Goal: Book appointment/travel/reservation: Book appointment/travel/reservation

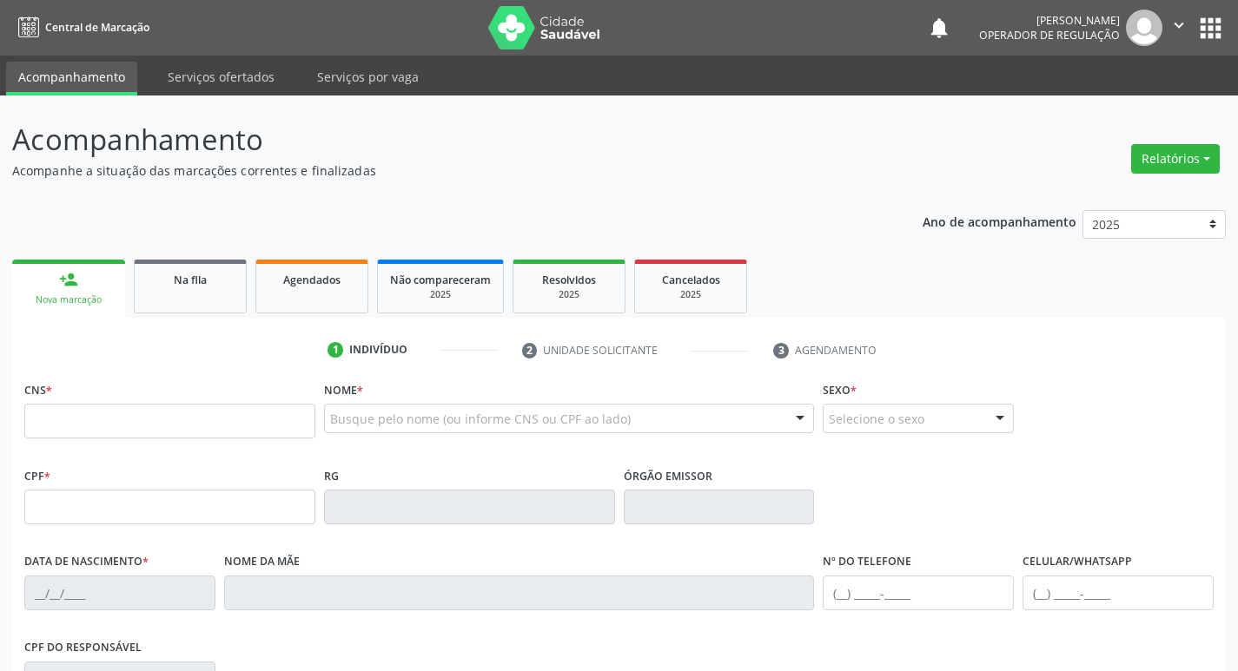
click at [119, 419] on input "text" at bounding box center [169, 421] width 291 height 35
click at [89, 433] on input "text" at bounding box center [169, 421] width 291 height 35
type input "704 6086 4562 3929"
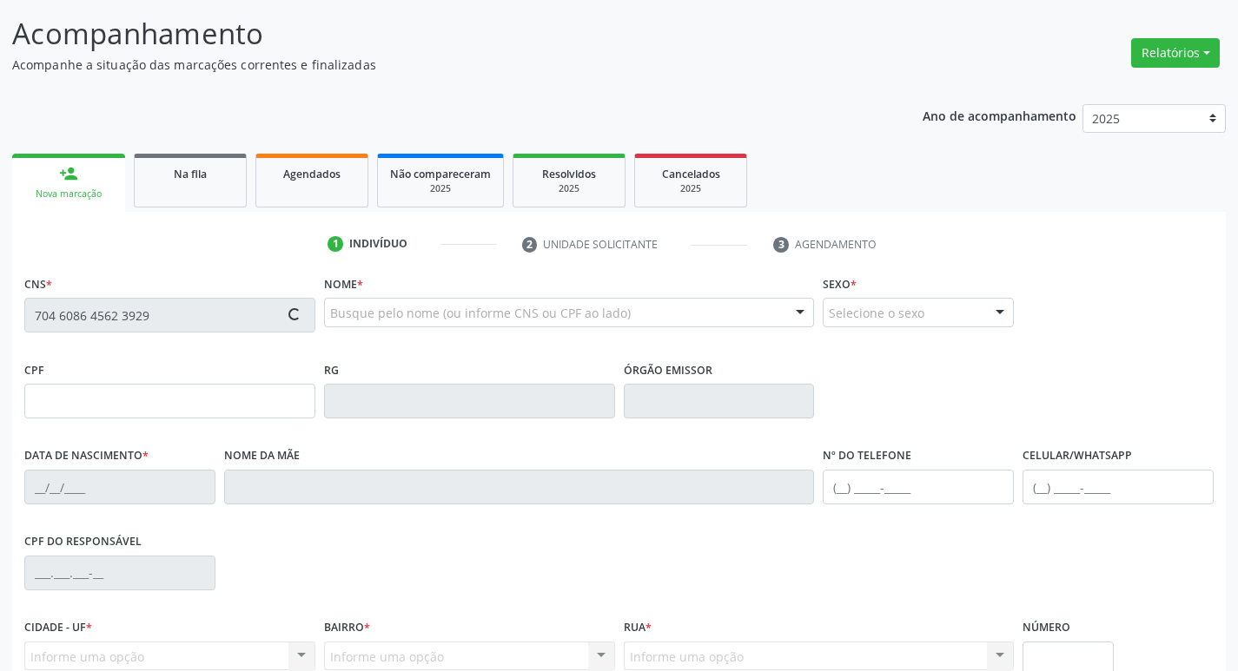
scroll to position [270, 0]
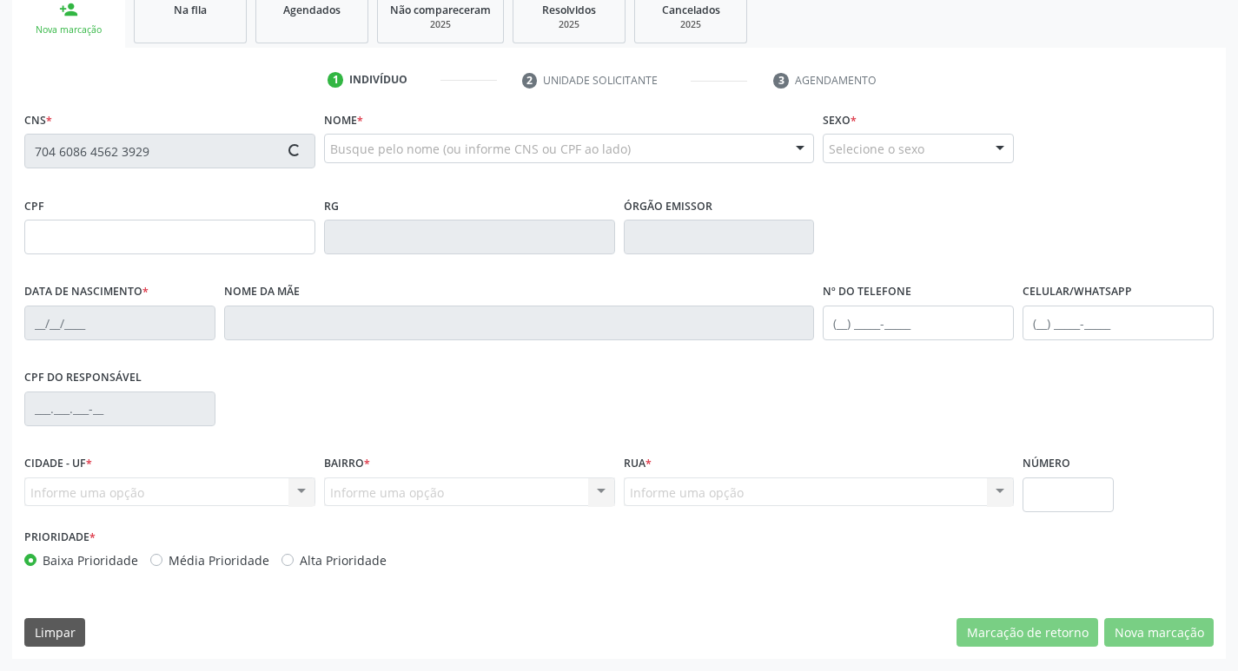
type input "284.788.604-44"
type input "2[DATE]"
type input "Nazária de [PERSON_NAME]"
type input "[PHONE_NUMBER]"
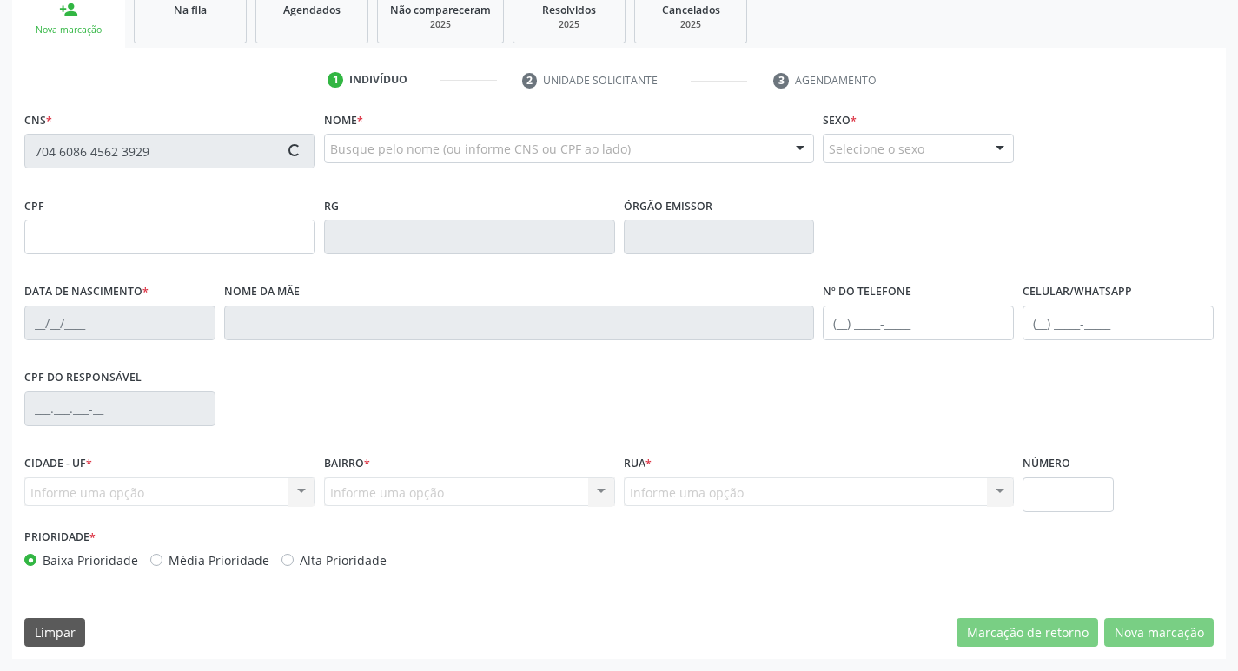
type input "48"
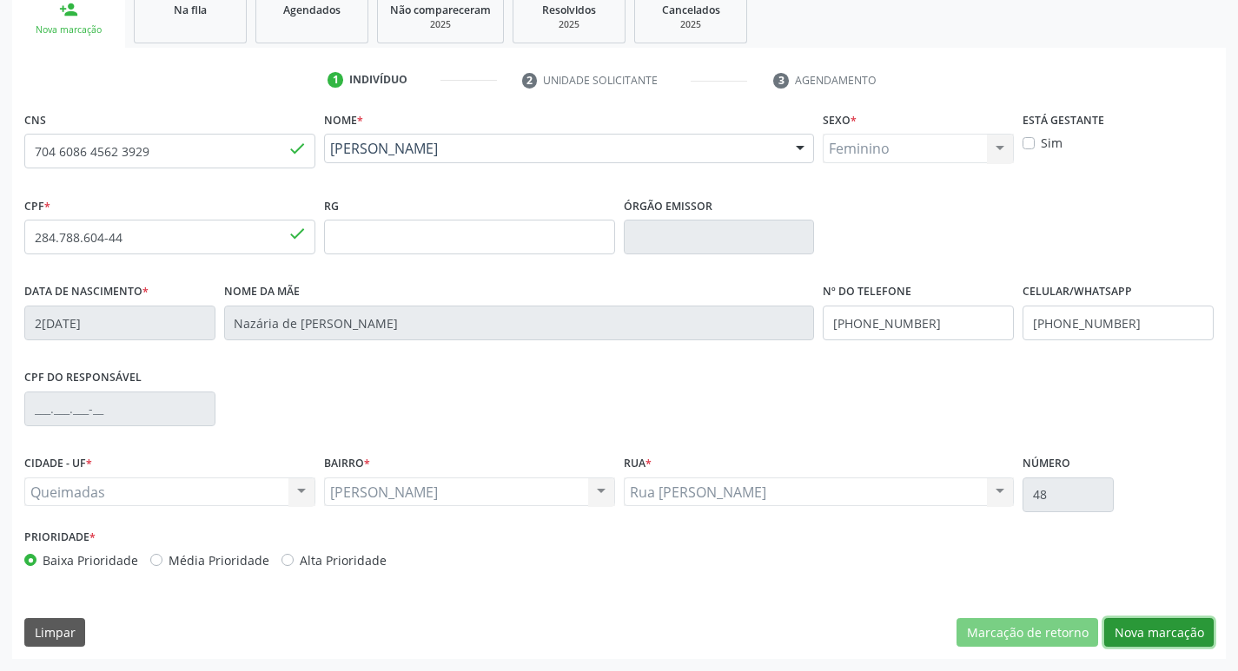
click at [1189, 625] on button "Nova marcação" at bounding box center [1158, 633] width 109 height 30
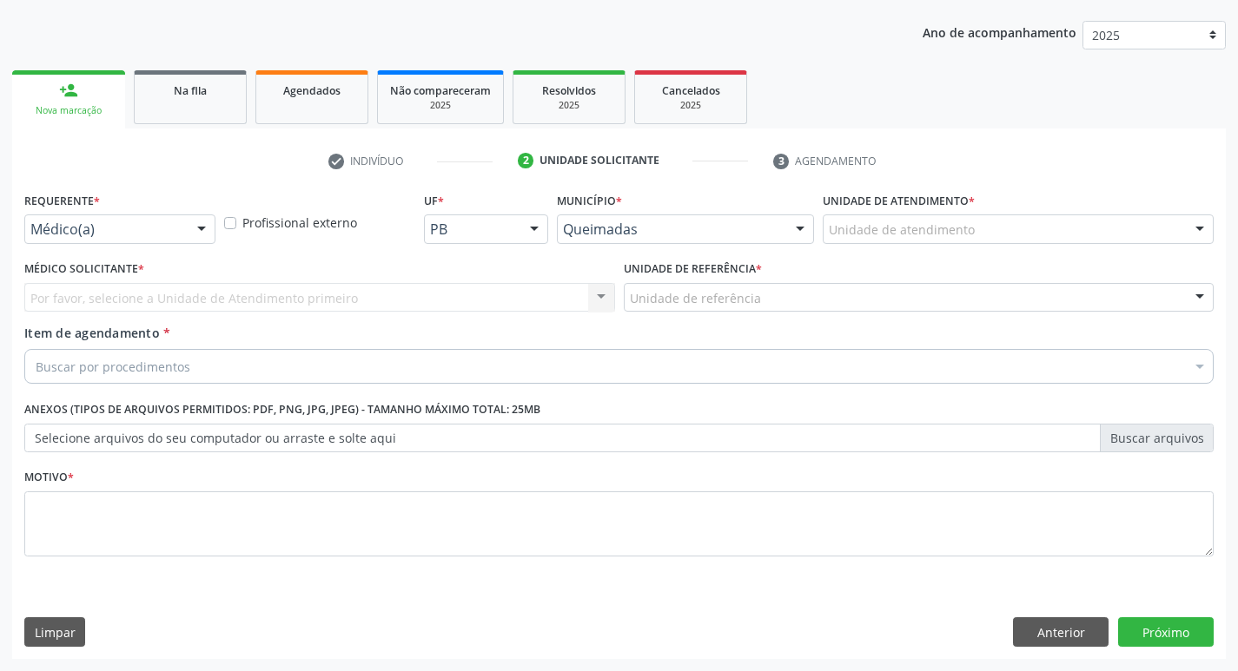
drag, startPoint x: 100, startPoint y: 224, endPoint x: 97, endPoint y: 255, distance: 31.4
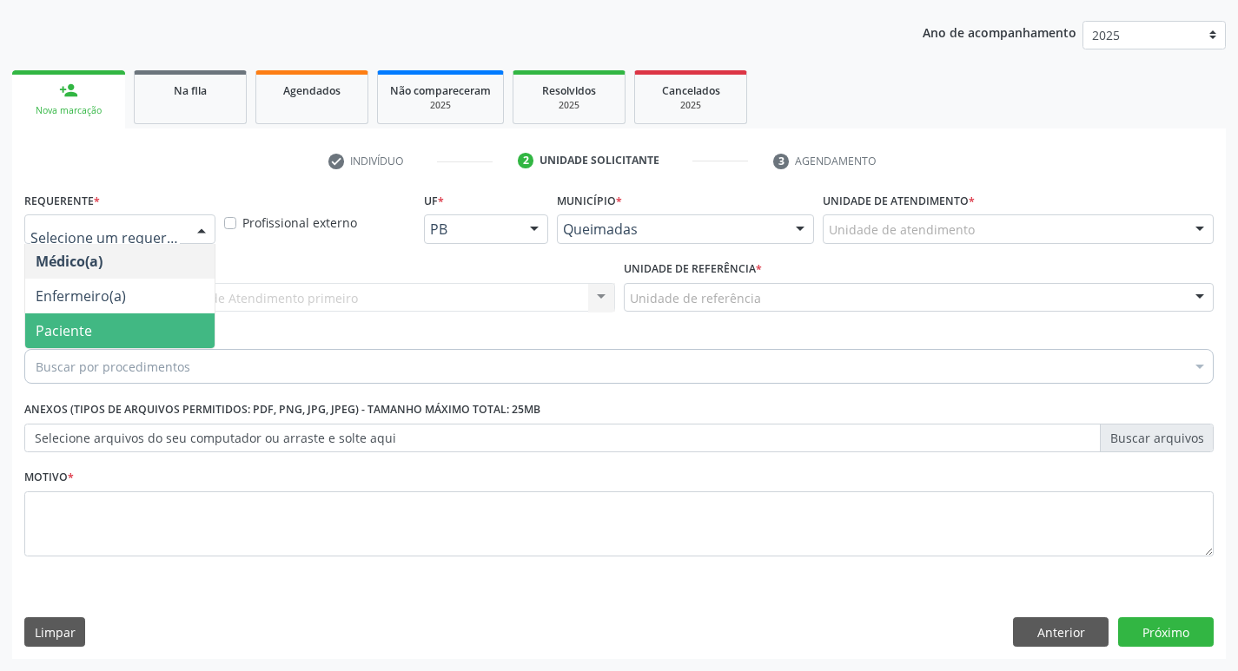
click at [116, 314] on span "Paciente" at bounding box center [119, 331] width 189 height 35
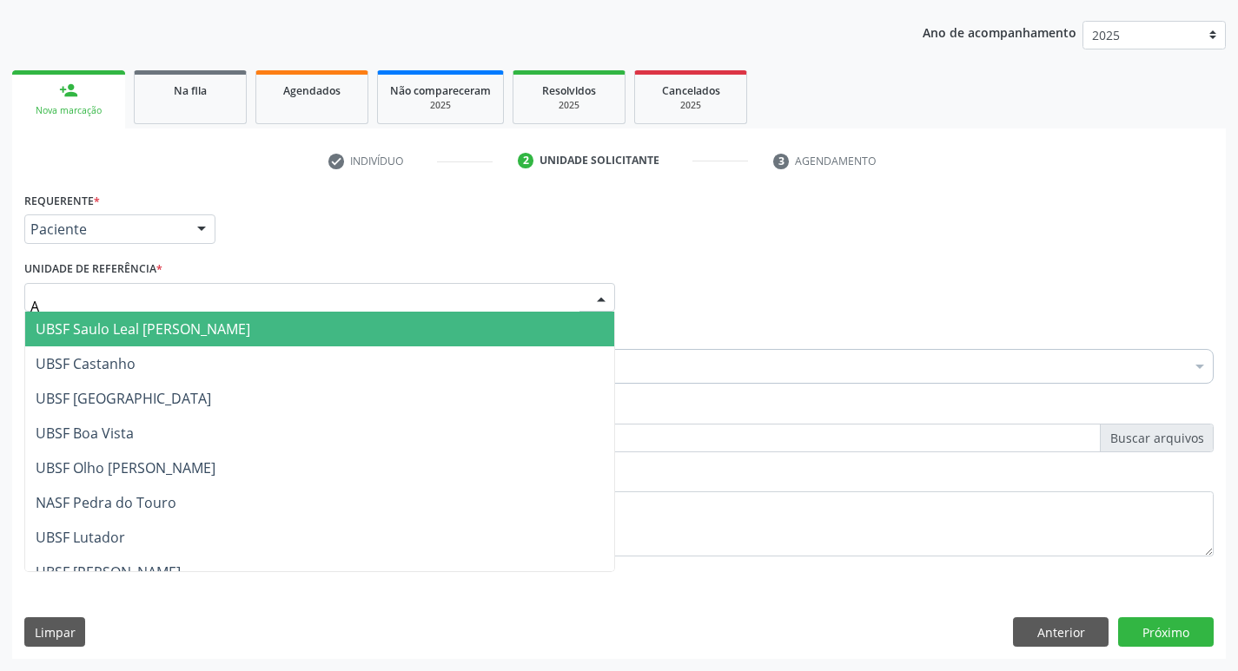
type input "AN"
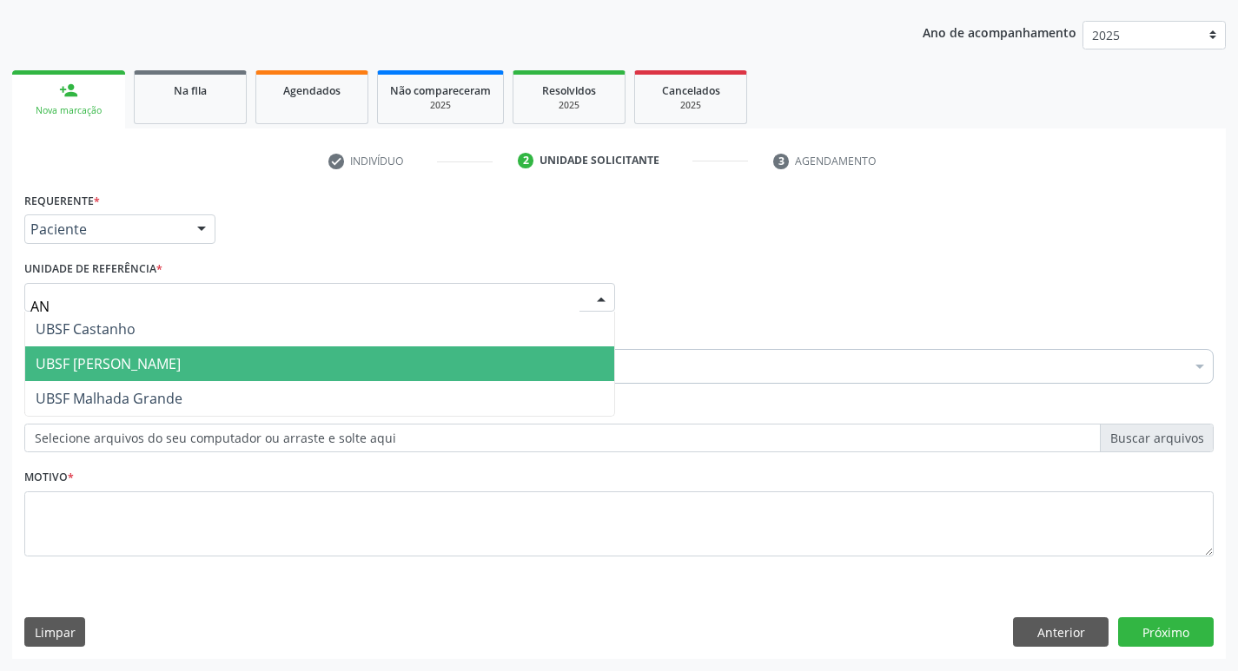
click at [149, 361] on span "UBSF [PERSON_NAME]" at bounding box center [108, 363] width 145 height 19
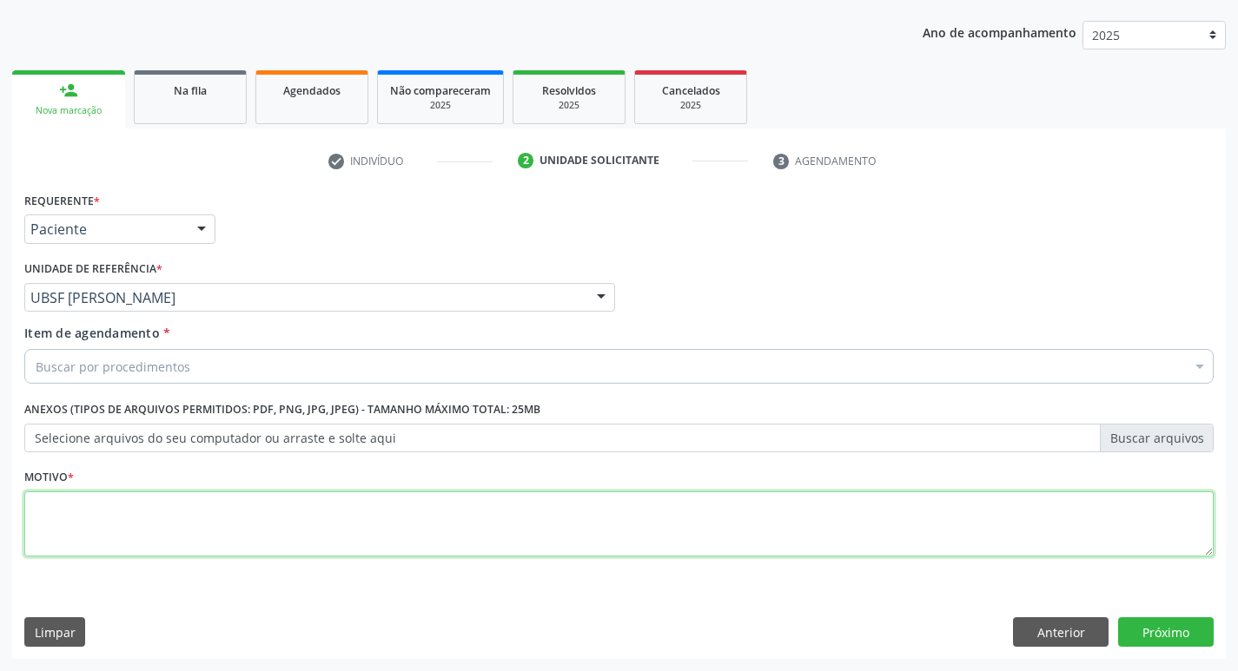
click at [149, 506] on textarea at bounding box center [618, 525] width 1189 height 66
type textarea "AVALIACAO"
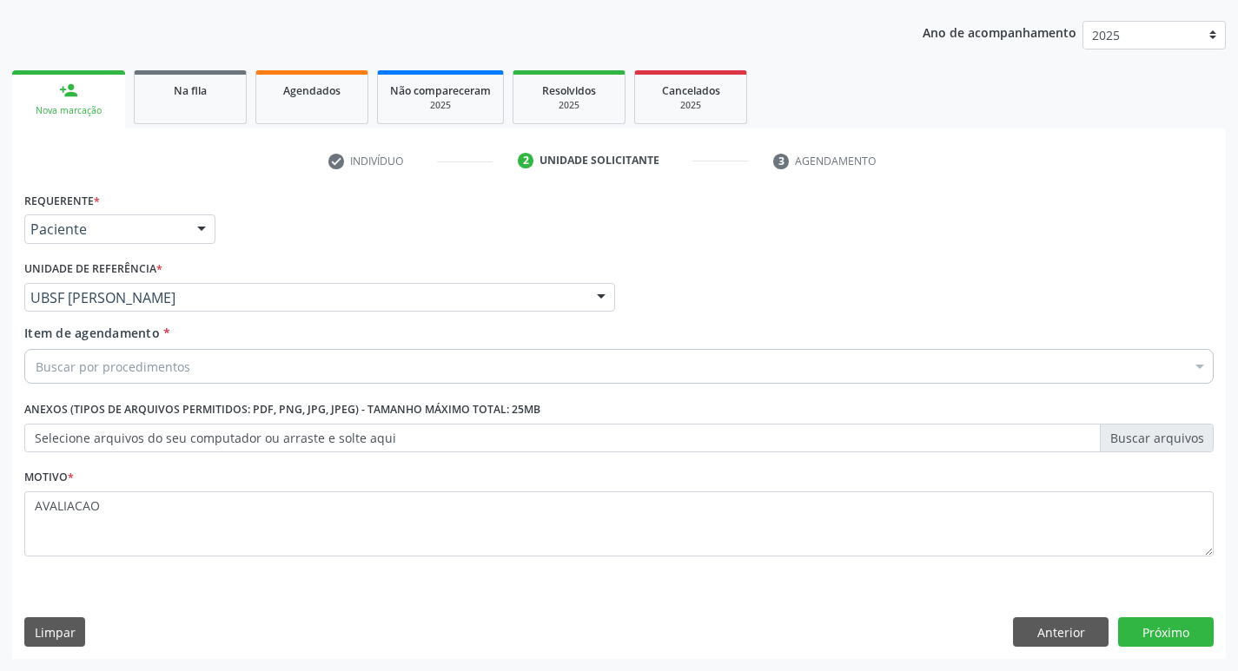
click at [210, 377] on div "Buscar por procedimentos" at bounding box center [618, 366] width 1189 height 35
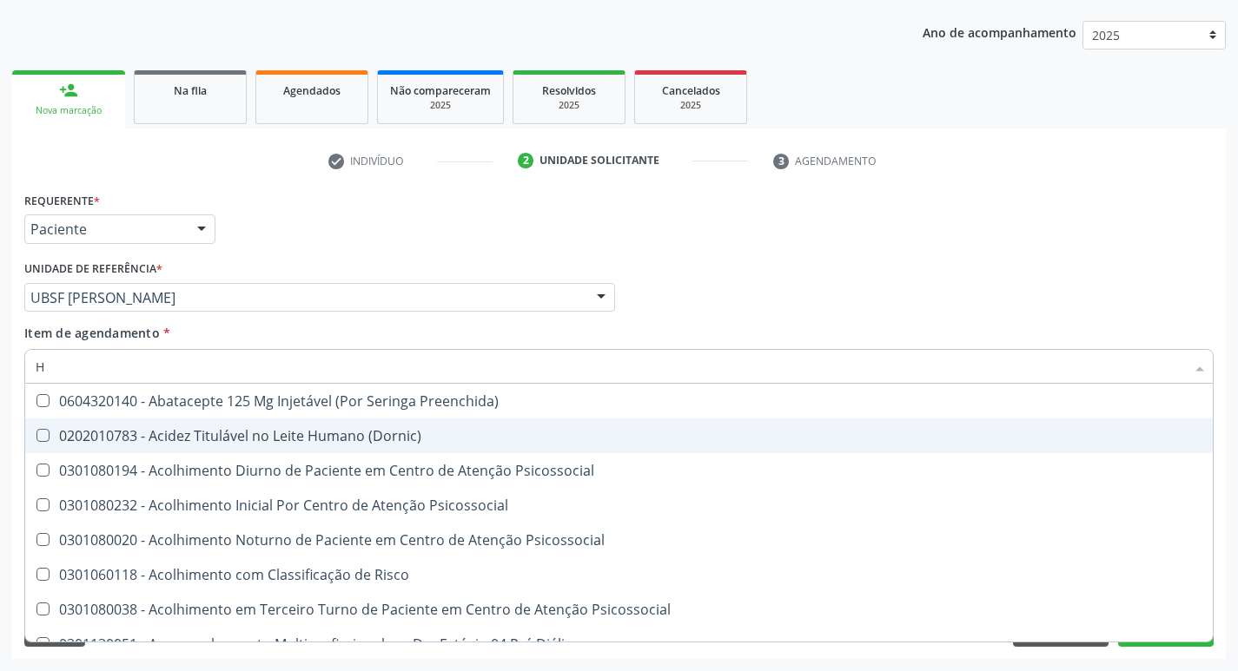
type input "HEMOGR"
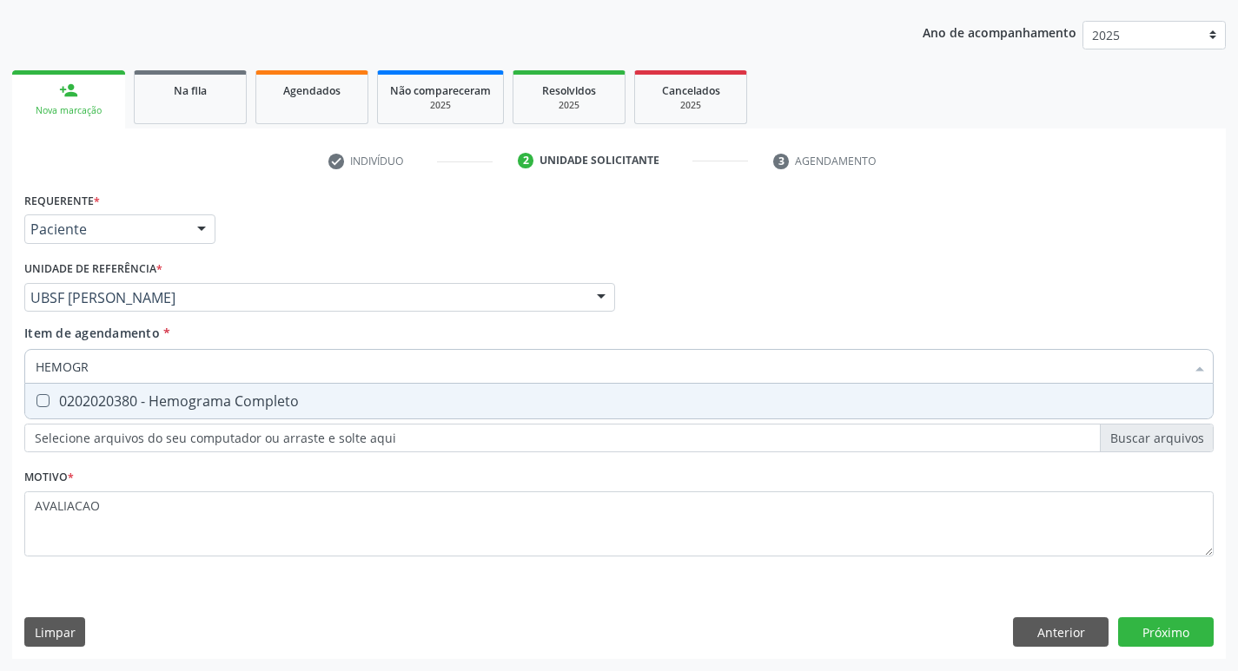
click at [202, 408] on div "0202020380 - Hemograma Completo" at bounding box center [619, 401] width 1167 height 14
checkbox Completo "true"
type input "HEMOG"
checkbox Completo "false"
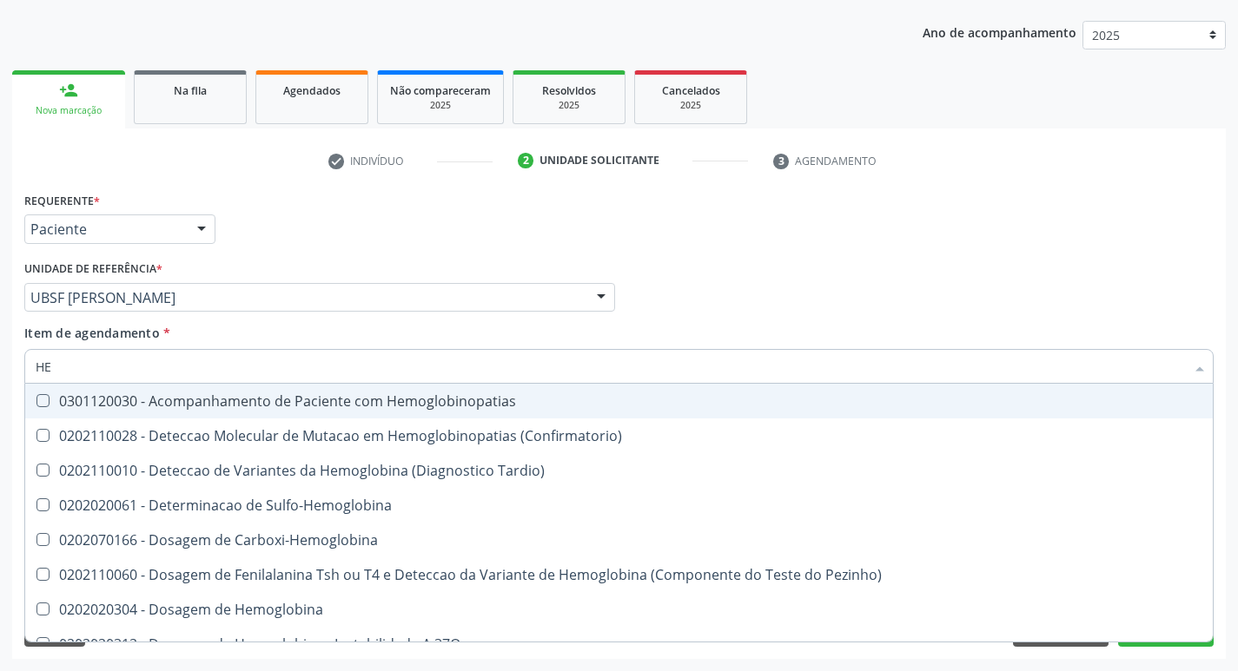
type input "H"
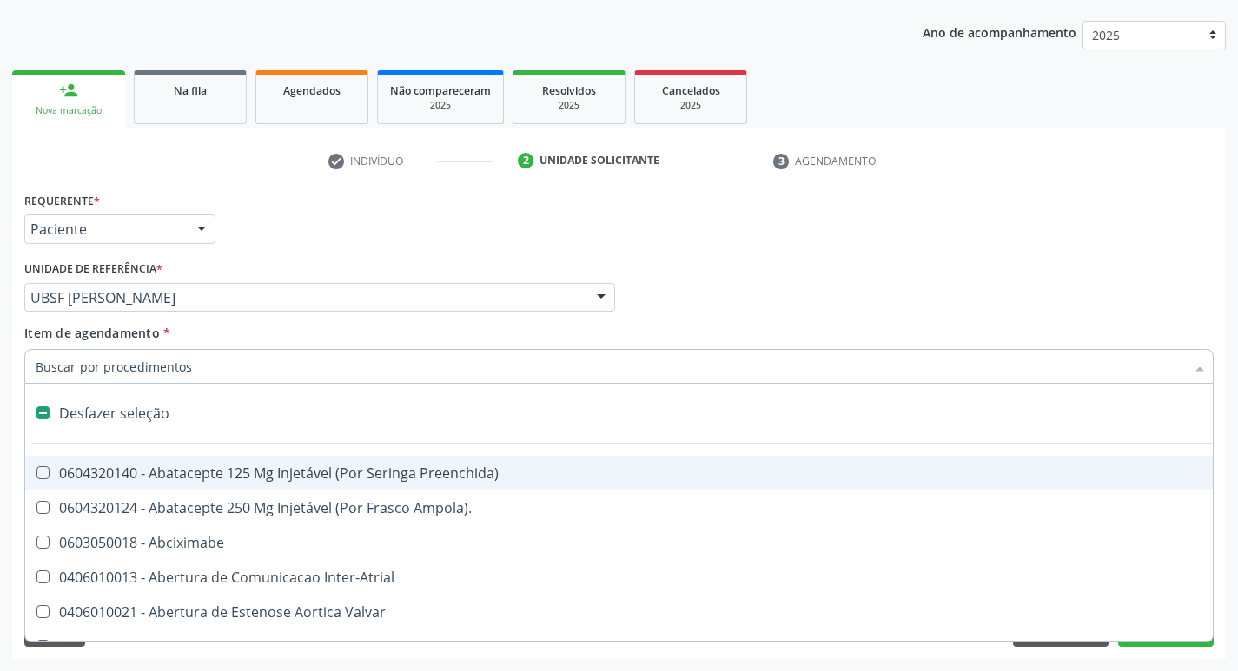
checkbox Capsula\) "false"
type input "G"
checkbox Persistente "true"
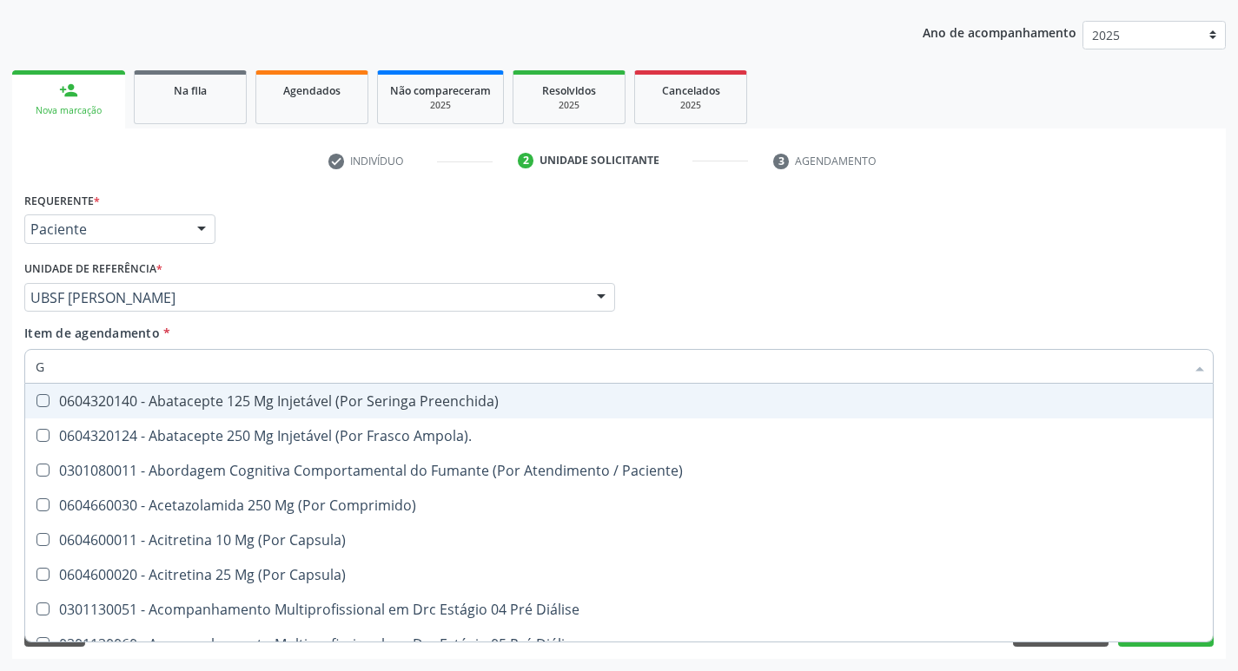
type input "GAMA"
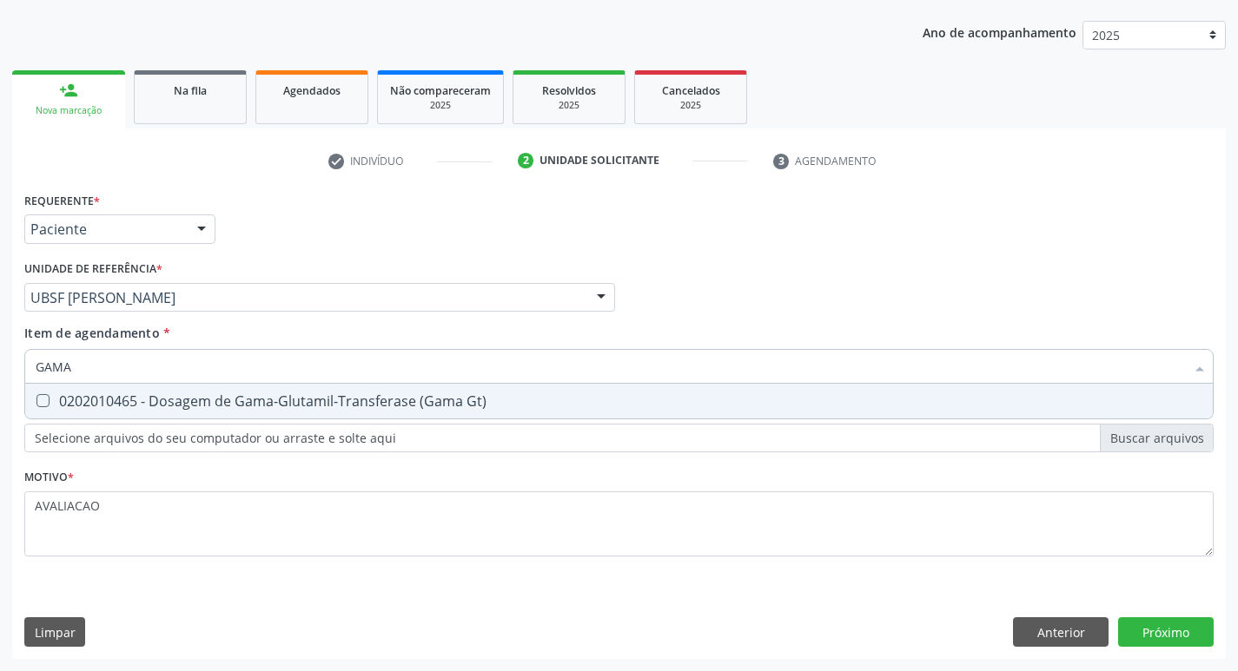
click at [312, 400] on div "0202010465 - Dosagem de Gama-Glutamil-Transferase (Gama Gt)" at bounding box center [619, 401] width 1167 height 14
checkbox Gt\) "true"
type input "GAM"
checkbox Gt\) "false"
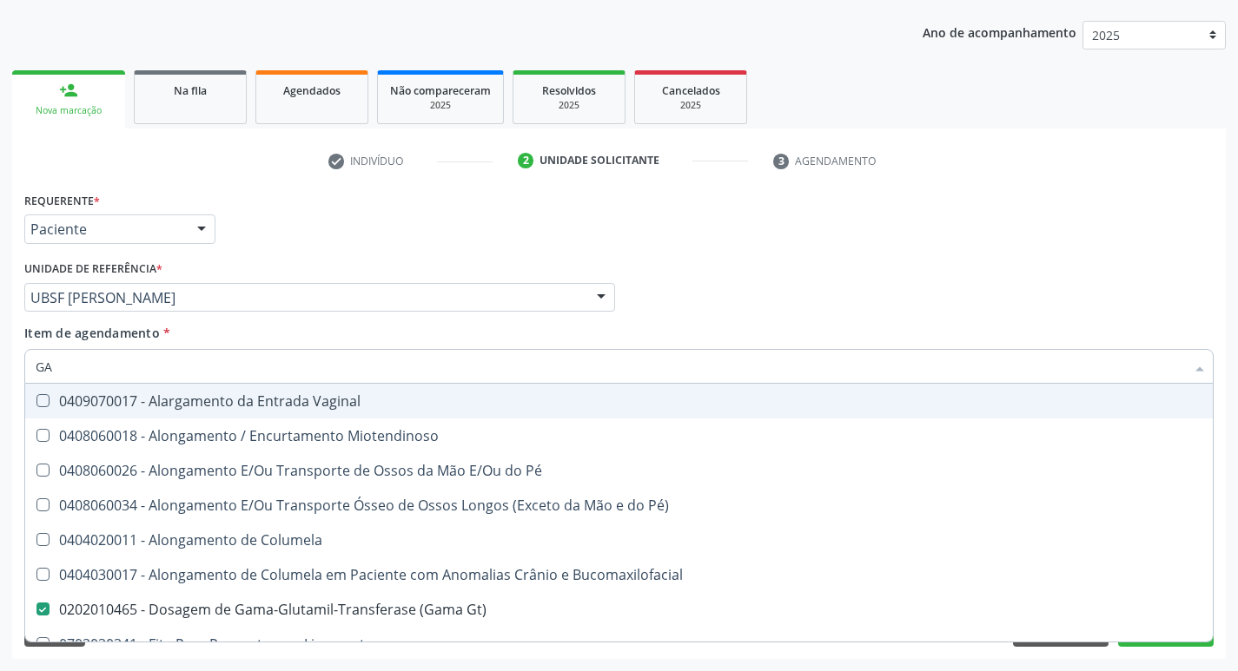
type input "G"
checkbox Gt\) "false"
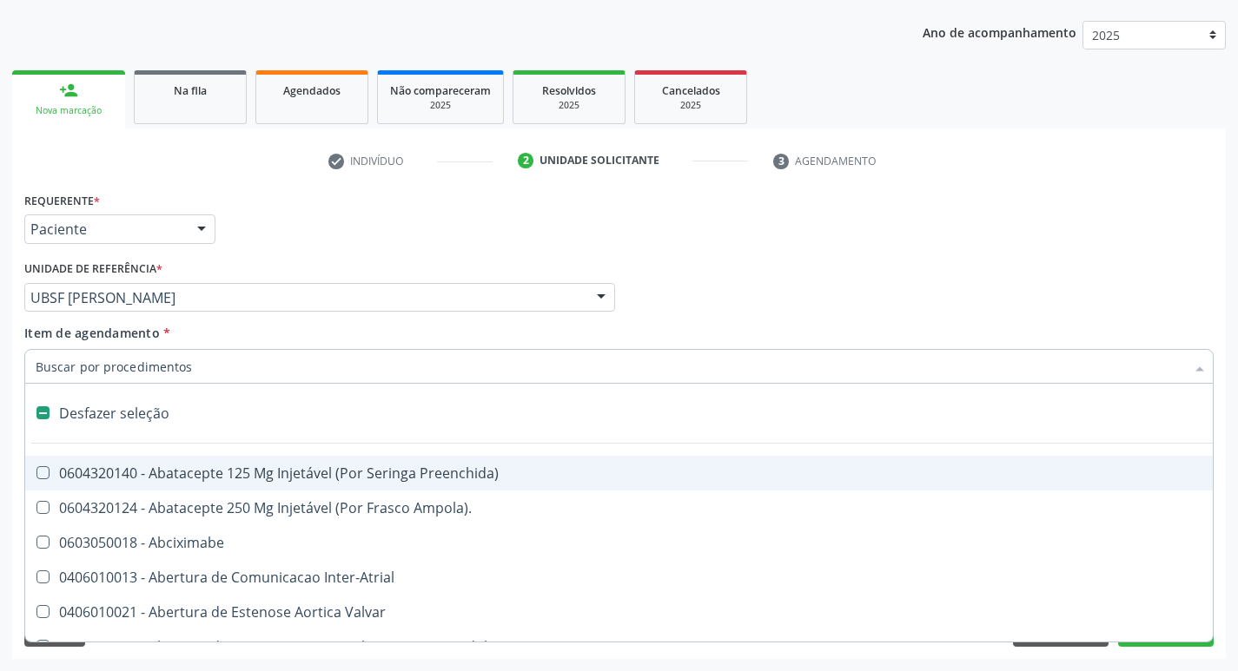
type input "H"
checkbox Convencional\) "true"
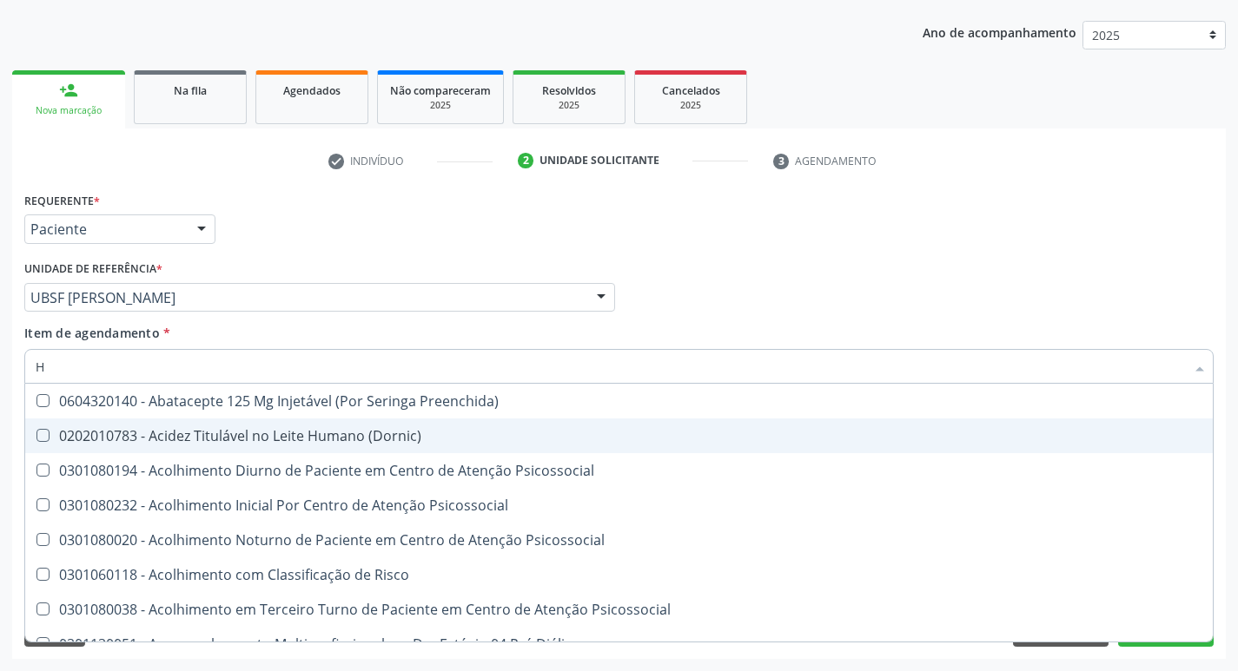
type input "HEMOGLOBINA G"
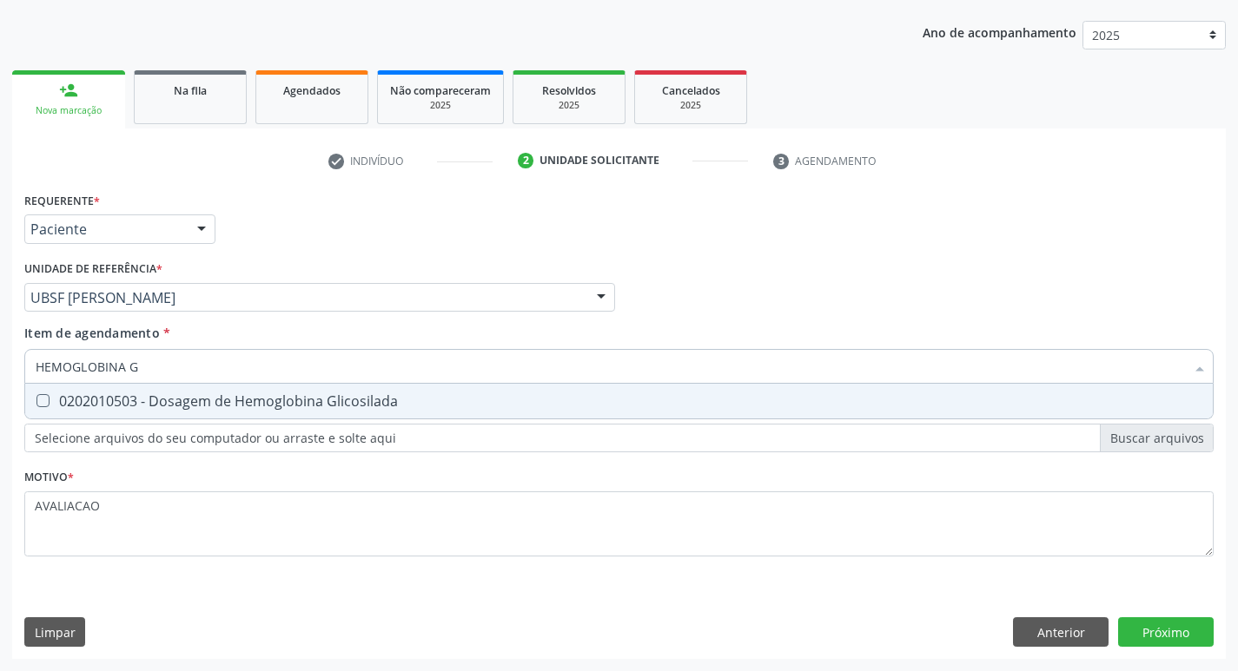
click at [253, 408] on div "0202010503 - Dosagem de Hemoglobina Glicosilada" at bounding box center [619, 401] width 1167 height 14
checkbox Glicosilada "true"
type input "HEMOGLOBINA"
checkbox Glicosilada "false"
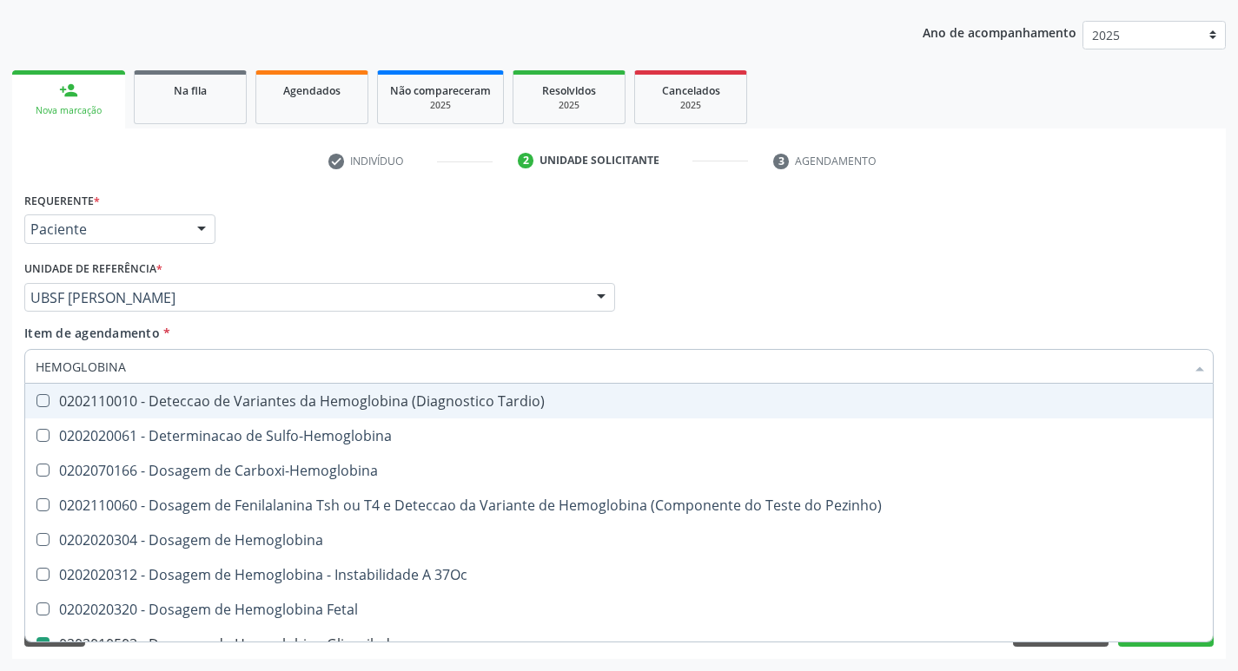
type input "HEMOGLOBIN"
checkbox Glicosilada "false"
checkbox Hemoglobina "true"
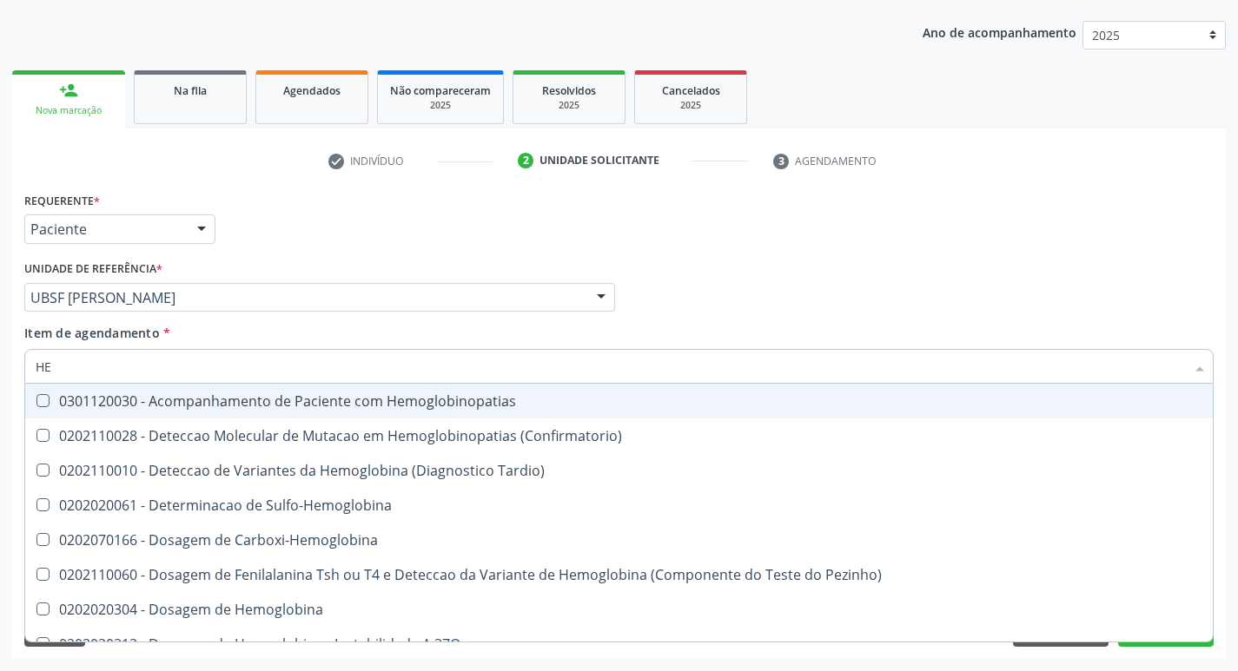
type input "H"
checkbox Glicosilada "false"
checkbox S "false"
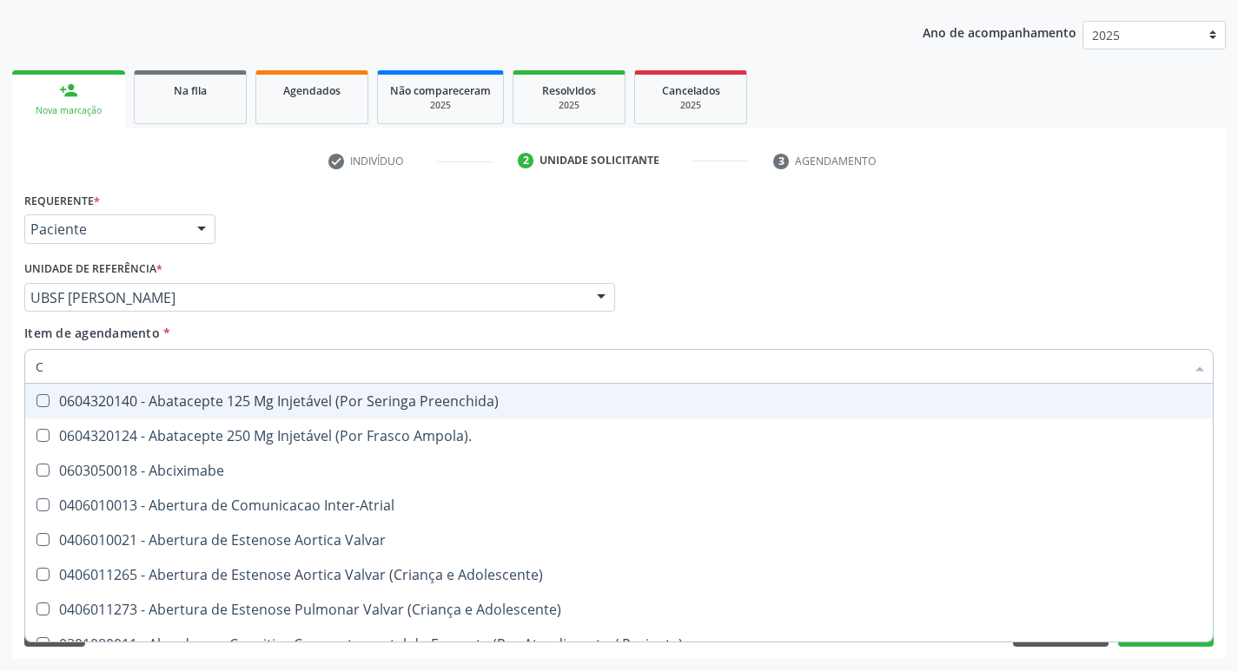
type input "CO"
checkbox Transcutanea "true"
checkbox Osseo "true"
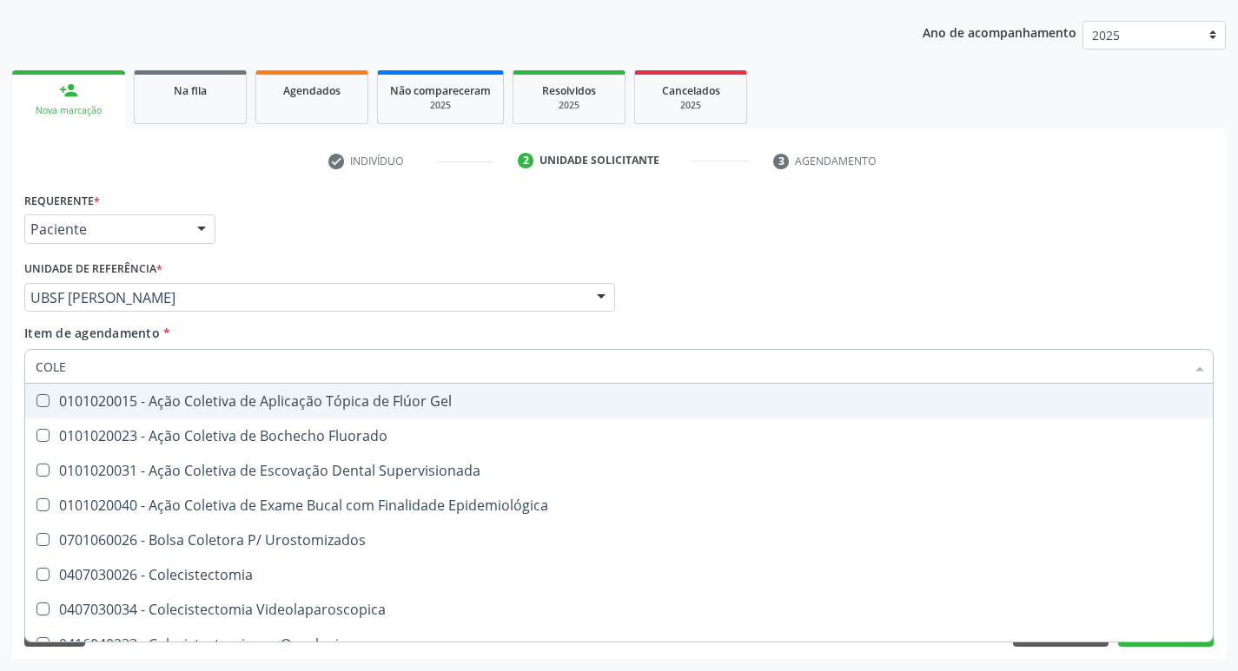
type input "COLES"
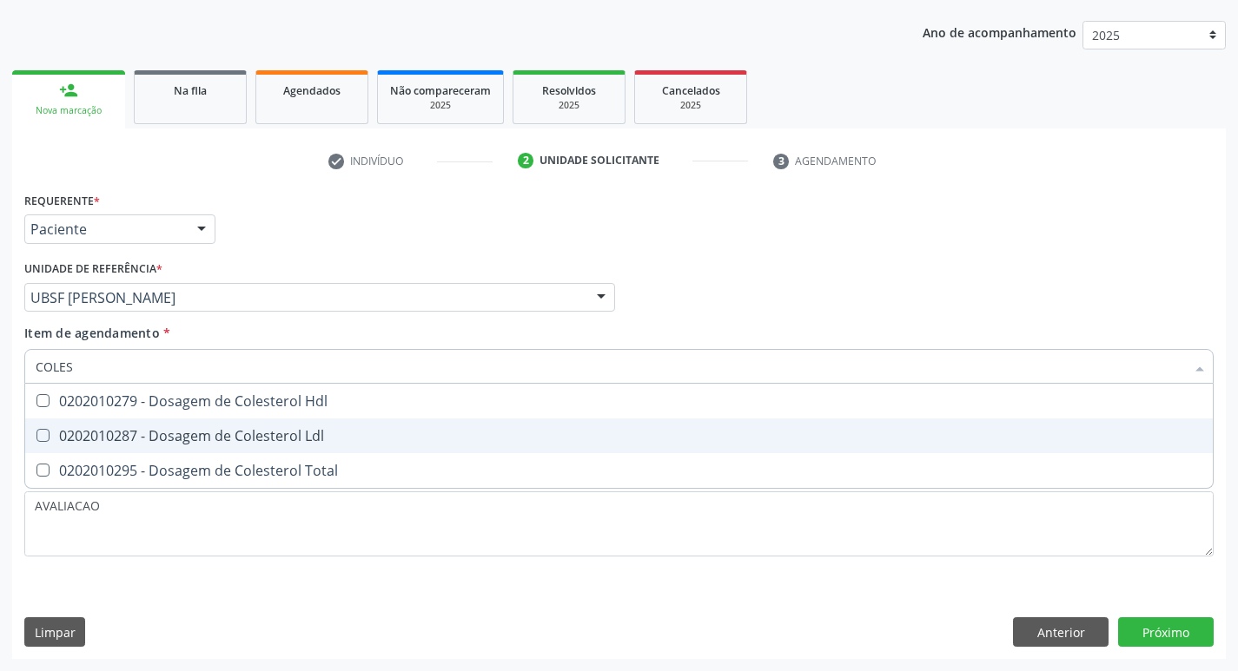
click at [270, 430] on div "0202010287 - Dosagem de Colesterol Ldl" at bounding box center [619, 436] width 1167 height 14
checkbox Ldl "true"
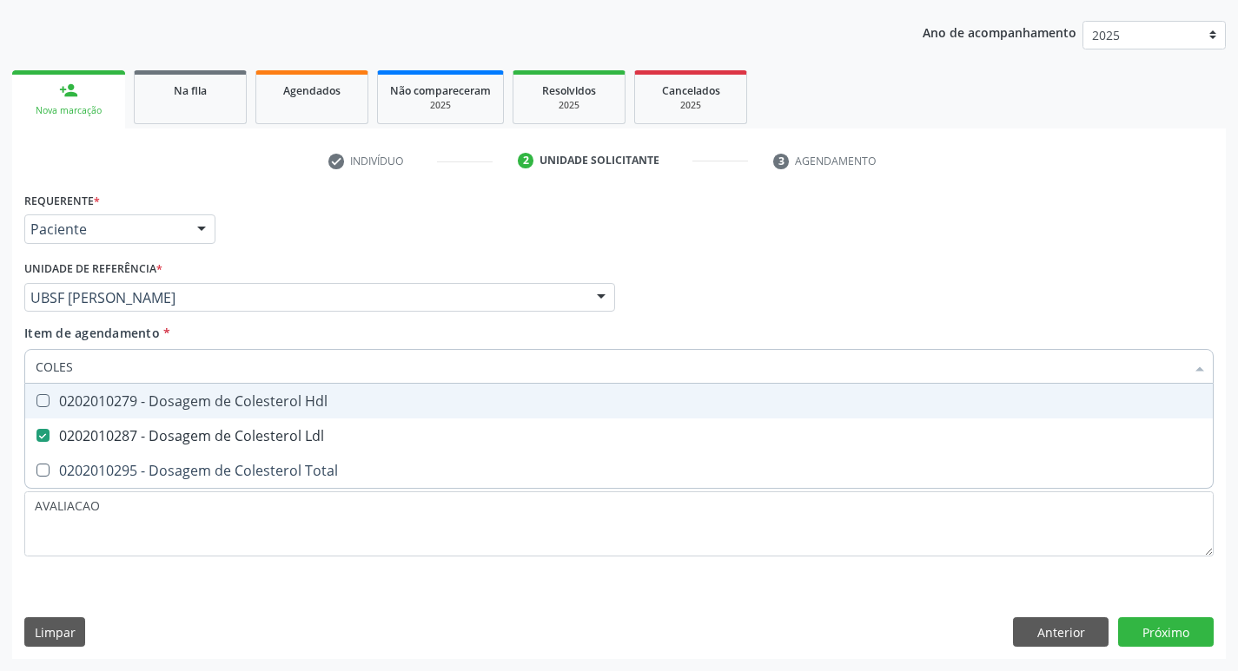
click at [265, 398] on div "0202010279 - Dosagem de Colesterol Hdl" at bounding box center [619, 401] width 1167 height 14
checkbox Hdl "true"
type input "COLE"
checkbox Hdl "false"
checkbox Ldl "false"
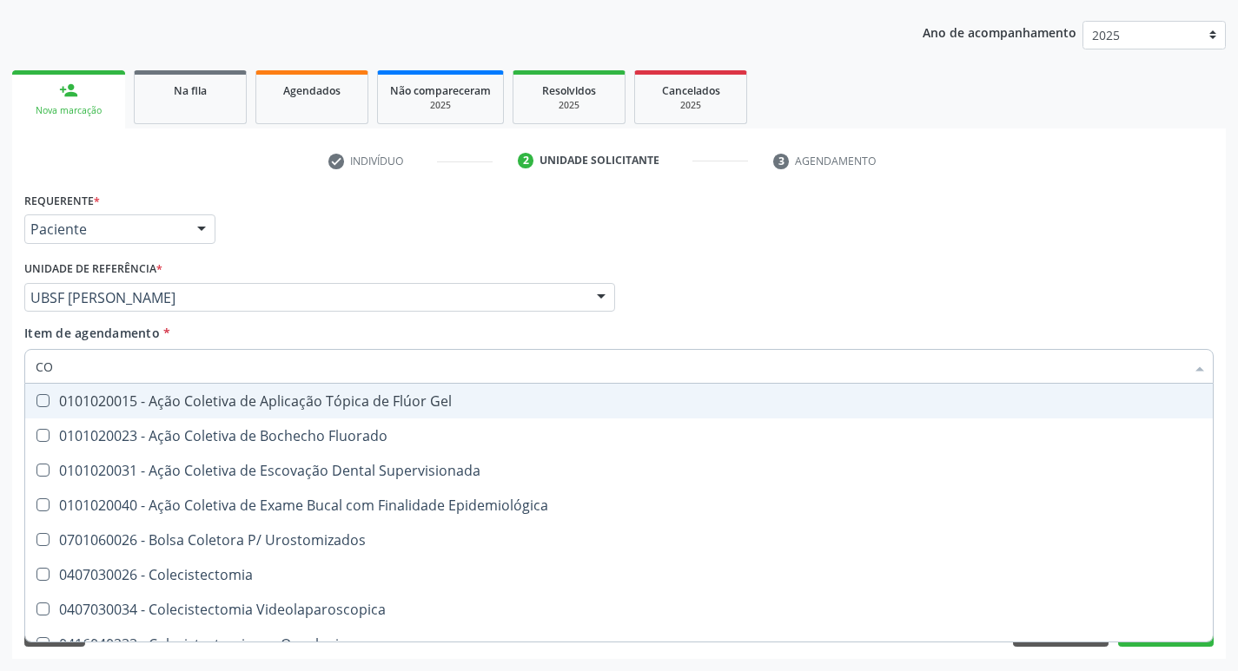
type input "C"
checkbox Hdl "false"
checkbox Ldl "false"
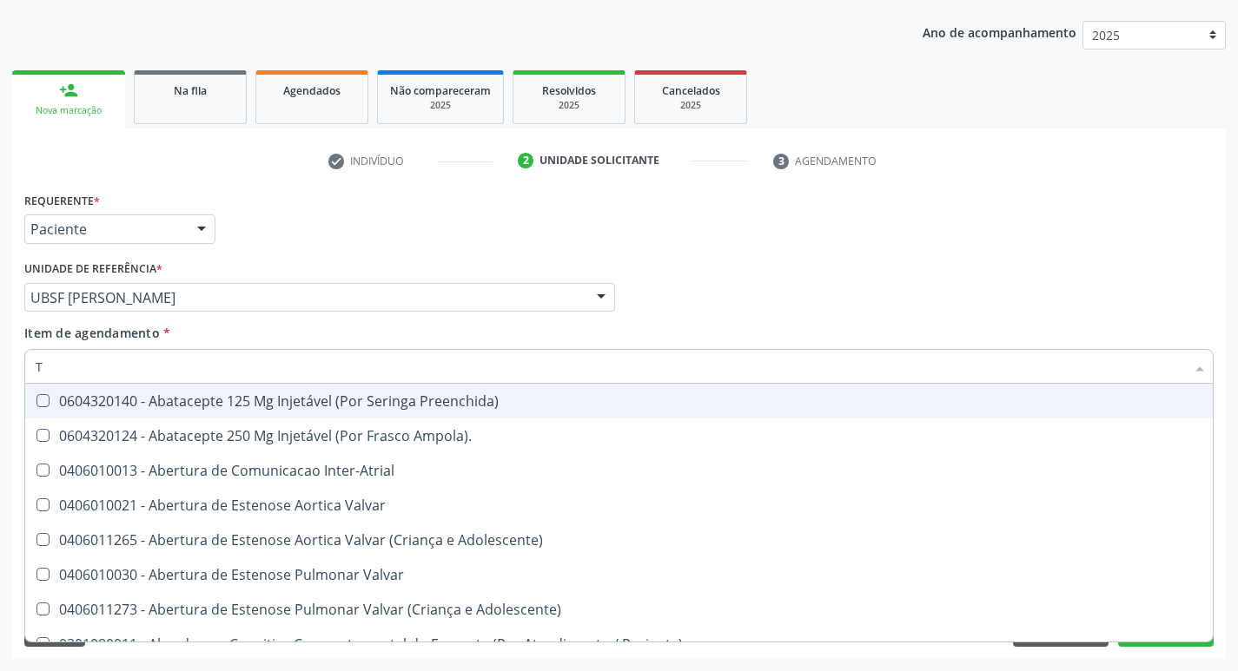
type input "TR"
checkbox Turno\) "true"
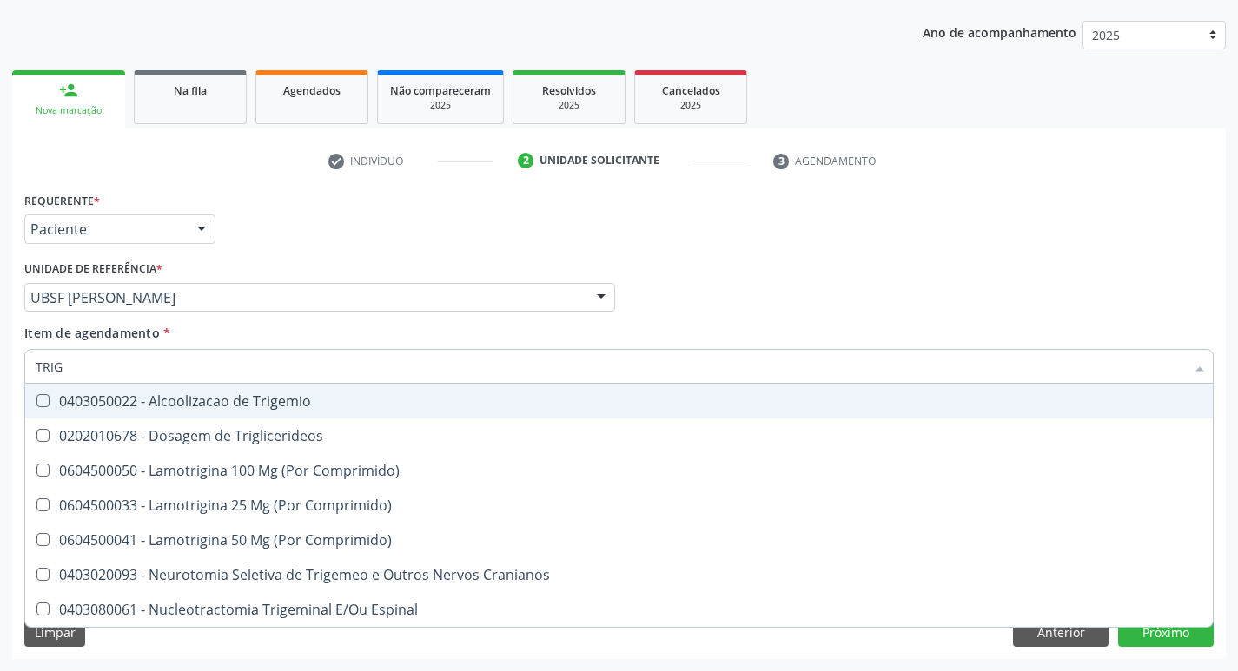
type input "TRIGL"
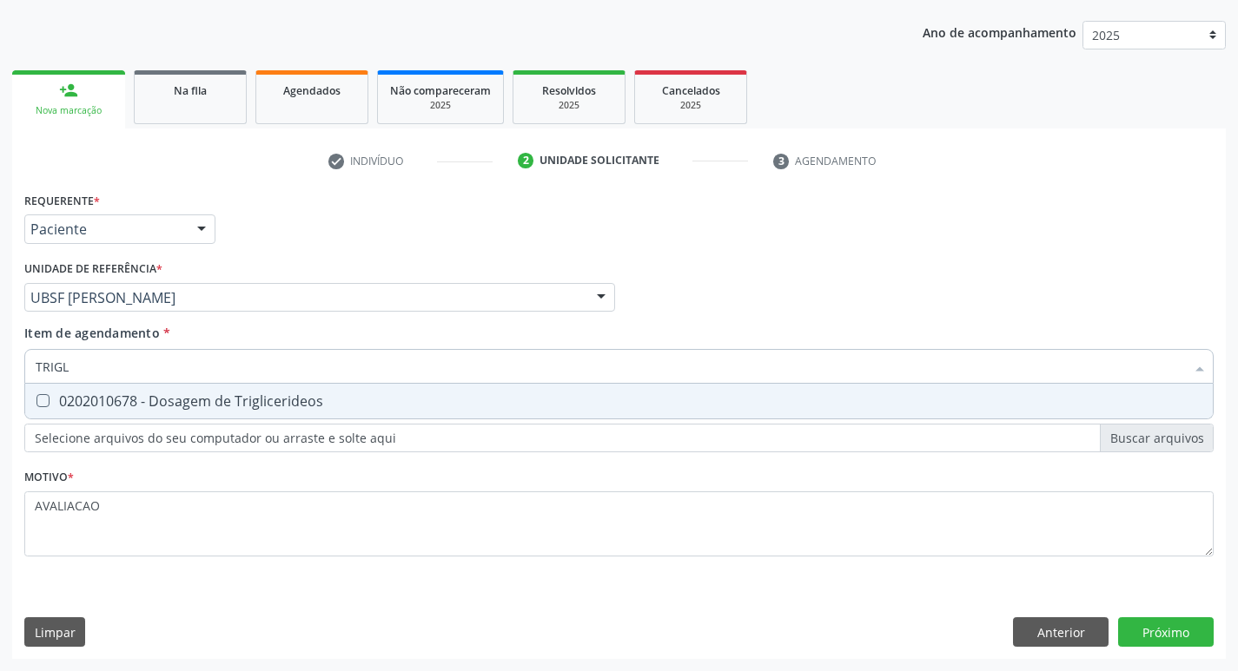
click at [265, 398] on div "0202010678 - Dosagem de Triglicerideos" at bounding box center [619, 401] width 1167 height 14
checkbox Triglicerideos "true"
click at [1158, 640] on div "Requerente * Paciente Médico(a) Enfermeiro(a) Paciente Nenhum resultado encontr…" at bounding box center [618, 424] width 1213 height 472
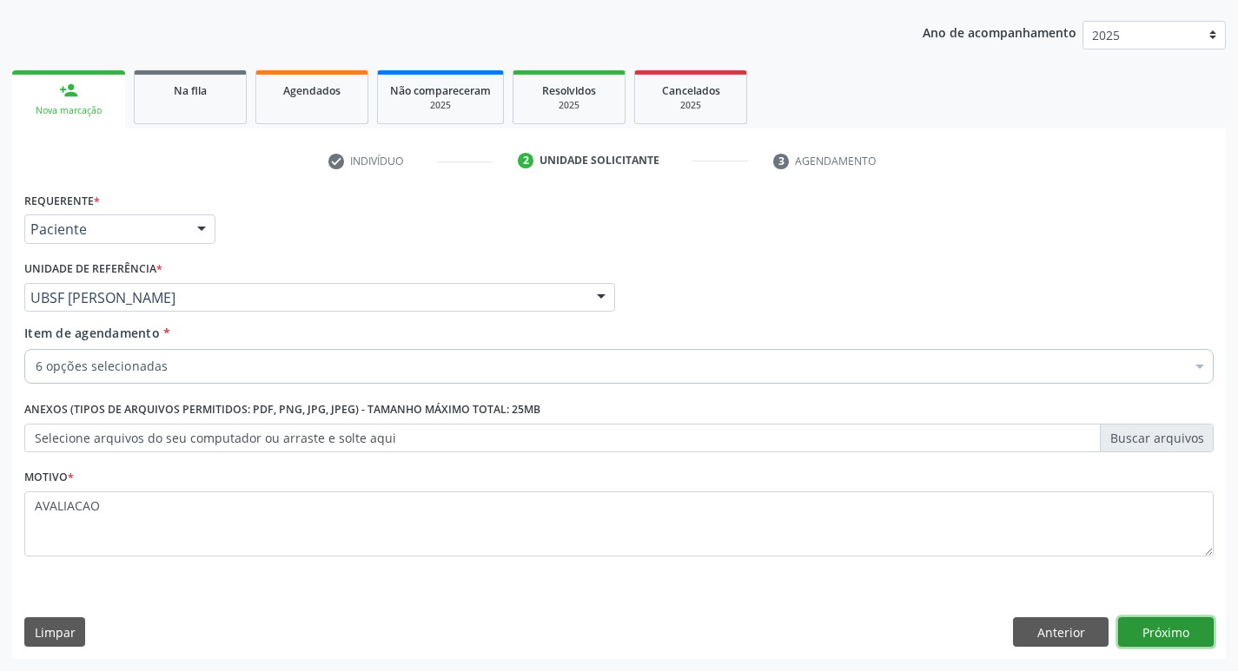
click at [1167, 636] on button "Próximo" at bounding box center [1166, 633] width 96 height 30
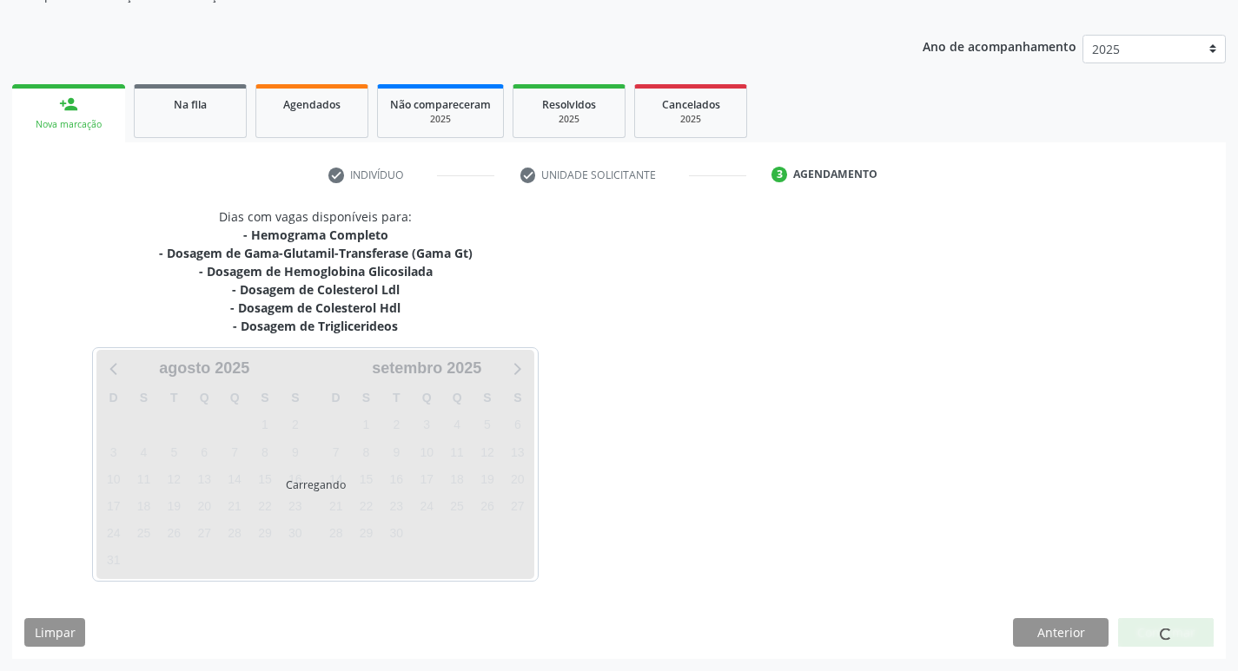
scroll to position [175, 0]
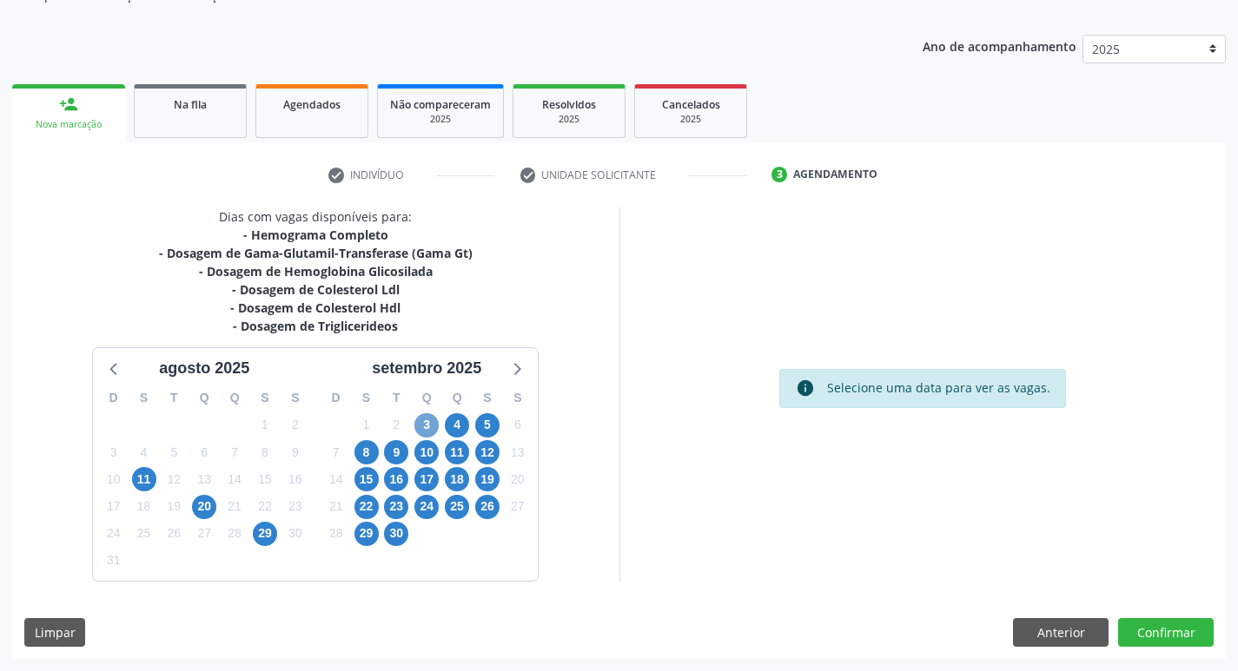
click at [428, 421] on span "3" at bounding box center [426, 425] width 24 height 24
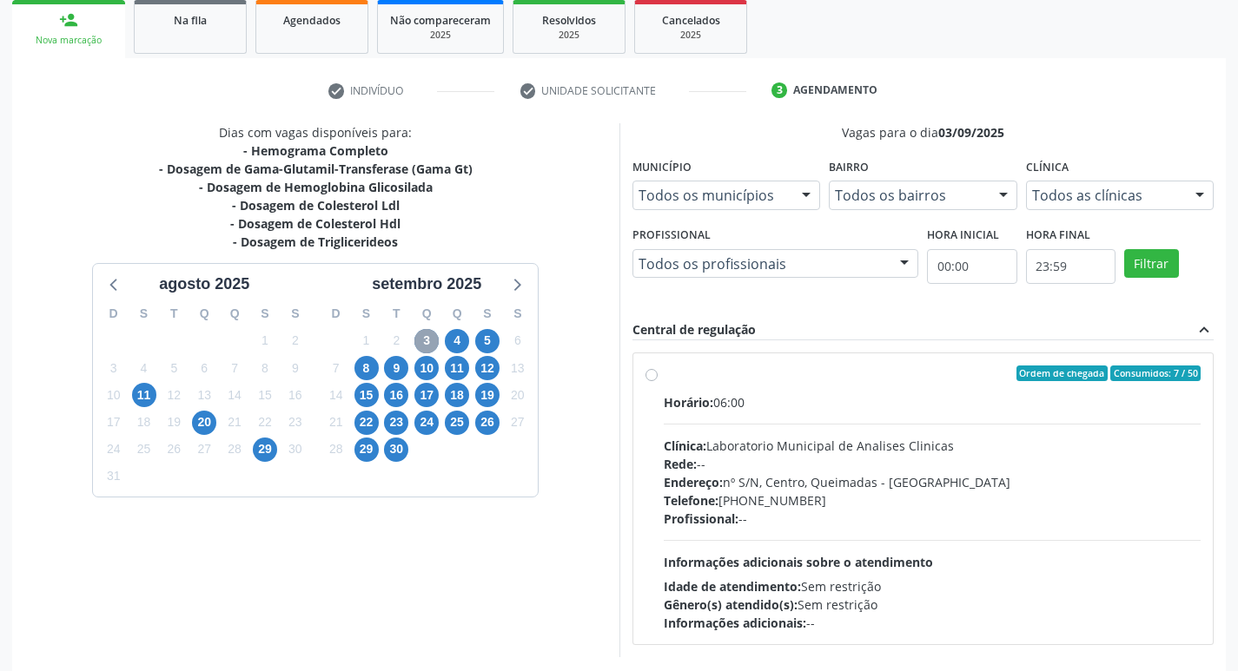
scroll to position [335, 0]
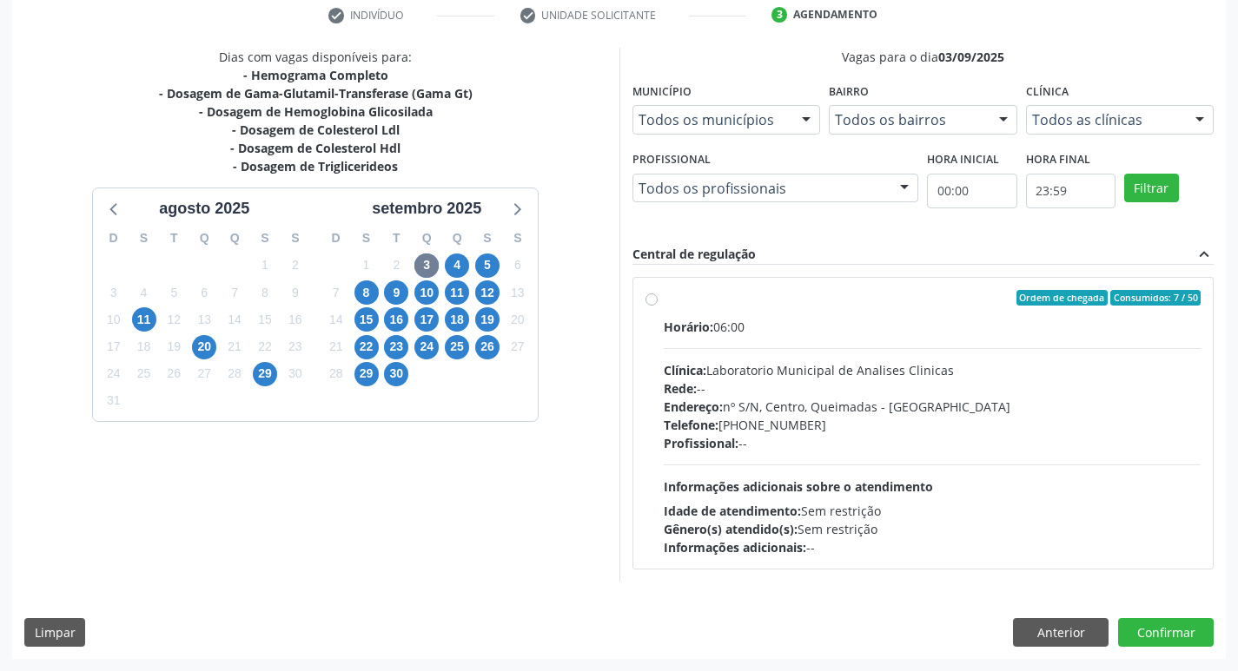
click at [878, 372] on div "Clínica: Laboratorio Municipal de Analises Clinicas" at bounding box center [933, 370] width 538 height 18
click at [658, 306] on input "Ordem de chegada Consumidos: 7 / 50 Horário: 06:00 Clínica: Laboratorio Municip…" at bounding box center [651, 298] width 12 height 16
radio input "true"
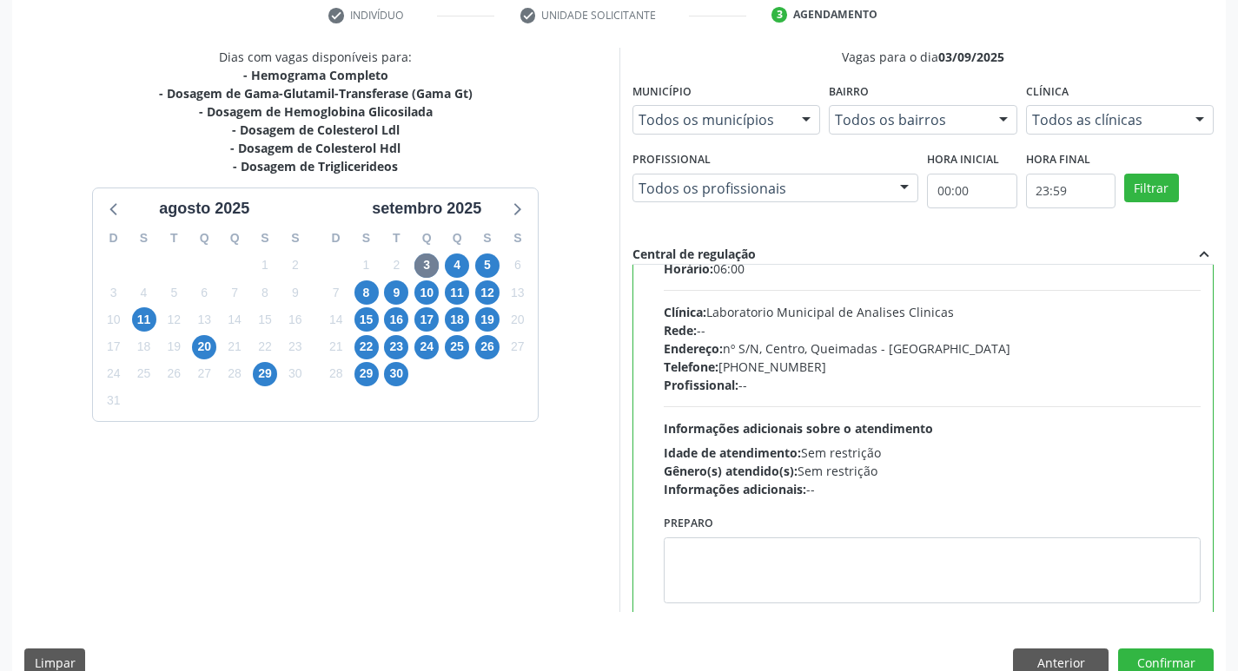
scroll to position [86, 0]
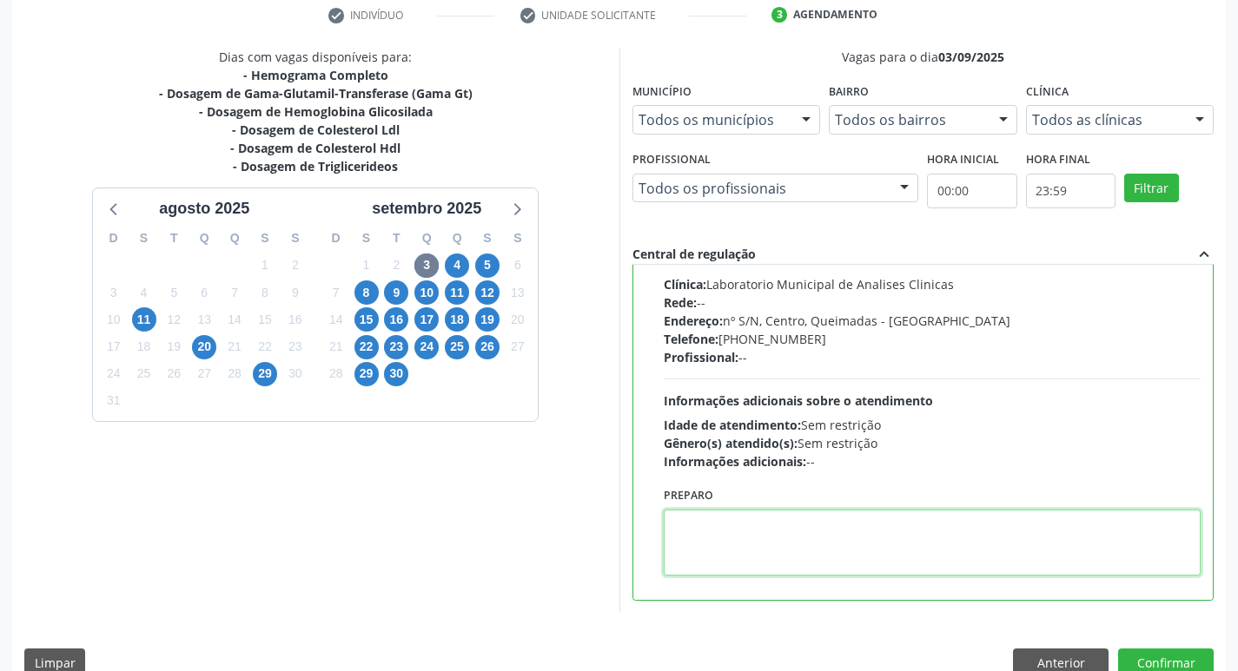
click at [769, 526] on textarea at bounding box center [933, 543] width 538 height 66
paste textarea "IR EM [GEOGRAPHIC_DATA]"
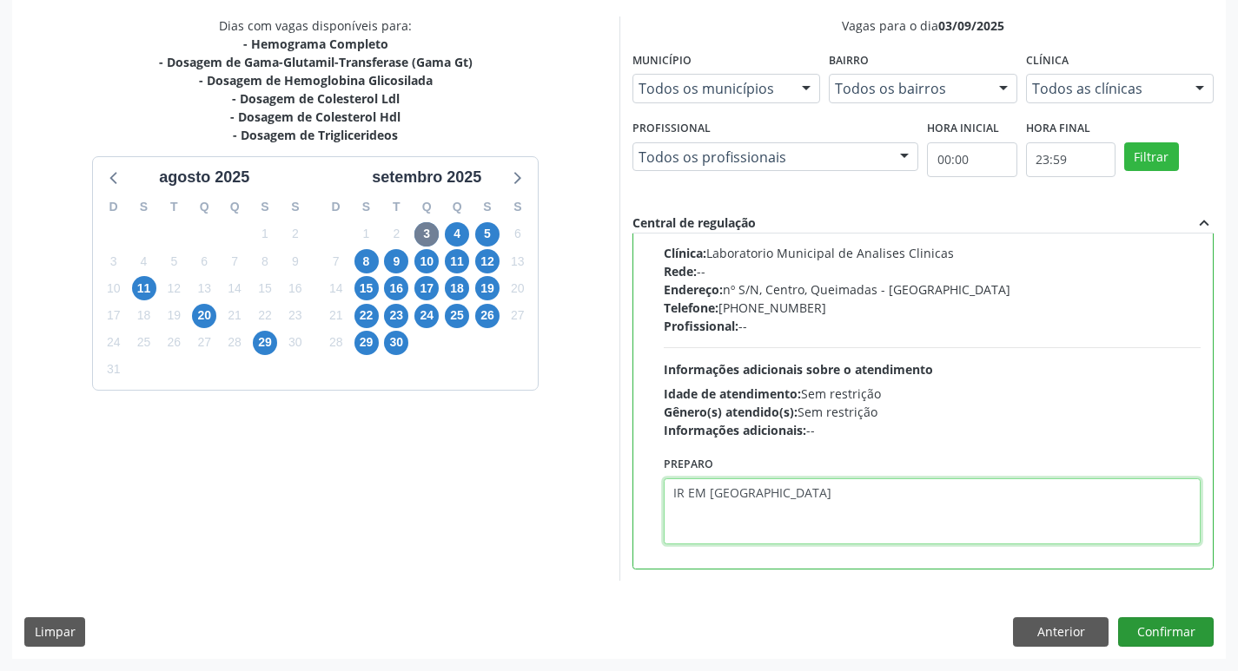
type textarea "IR EM [GEOGRAPHIC_DATA]"
click at [1168, 638] on button "Confirmar" at bounding box center [1166, 633] width 96 height 30
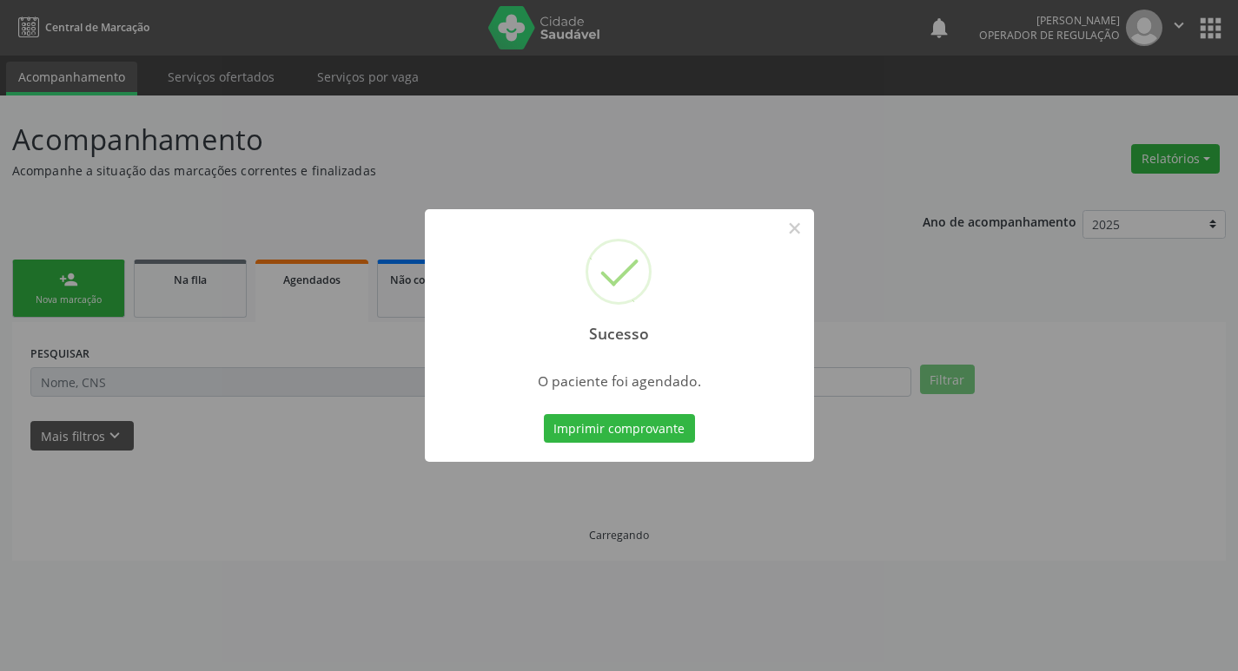
scroll to position [0, 0]
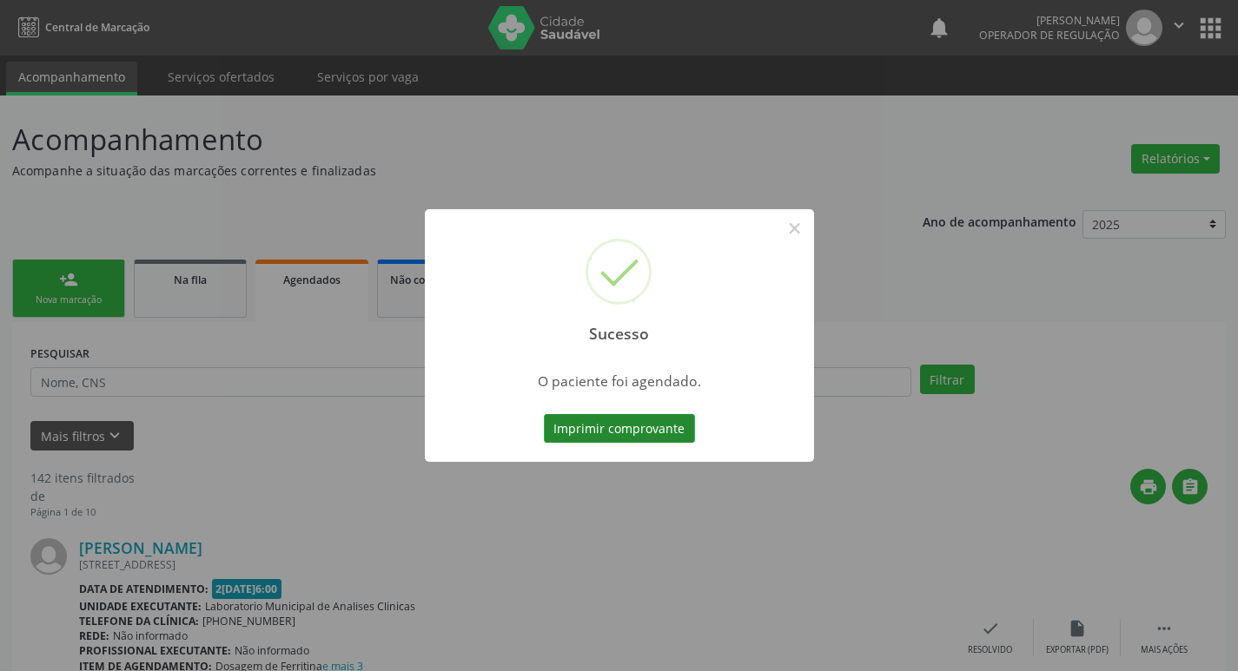
click at [588, 426] on button "Imprimir comprovante" at bounding box center [619, 429] width 151 height 30
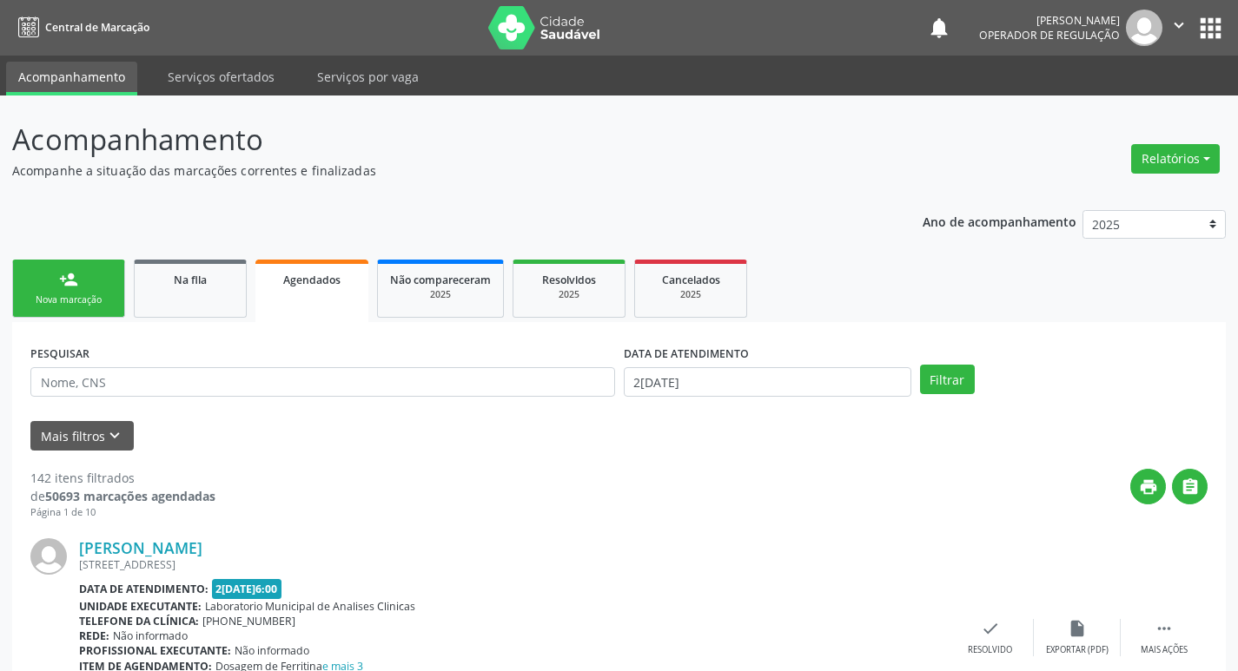
click at [98, 284] on link "person_add Nova marcação" at bounding box center [68, 289] width 113 height 58
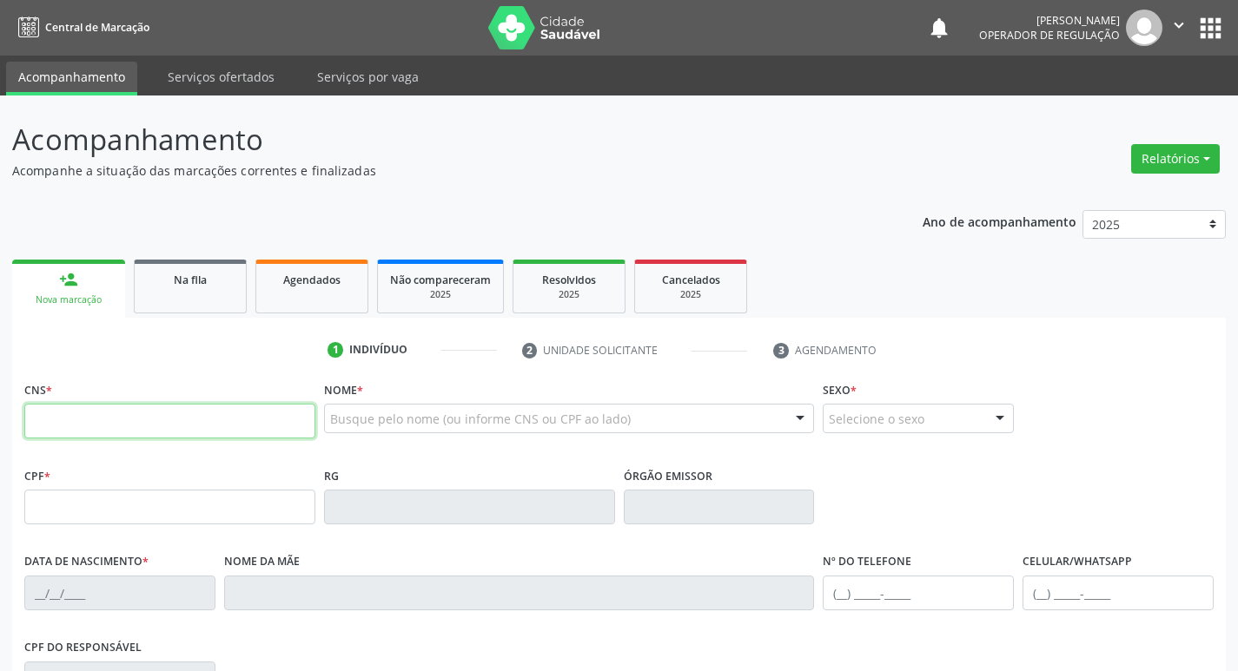
click at [155, 410] on input "text" at bounding box center [169, 421] width 291 height 35
type input "704 1071 9369 0570"
type input "112.116.524-91"
type input "1[DATE]"
type input "[PERSON_NAME]"
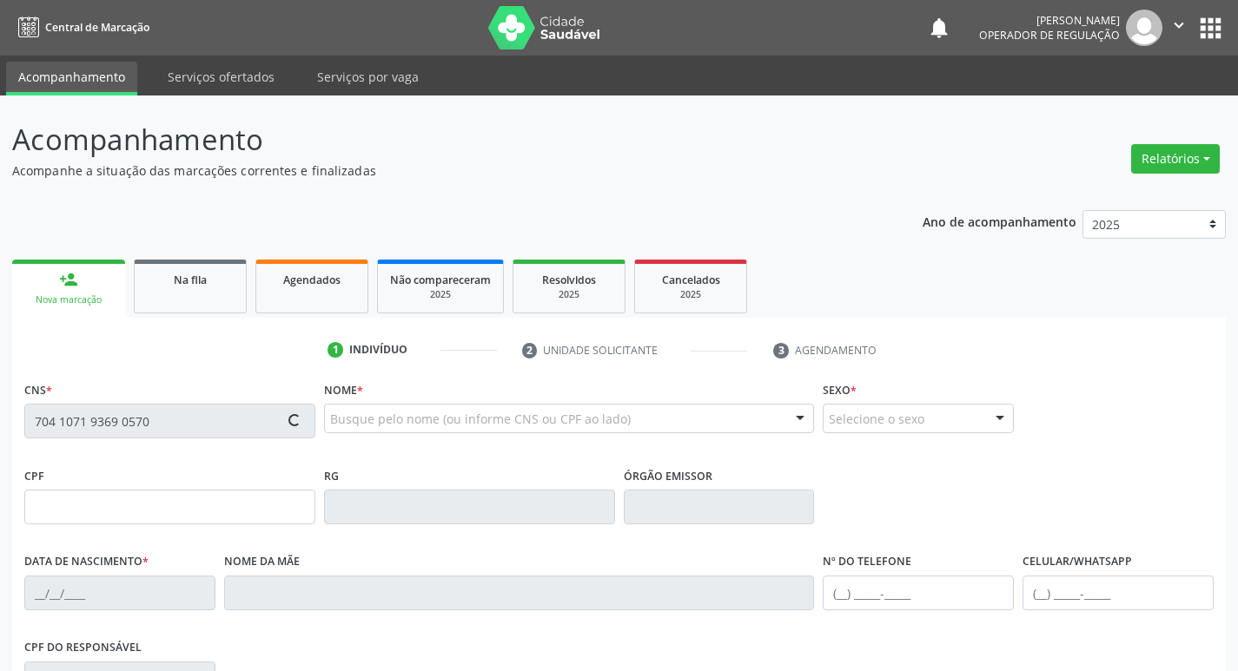
type input "[PHONE_NUMBER]"
type input "380.436.534-53"
type input "17"
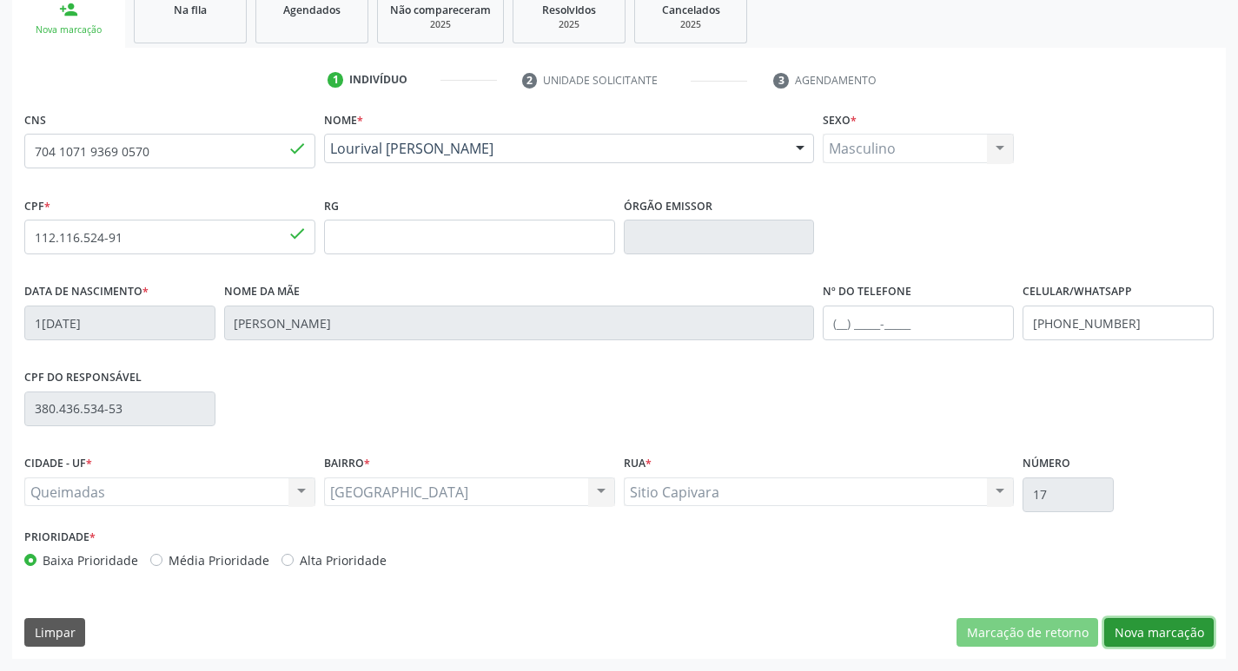
click at [1186, 626] on button "Nova marcação" at bounding box center [1158, 633] width 109 height 30
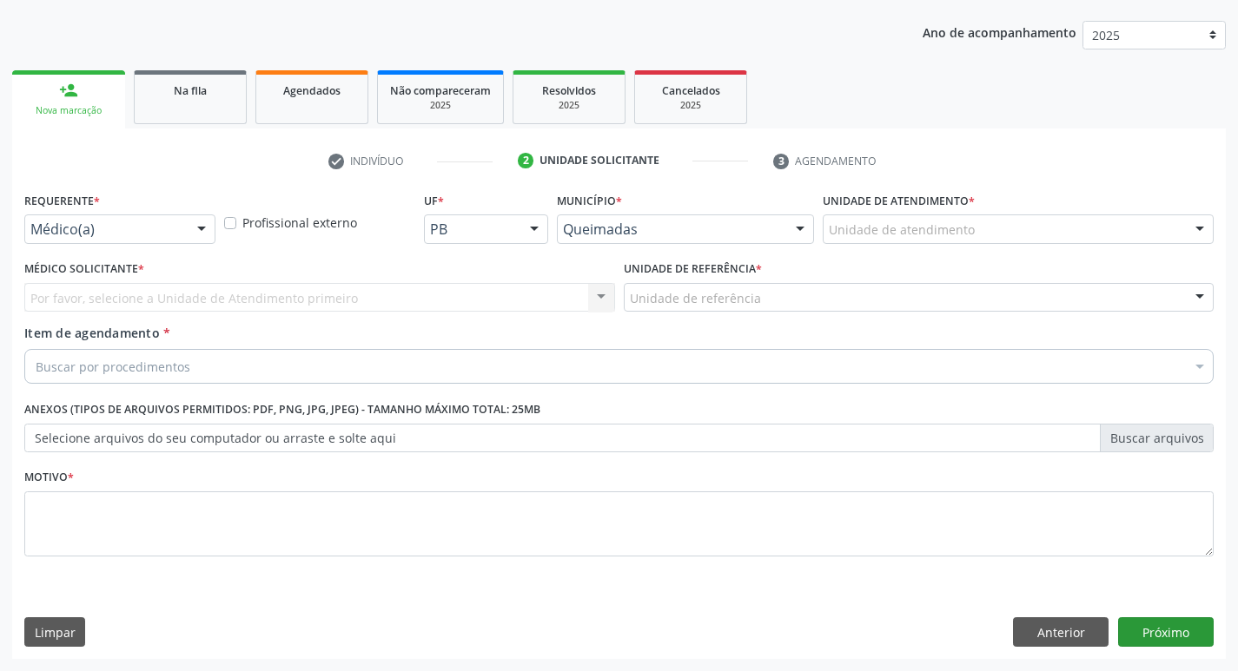
scroll to position [189, 0]
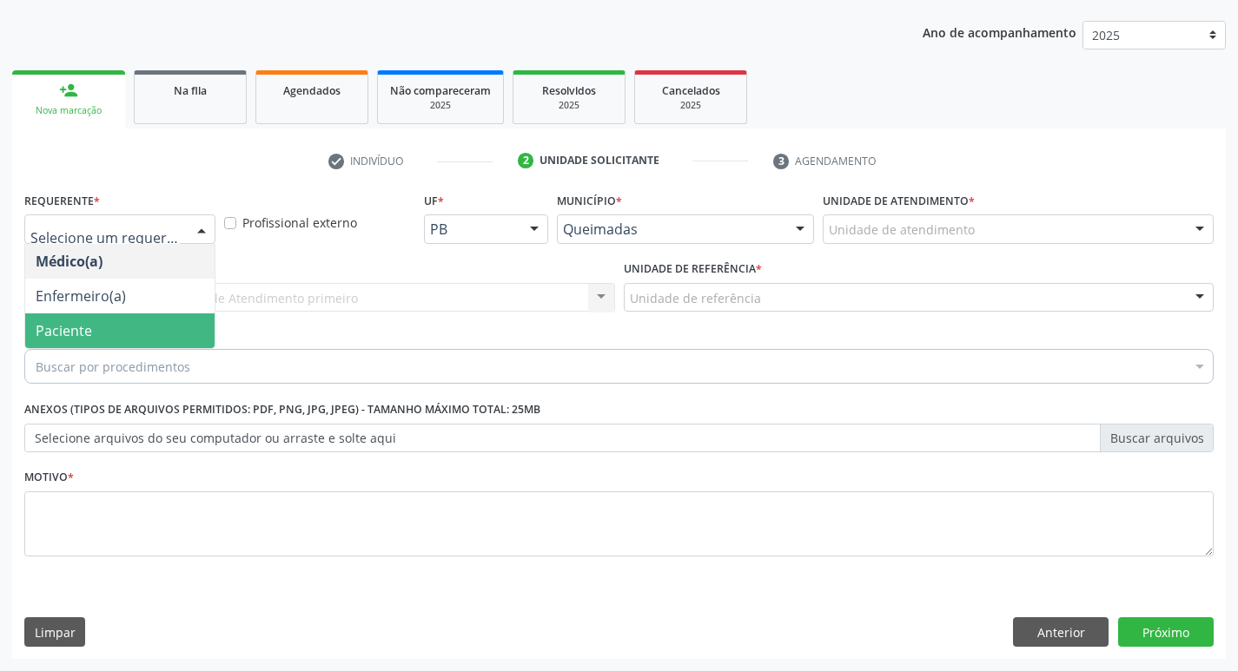
click at [126, 331] on span "Paciente" at bounding box center [119, 331] width 189 height 35
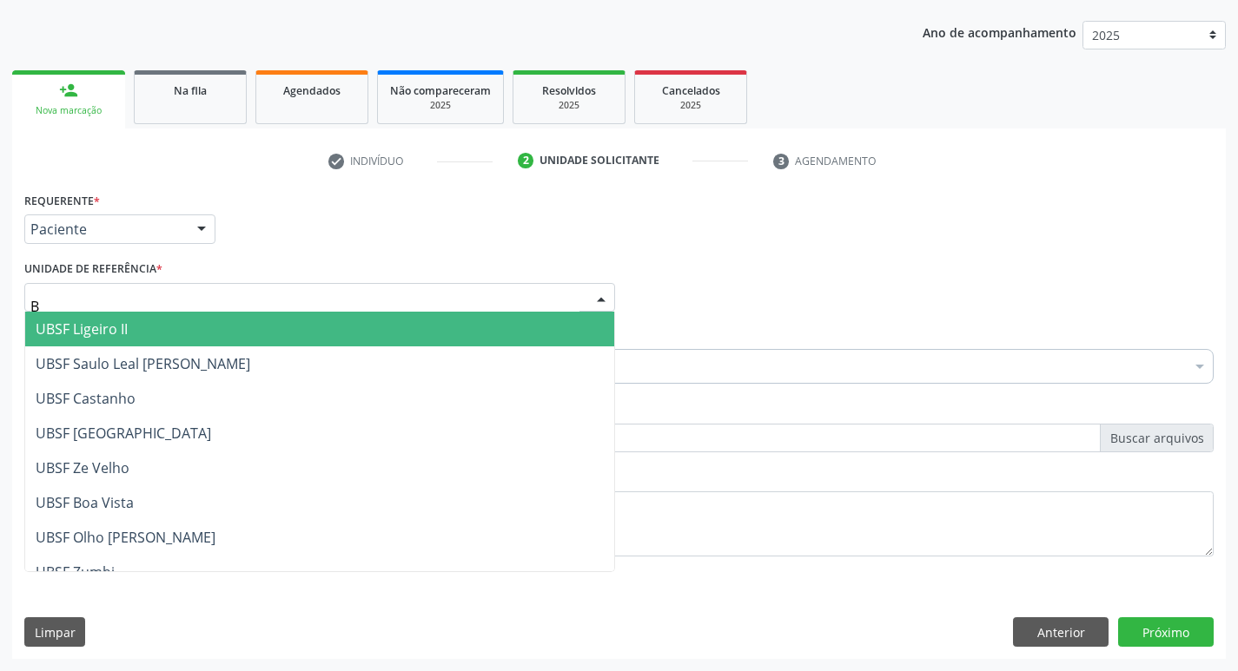
type input "BA"
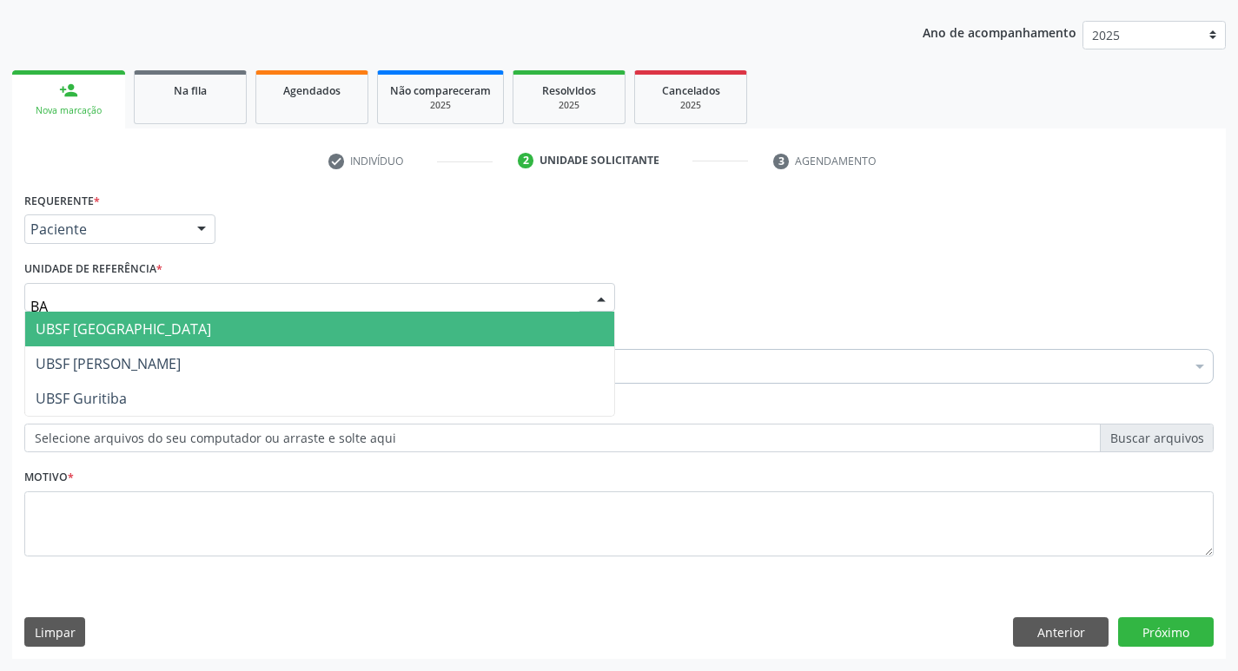
click at [134, 344] on span "UBSF [GEOGRAPHIC_DATA]" at bounding box center [319, 329] width 589 height 35
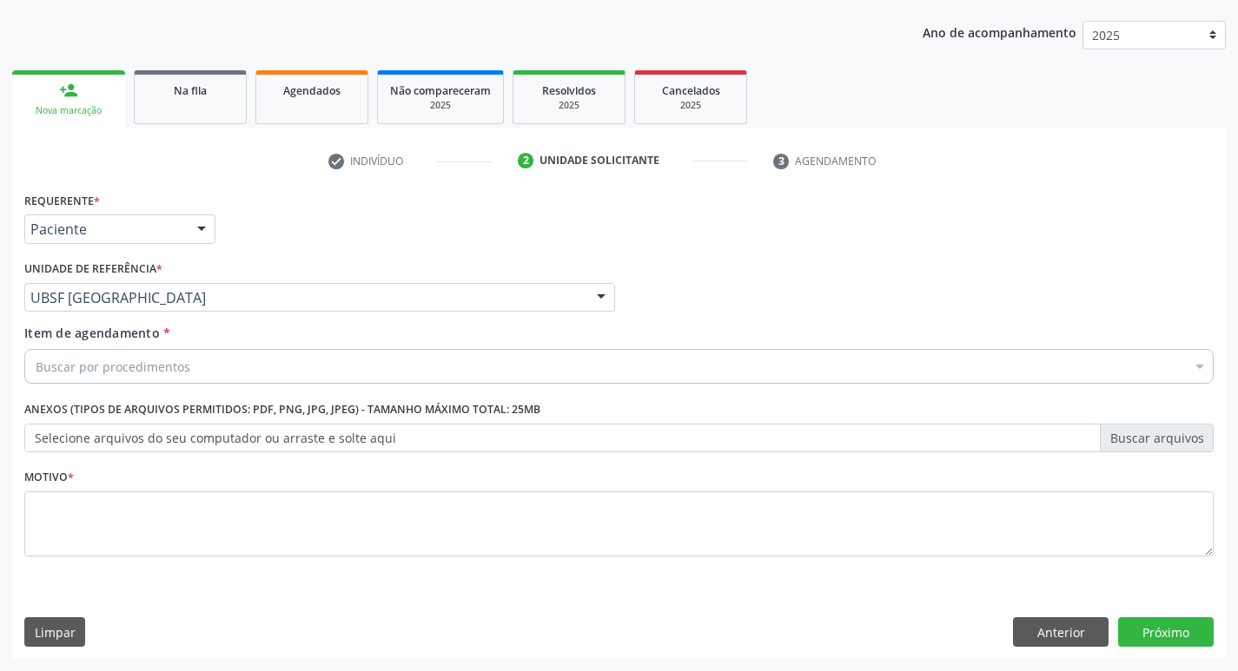
click at [128, 479] on div "Motivo *" at bounding box center [618, 511] width 1189 height 92
click at [170, 559] on fieldset "Motivo *" at bounding box center [618, 517] width 1189 height 104
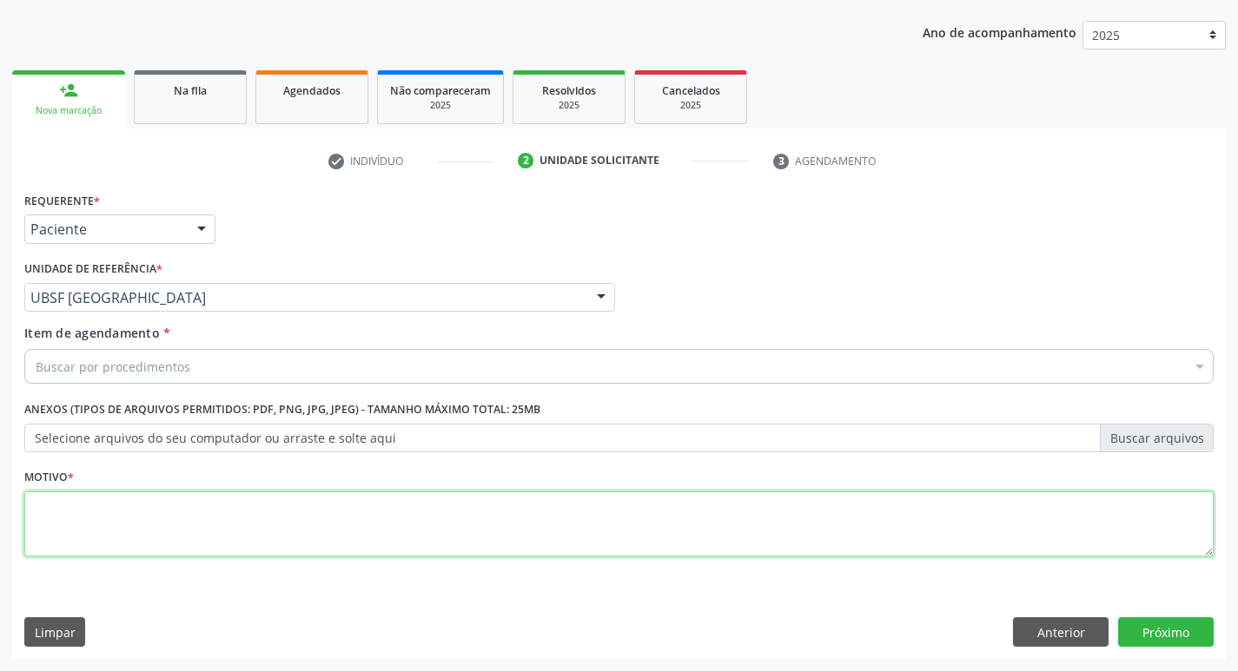
click at [137, 546] on textarea at bounding box center [618, 525] width 1189 height 66
type textarea "AVALIACAO"
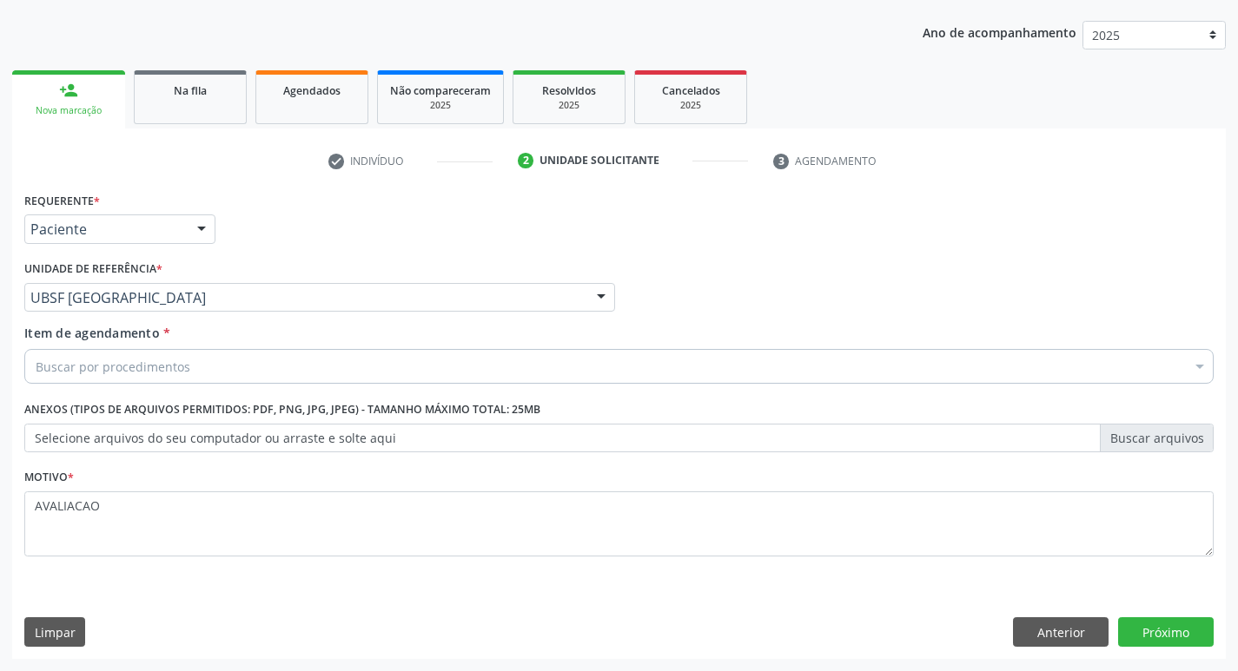
click at [120, 377] on div "Buscar por procedimentos" at bounding box center [618, 366] width 1189 height 35
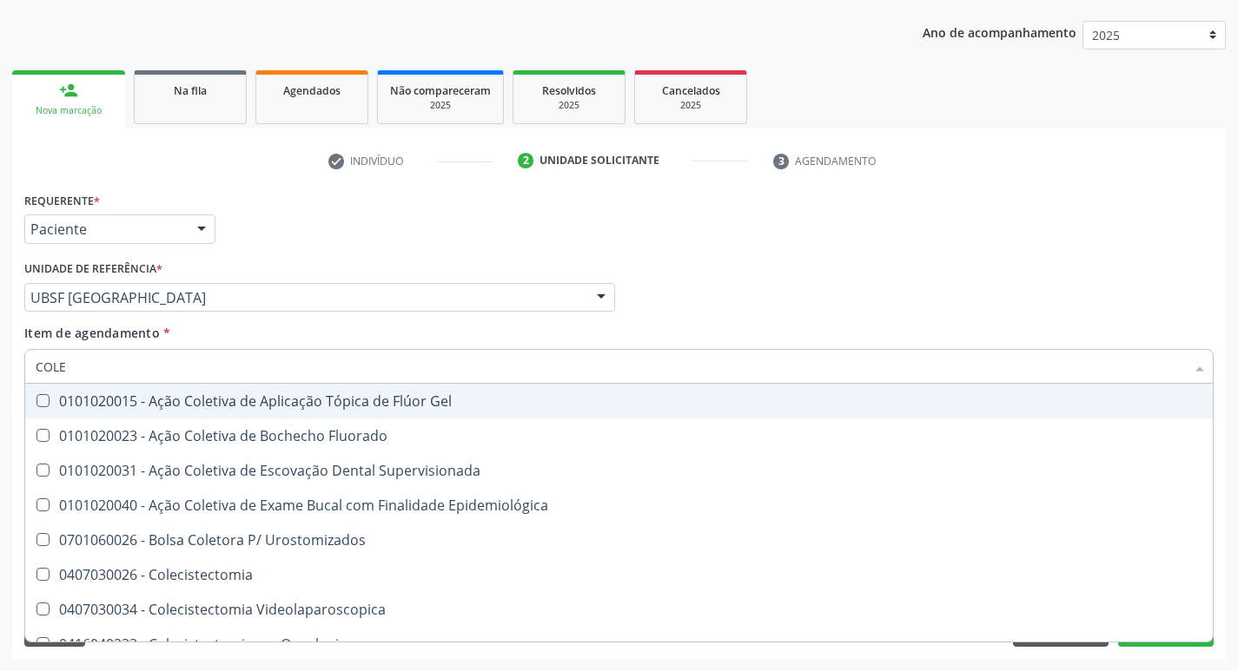
type input "COLES"
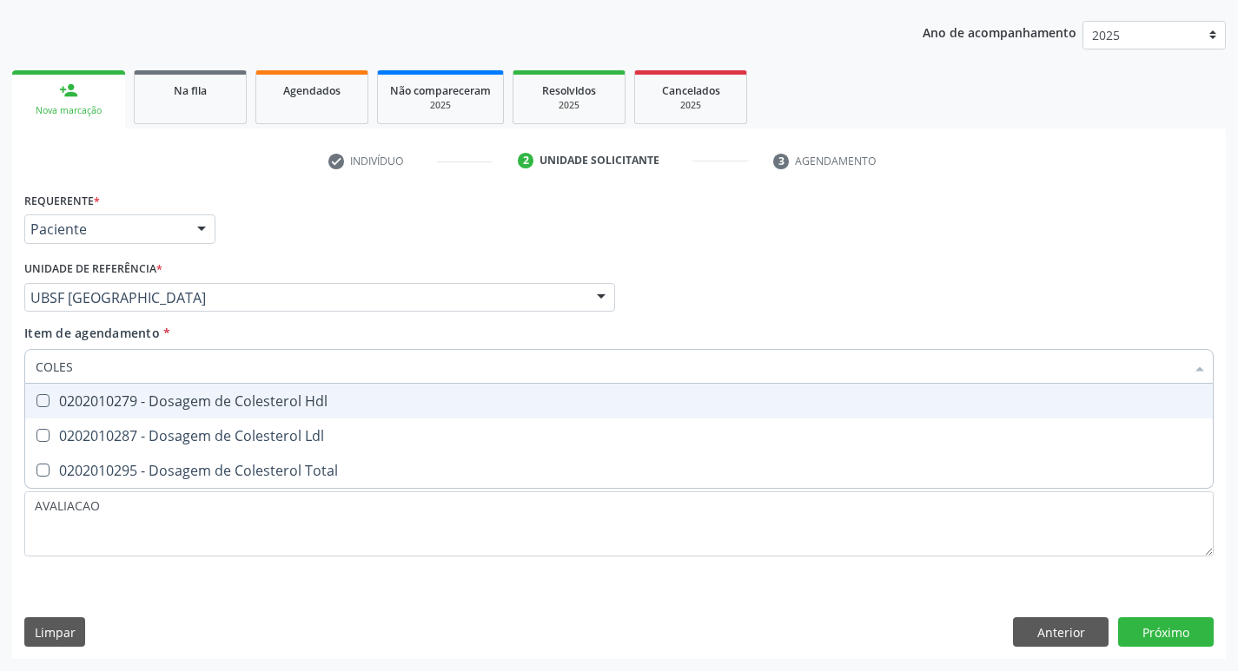
drag, startPoint x: 135, startPoint y: 392, endPoint x: 136, endPoint y: 435, distance: 43.5
click at [135, 394] on div "0202010279 - Dosagem de Colesterol Hdl" at bounding box center [619, 401] width 1167 height 14
checkbox Hdl "true"
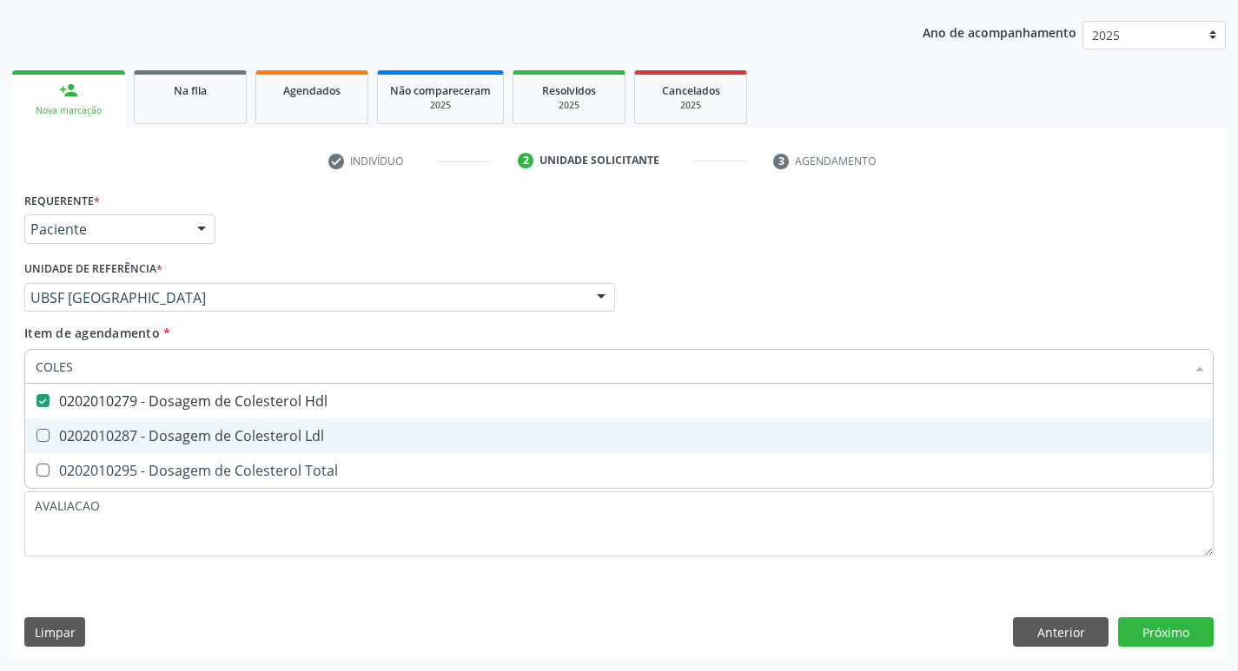
click at [136, 435] on div "0202010287 - Dosagem de Colesterol Ldl" at bounding box center [619, 436] width 1167 height 14
checkbox Ldl "true"
type input "COLE"
checkbox Hdl "false"
checkbox Ldl "false"
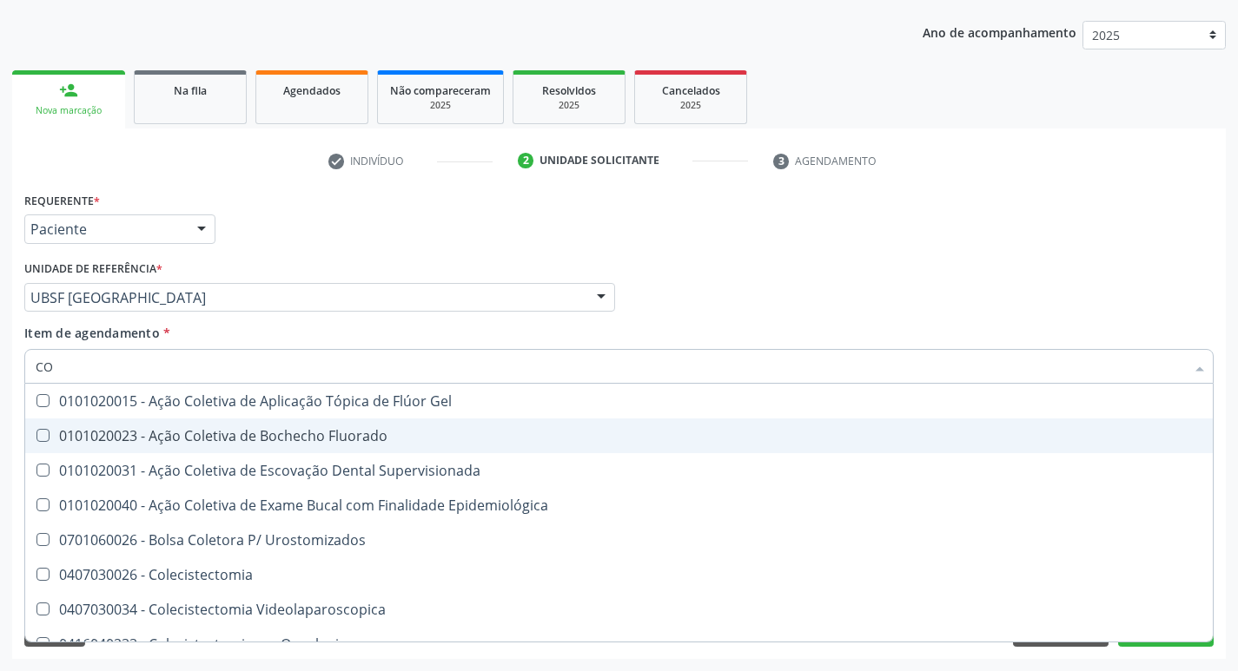
type input "C"
checkbox Hdl "false"
checkbox Ldl "false"
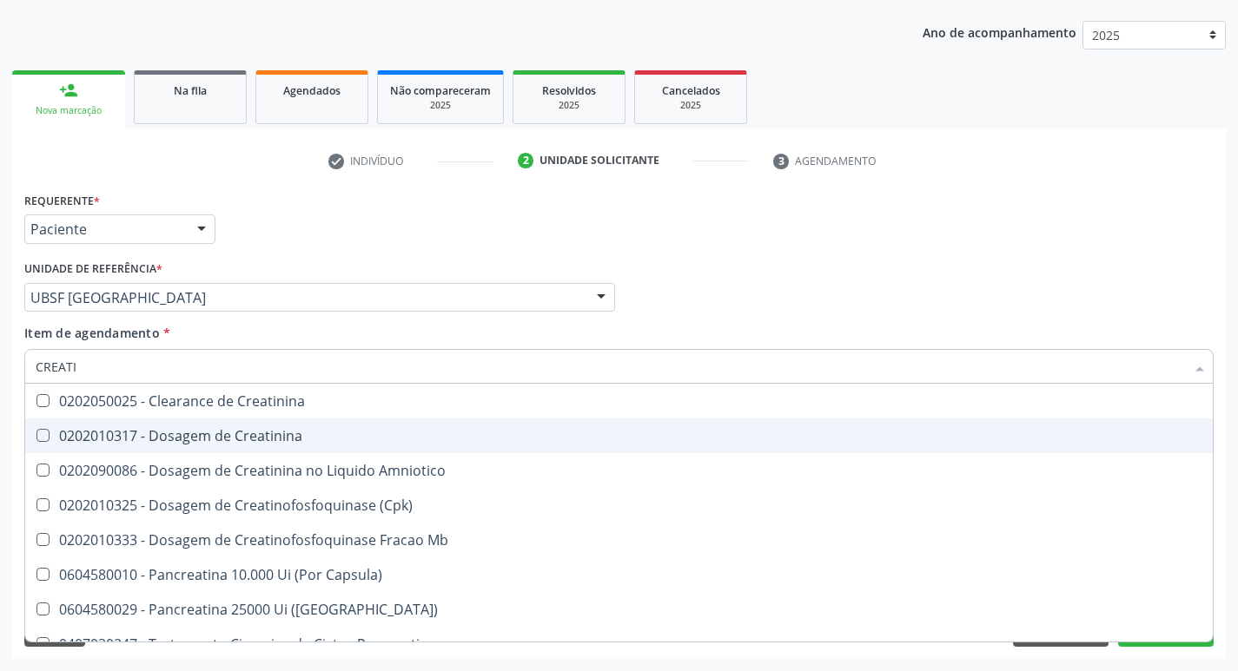
type input "CREATIN"
click at [136, 435] on div "0202010317 - Dosagem de Creatinina" at bounding box center [619, 436] width 1167 height 14
checkbox Creatinina "true"
type input "CRE"
checkbox Creatinina "false"
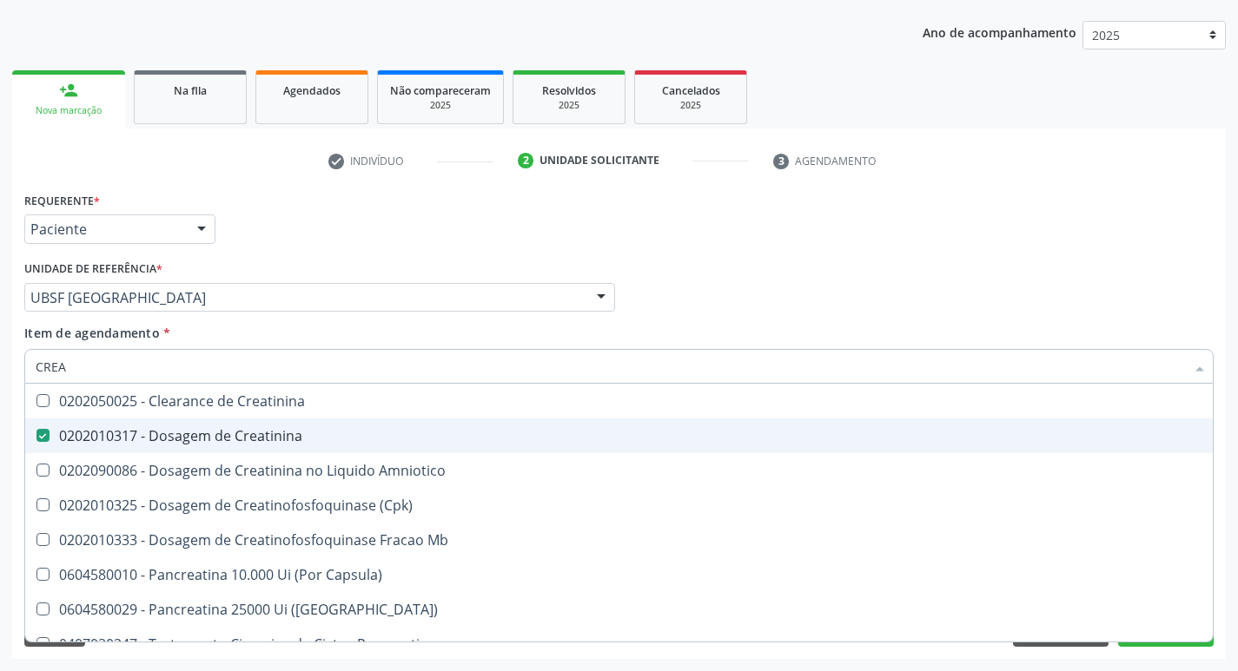
checkbox Amniotico "false"
checkbox Mb "false"
type input "C"
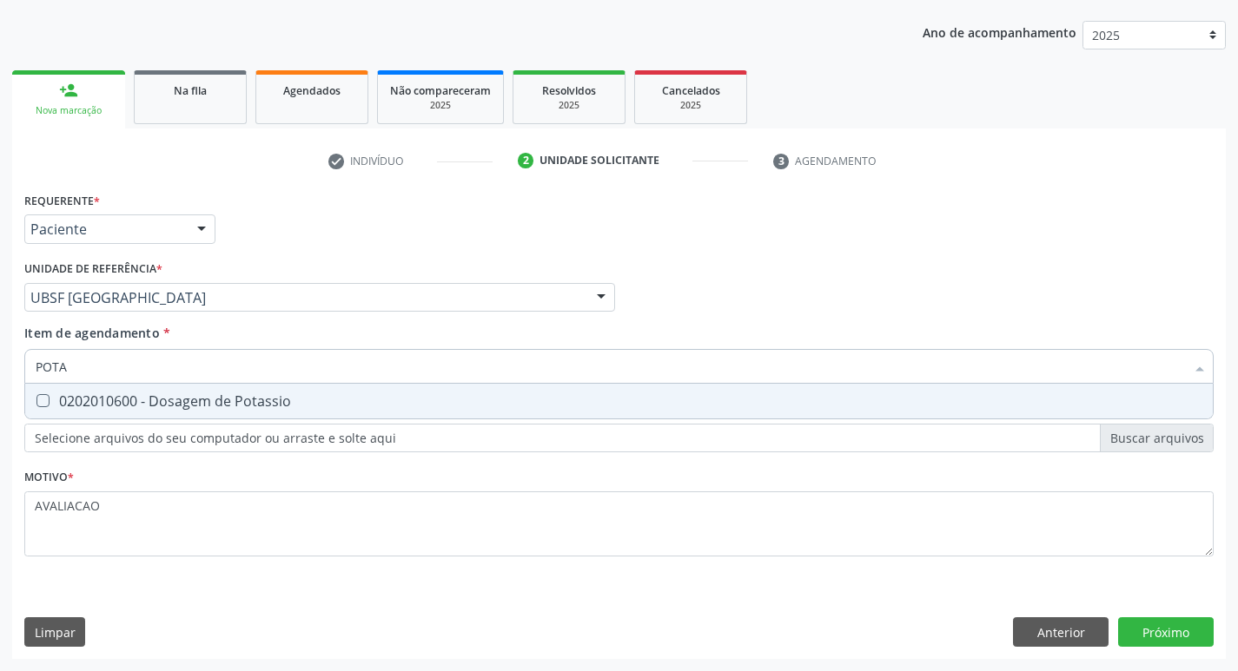
type input "POTAS"
click at [119, 398] on div "0202010600 - Dosagem de Potassio" at bounding box center [619, 401] width 1167 height 14
checkbox Potassio "true"
type input "P"
checkbox Potassio "false"
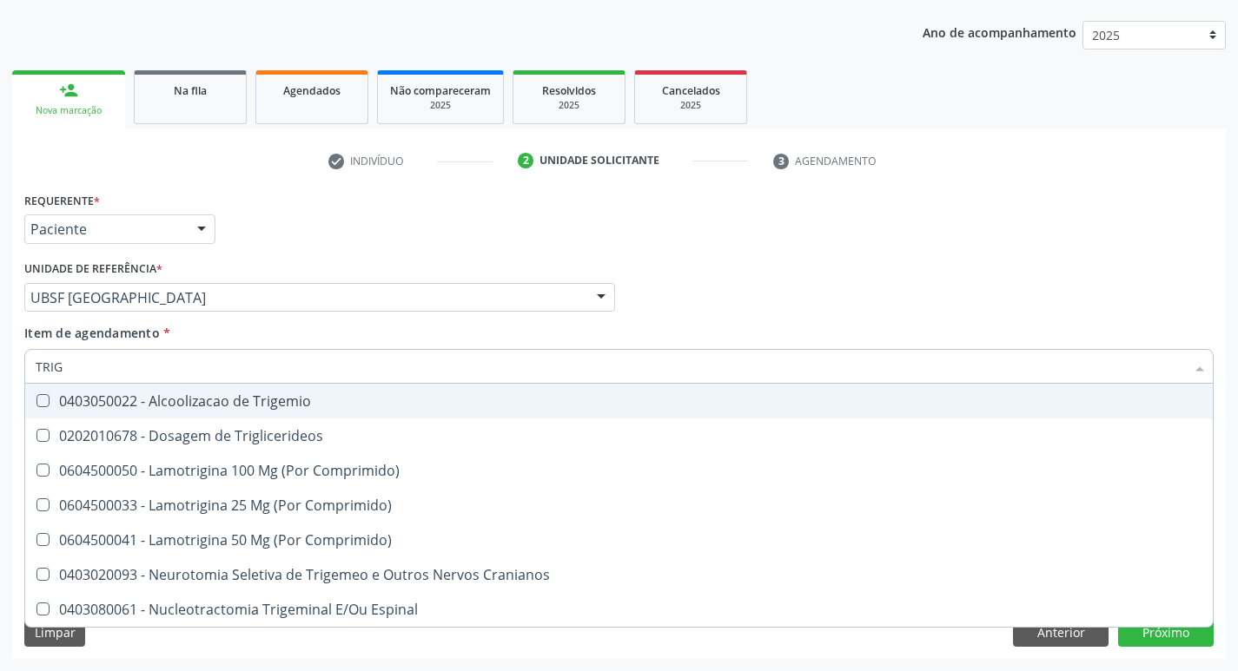
type input "TRIGL"
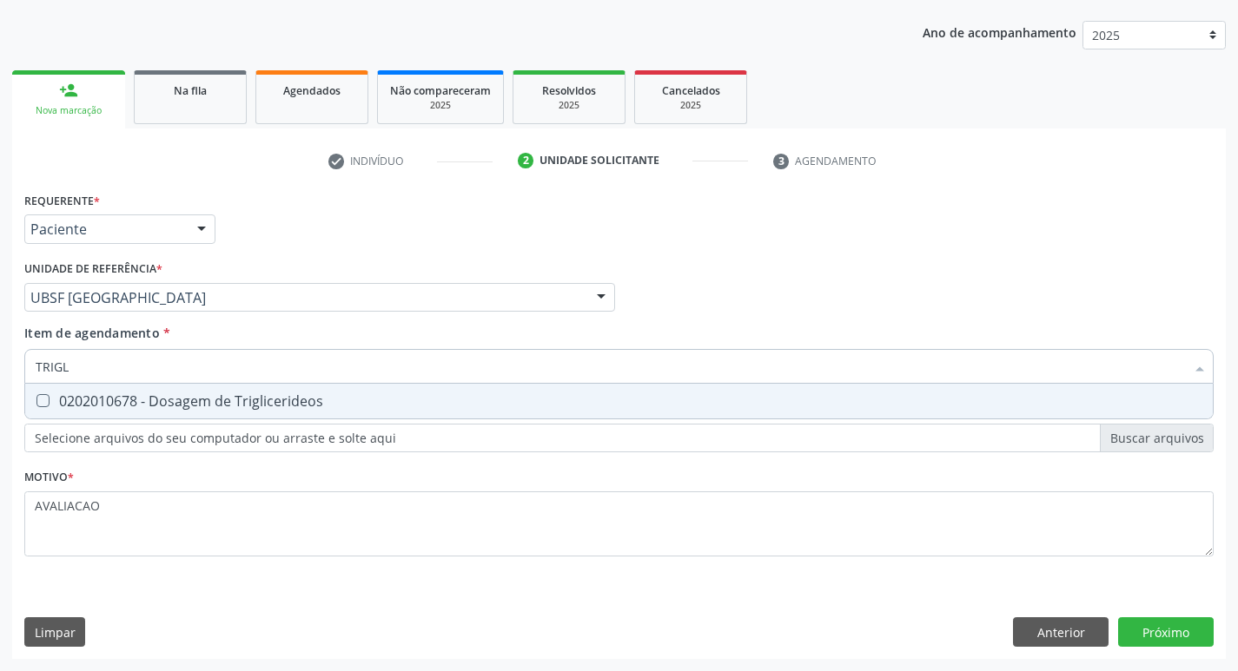
click at [119, 398] on div "0202010678 - Dosagem de Triglicerideos" at bounding box center [619, 401] width 1167 height 14
checkbox Triglicerideos "true"
type input "TRIG"
checkbox Triglicerideos "false"
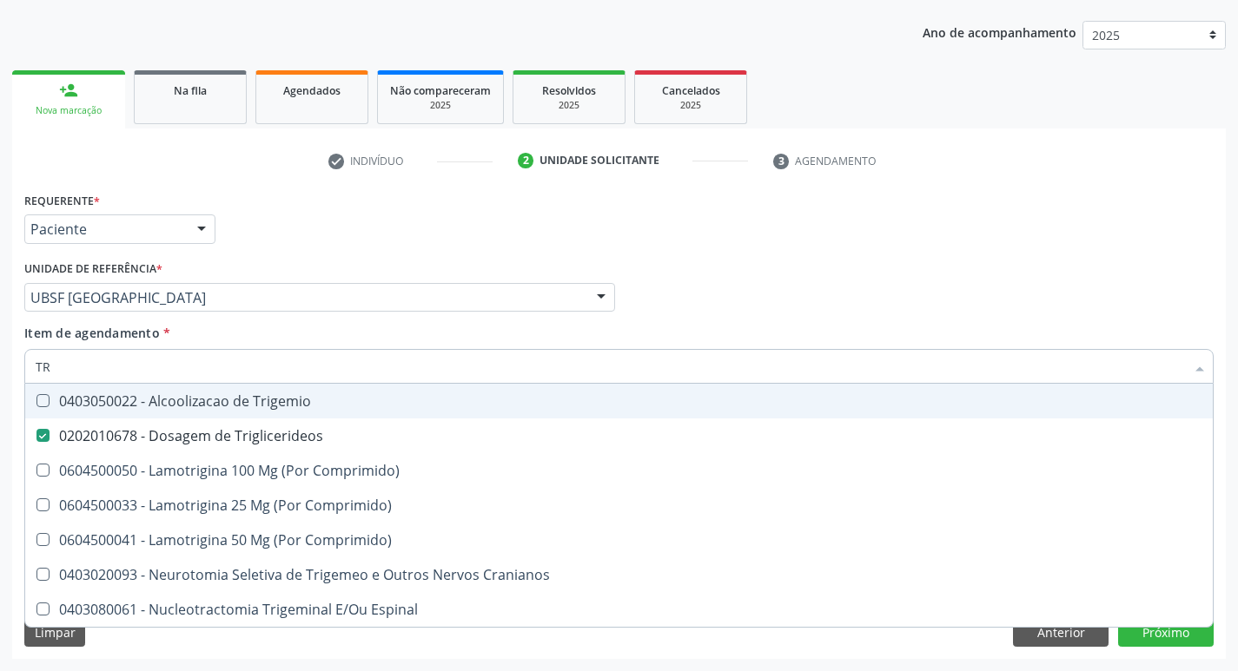
type input "T"
checkbox Triglicerideos "false"
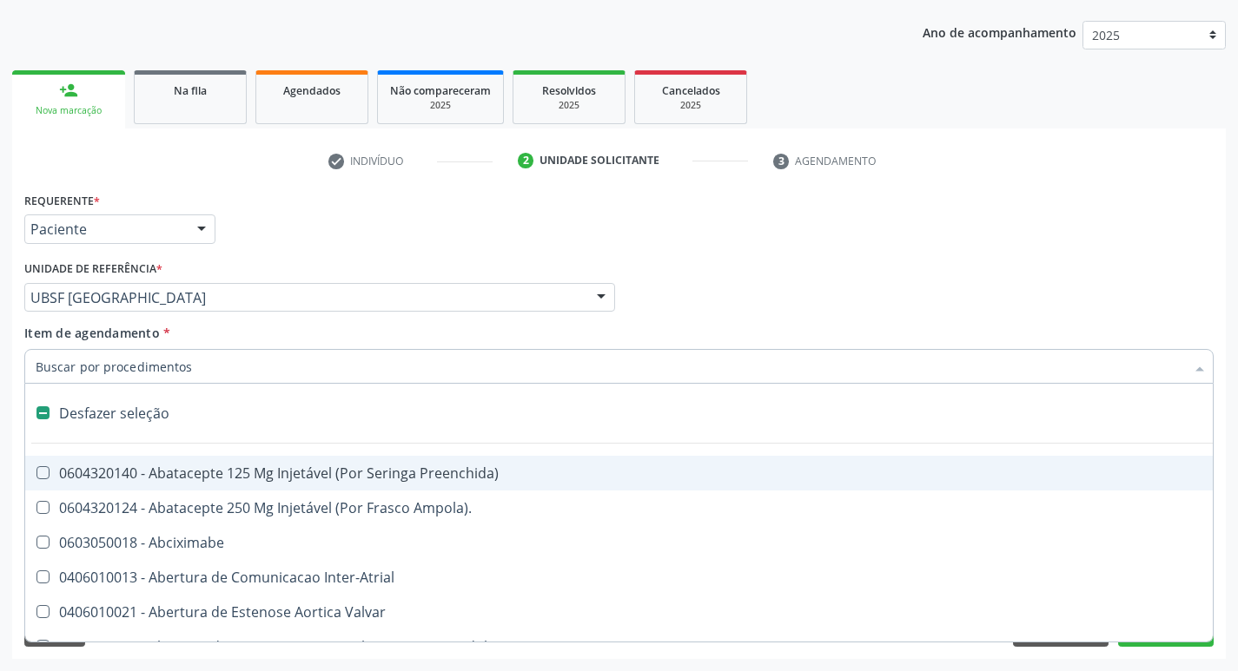
type input "2"
checkbox Monopolar "true"
checkbox Quadril "true"
checkbox Biologica "true"
checkbox Conica "true"
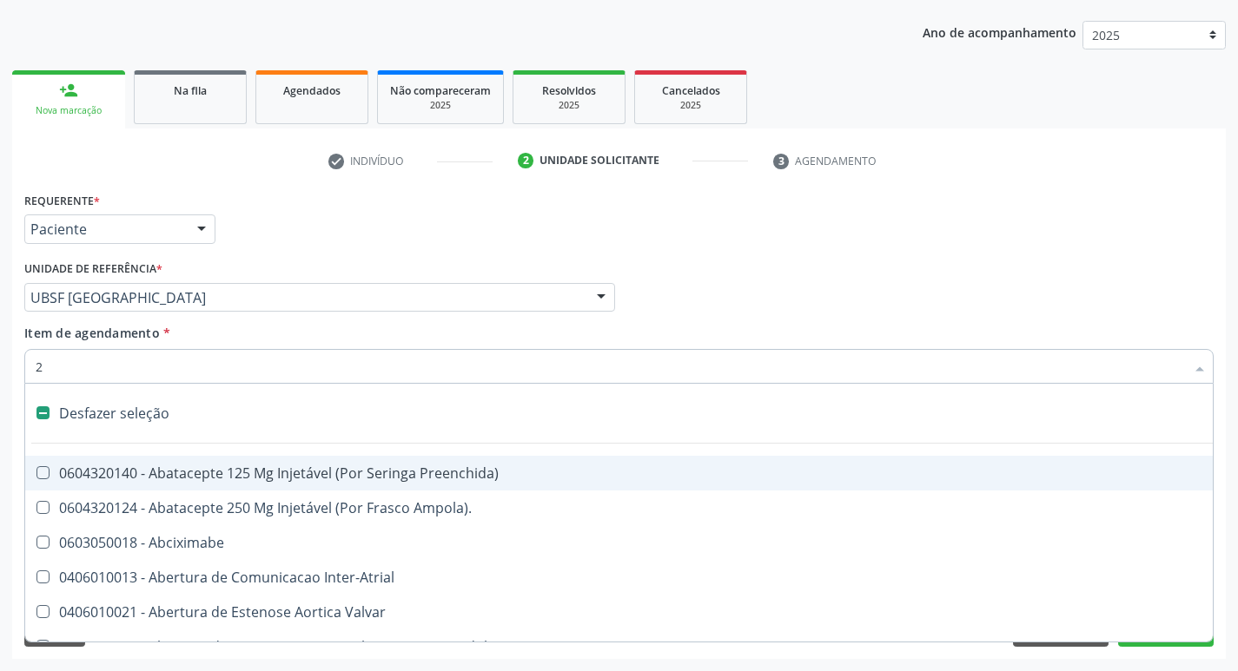
checkbox Aorto-Cavitarias "true"
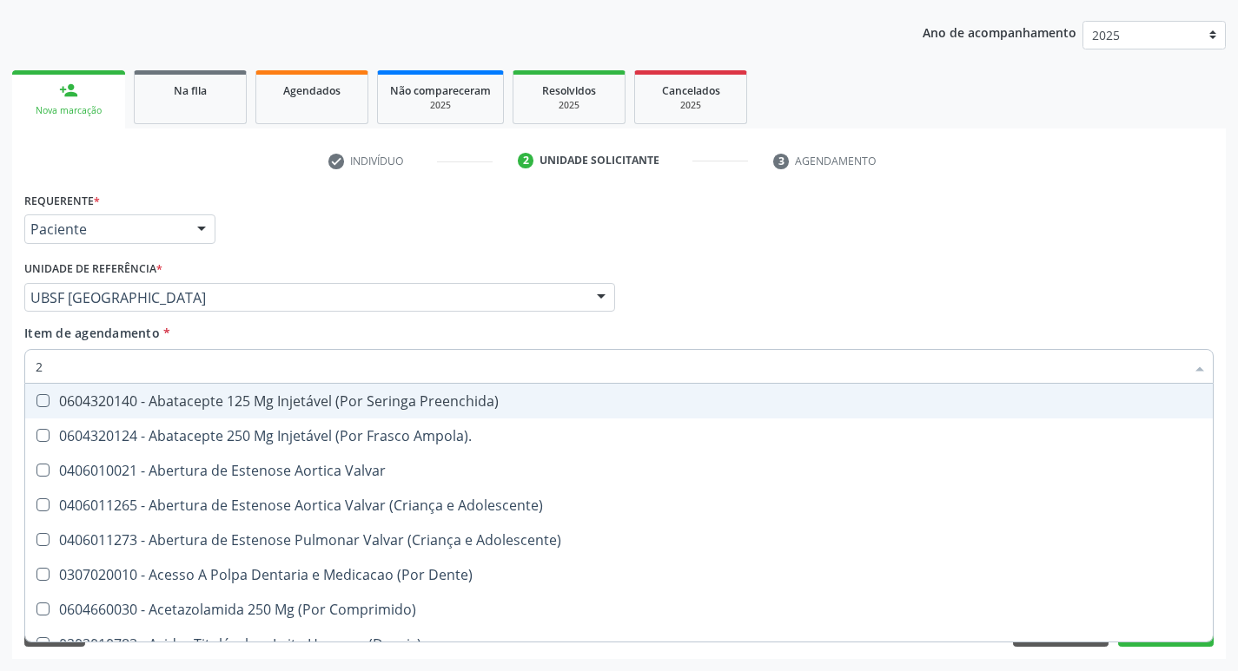
type input "20205001"
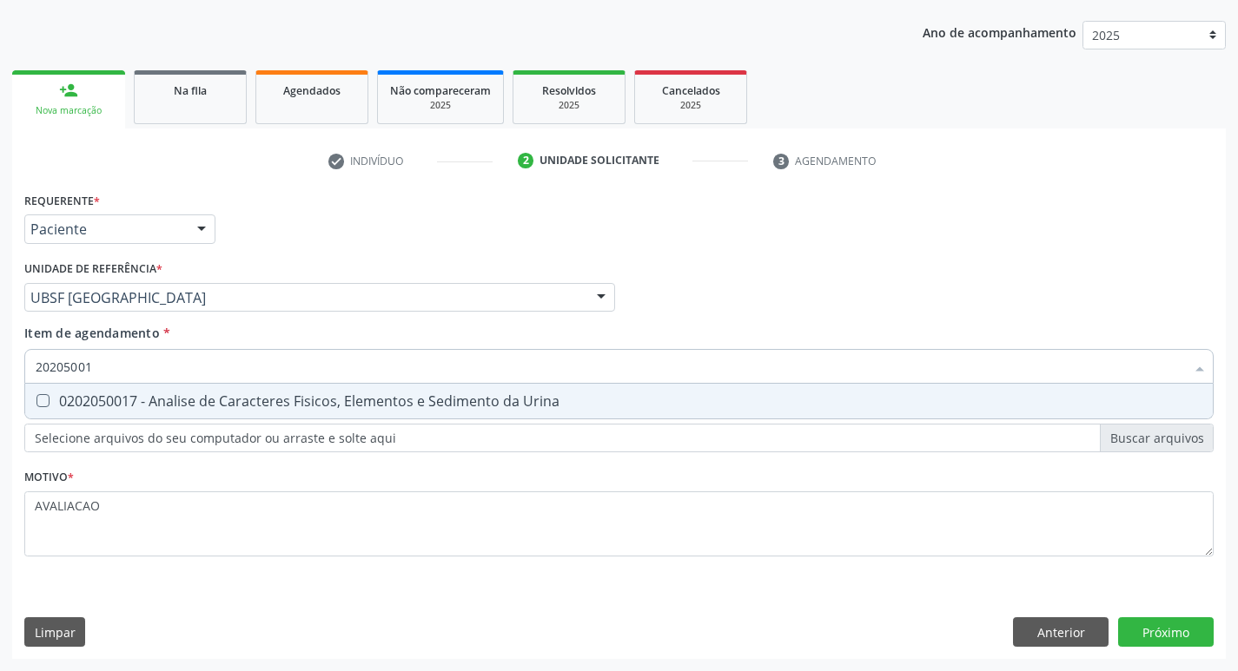
click at [259, 404] on div "0202050017 - Analise de Caracteres Fisicos, Elementos e Sedimento da Urina" at bounding box center [619, 401] width 1167 height 14
checkbox Urina "true"
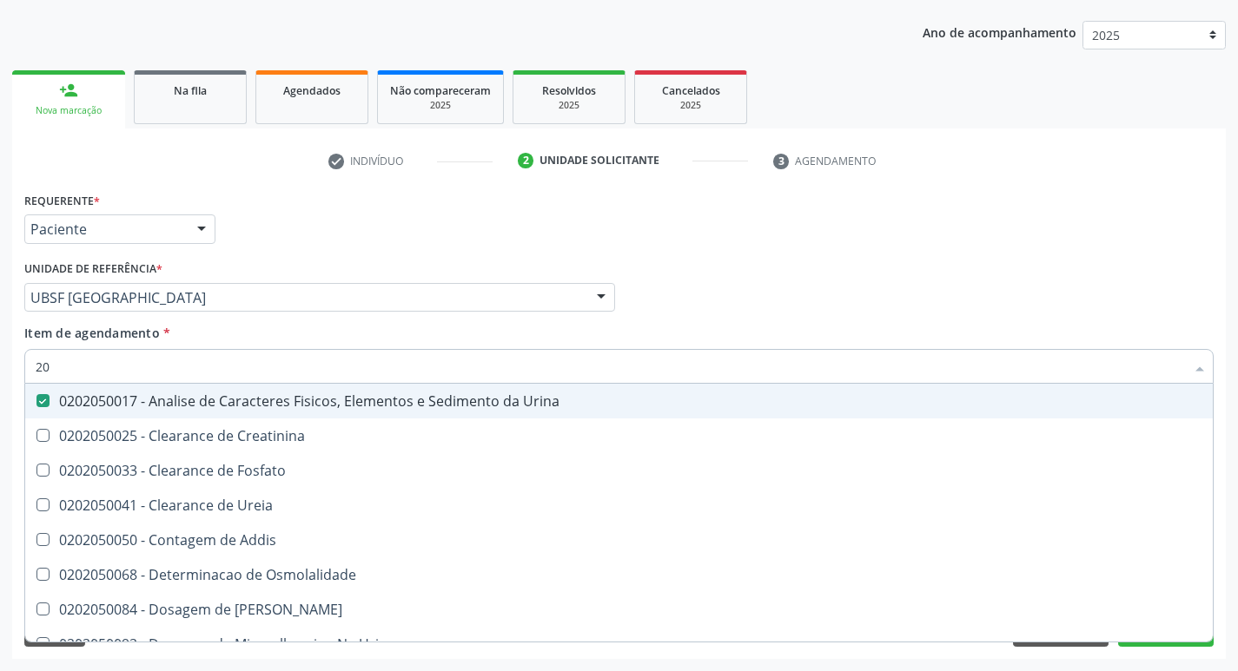
type input "2"
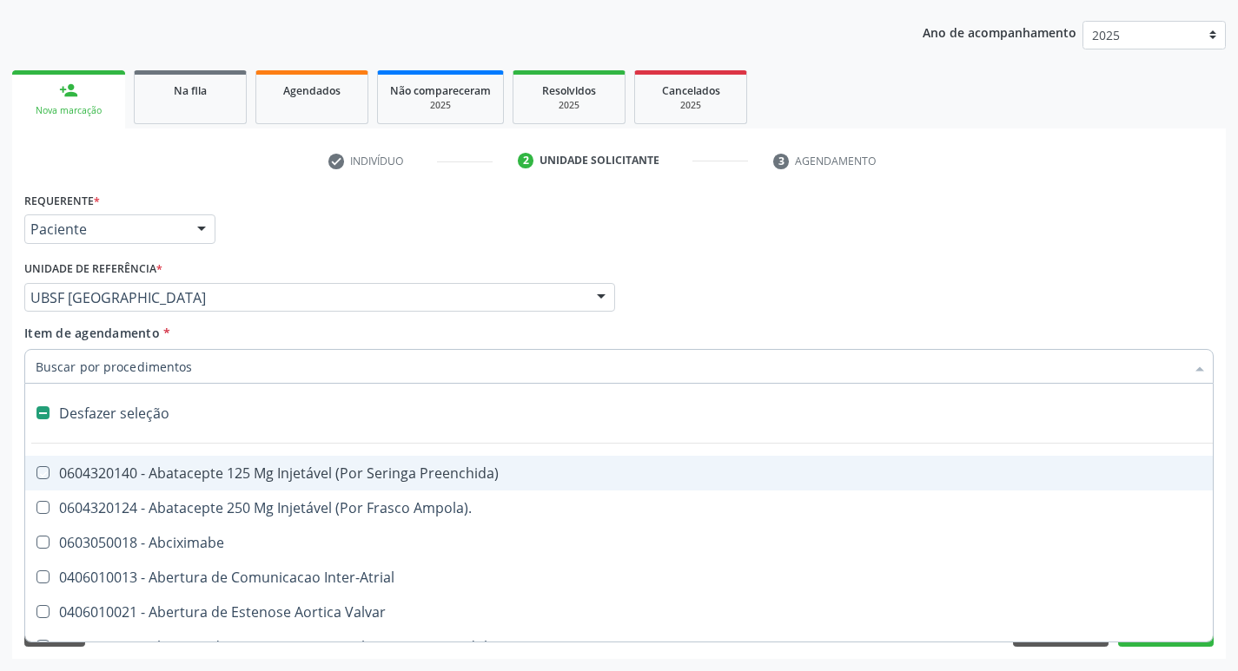
checkbox Preenchida\) "false"
checkbox Inter-Atrial "false"
type input "G"
checkbox Urina "false"
checkbox Comprimido\) "true"
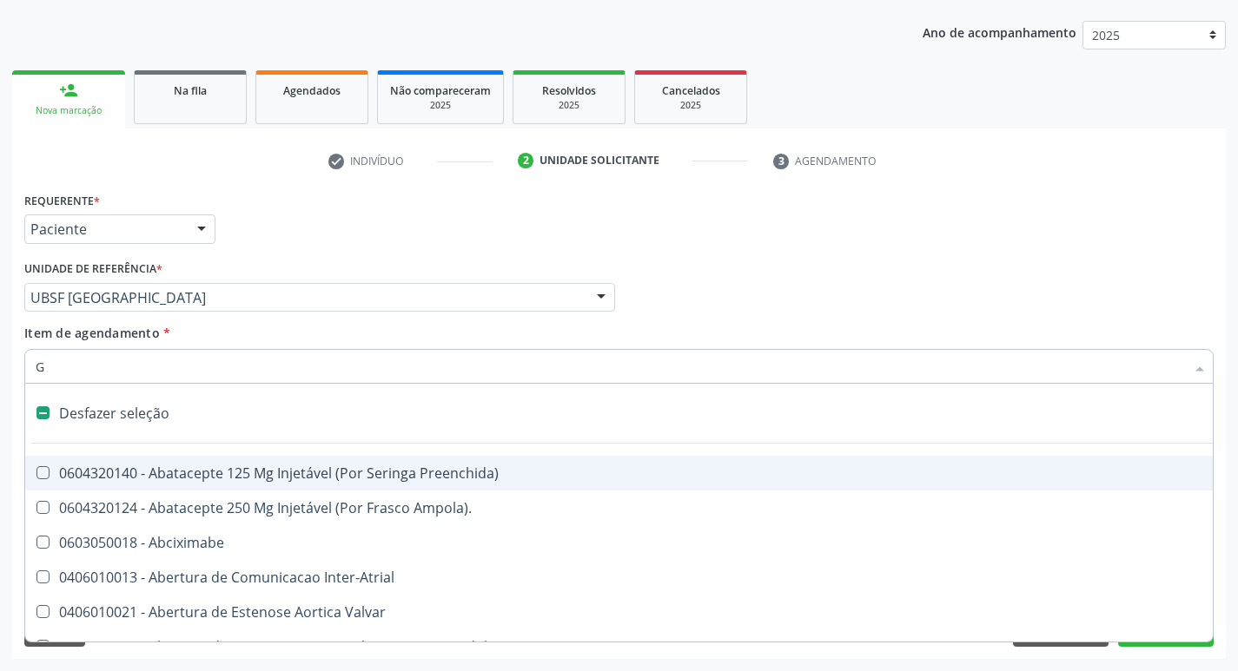
checkbox Sanitária "true"
checkbox Criança "true"
checkbox Capsula\) "true"
checkbox Osso "true"
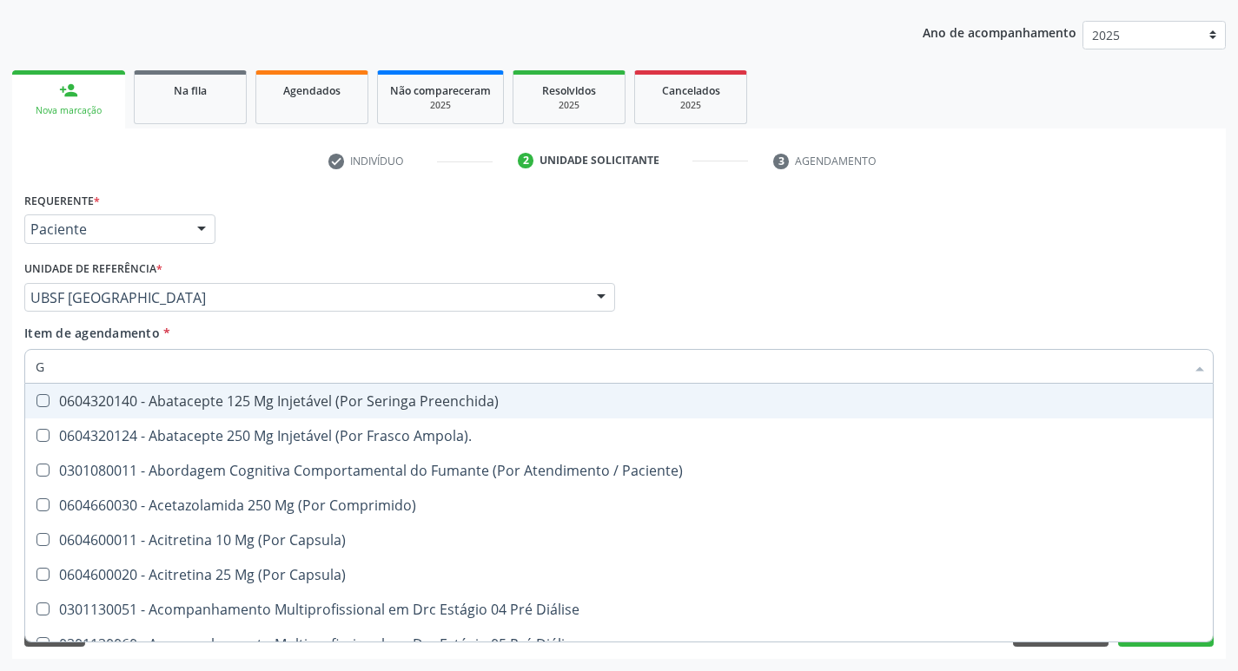
type input "GLICOSE"
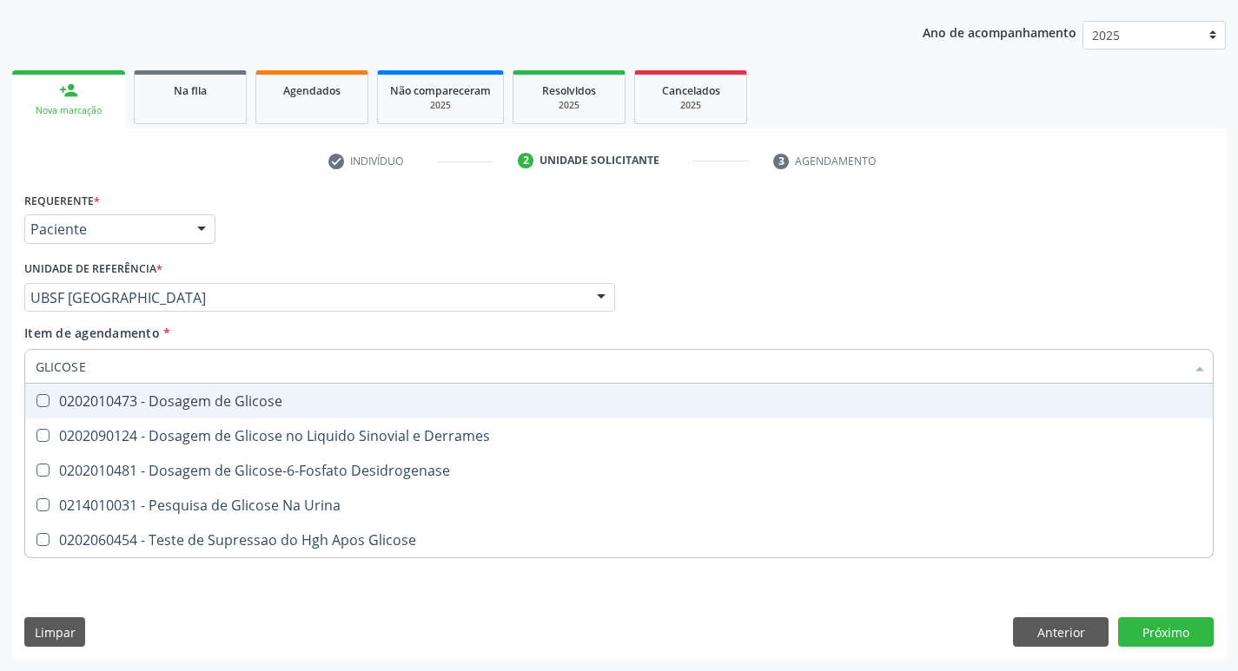
click at [233, 408] on div "0202010473 - Dosagem de Glicose" at bounding box center [619, 401] width 1167 height 14
checkbox Glicose "true"
type input "GLICOS"
checkbox Glicose "false"
checkbox Derrames "true"
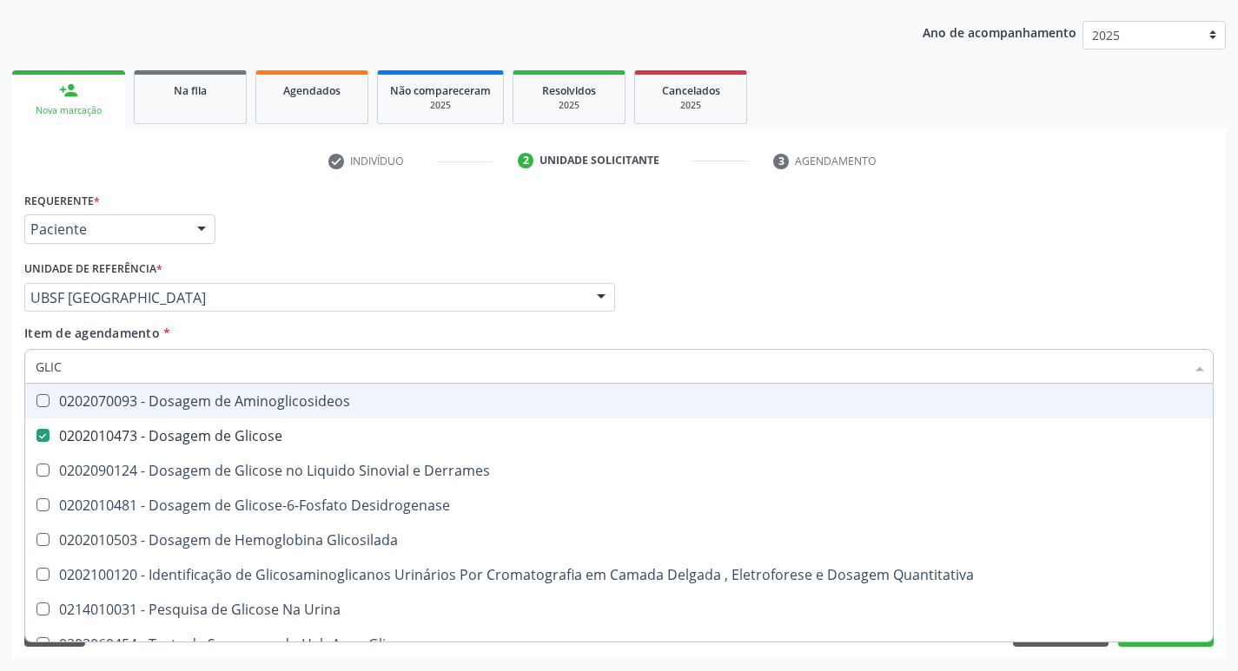
type input "GLI"
checkbox Glicose "false"
checkbox Derrames "false"
type input "G"
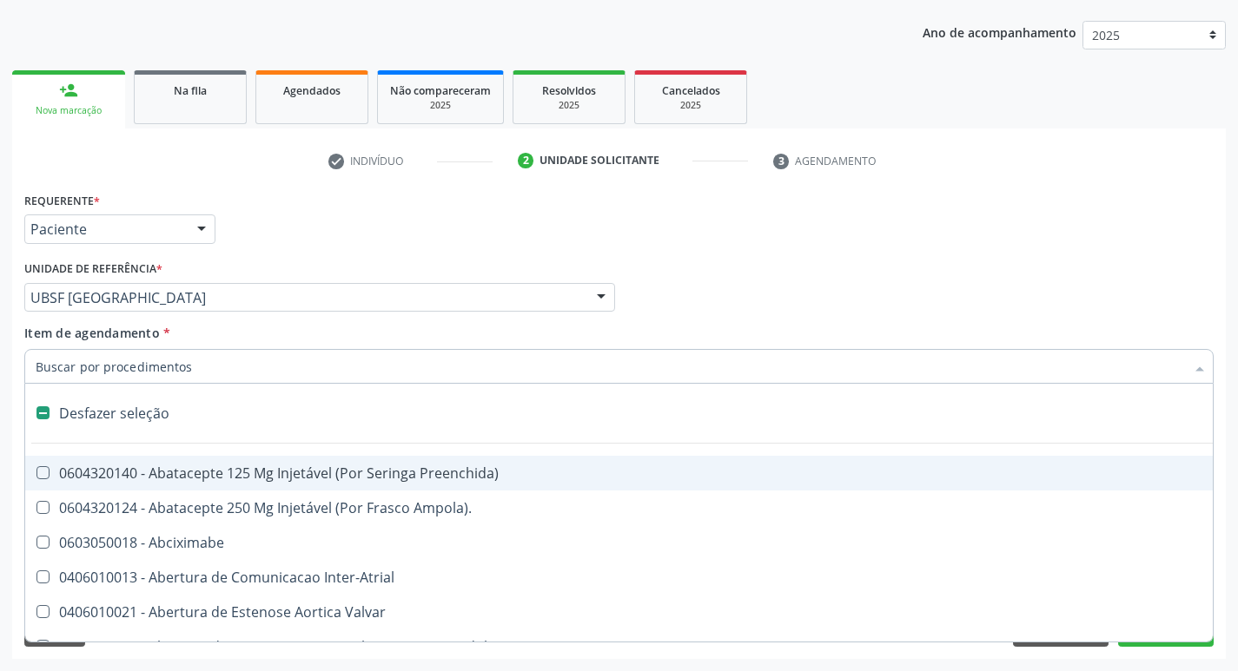
type input "H"
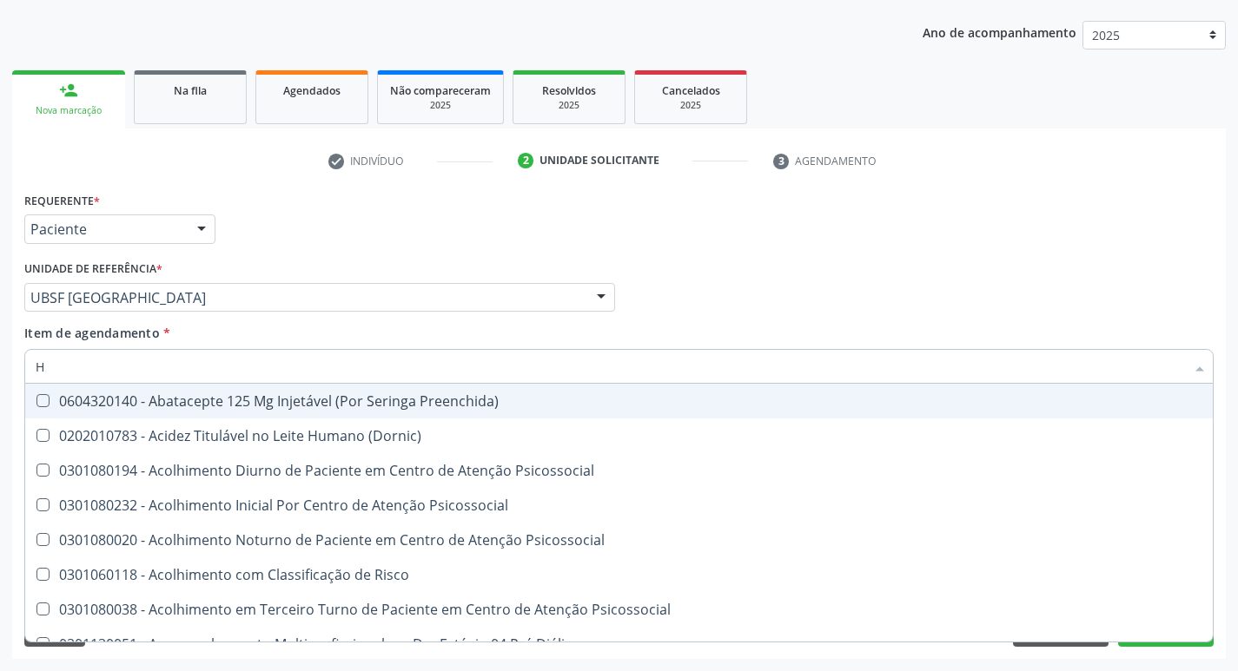
checkbox Fase "false"
checkbox Hdl "true"
type input "HEMOGLOBINA G"
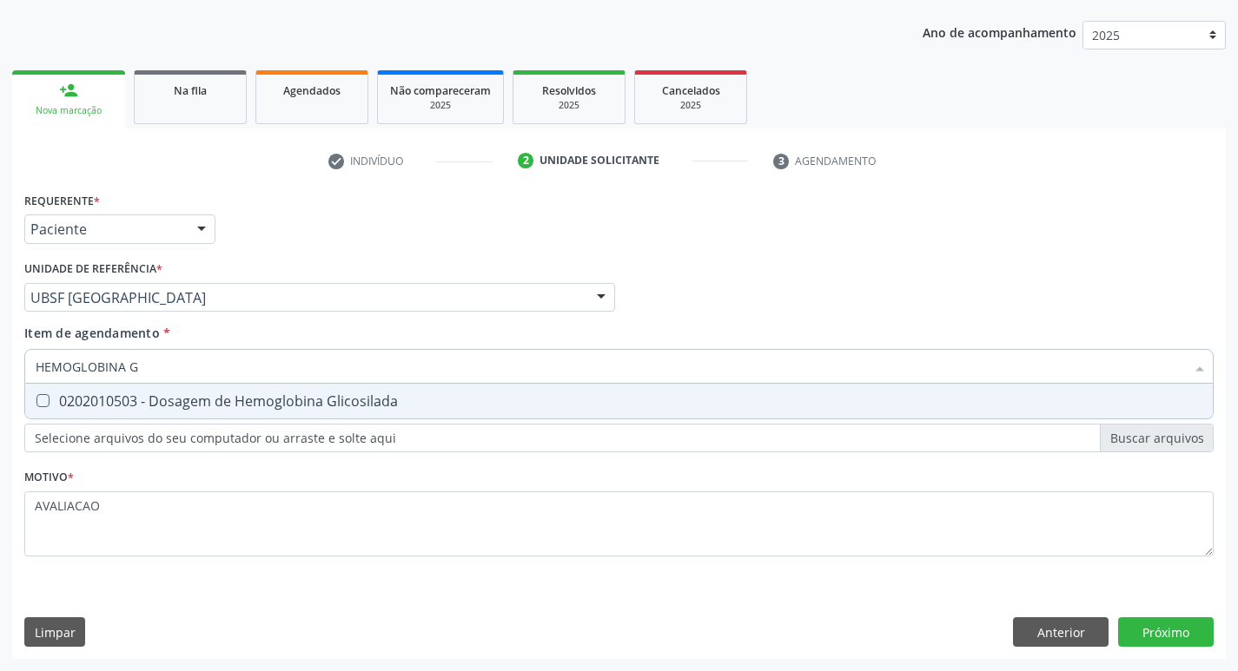
click at [309, 391] on span "0202010503 - Dosagem de Hemoglobina Glicosilada" at bounding box center [618, 401] width 1187 height 35
checkbox Glicosilada "true"
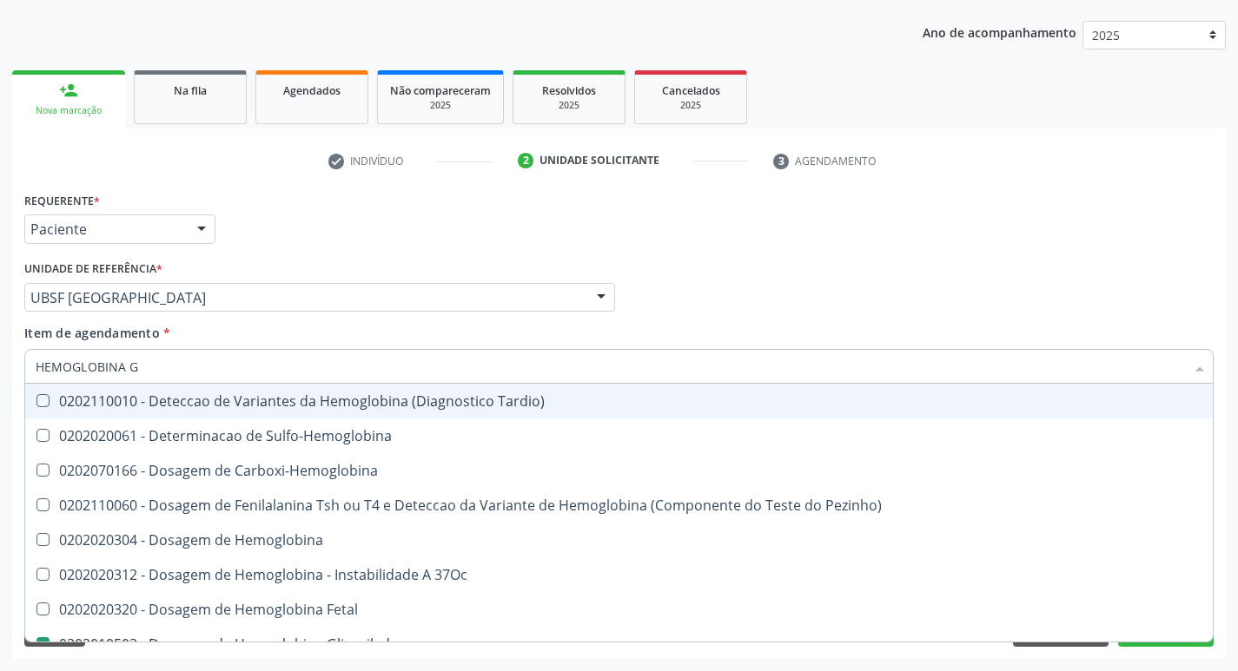
type input "HEMOGLOBINA"
checkbox Tardio\) "false"
type input "HEMOGLOBIN"
checkbox Glicosilada "false"
checkbox Hemoglobina "true"
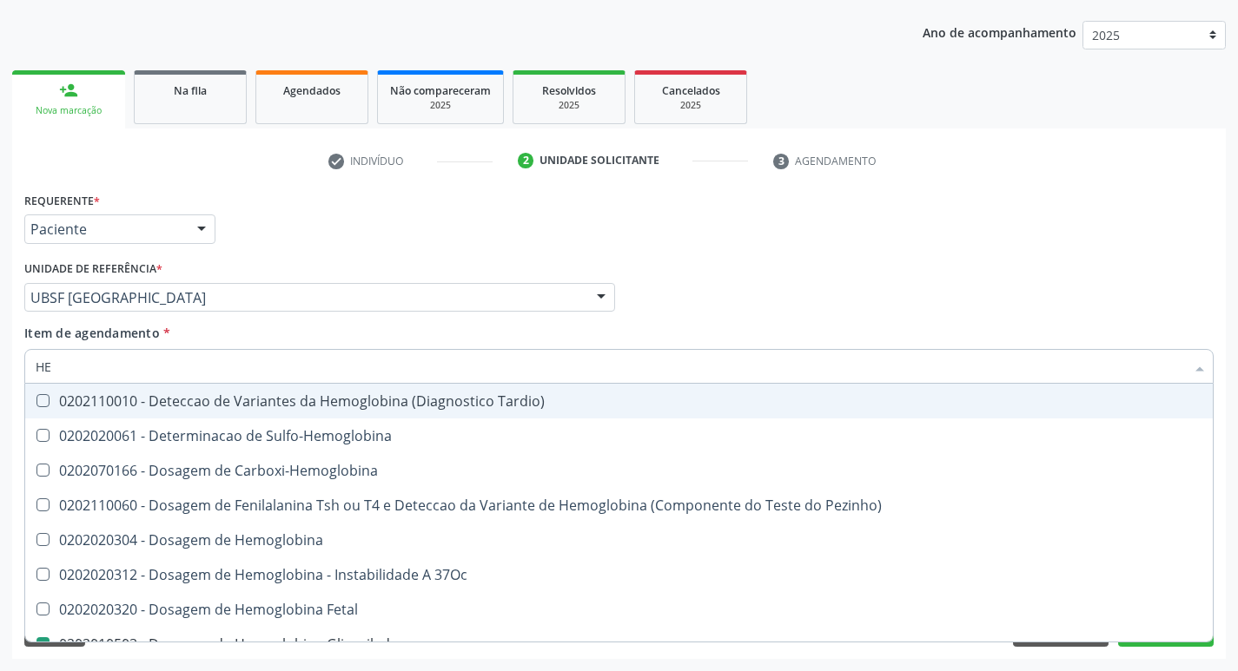
type input "H"
checkbox Hemoglobina "false"
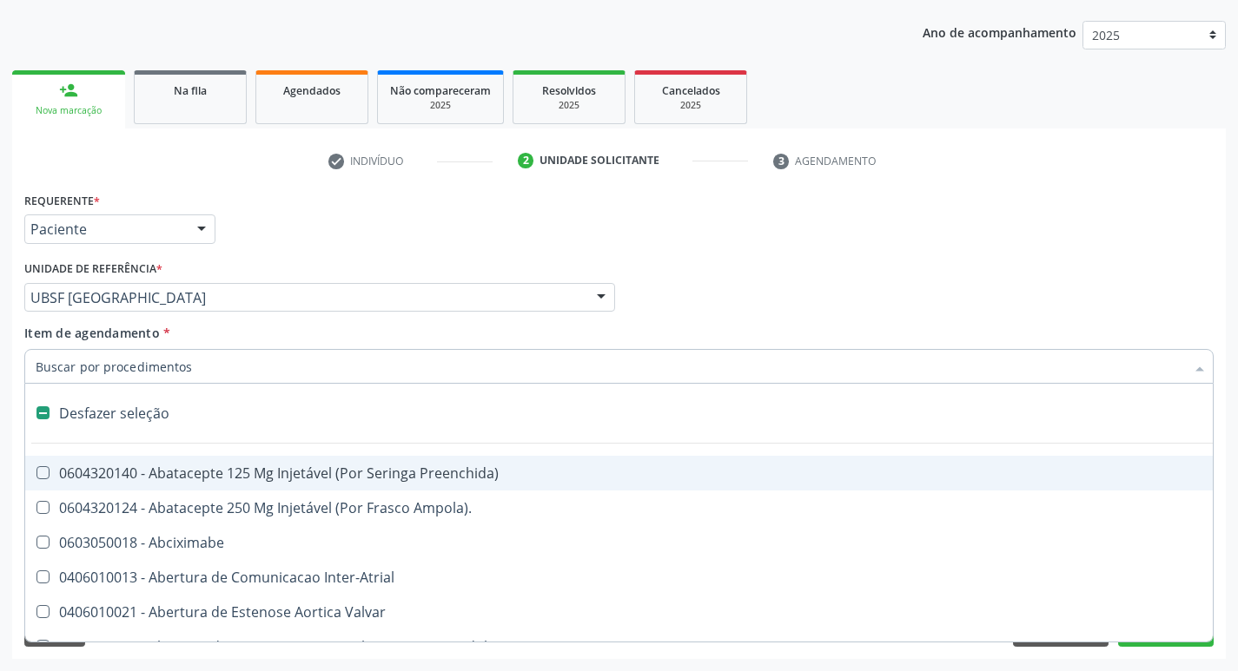
type input "V"
checkbox Urina "false"
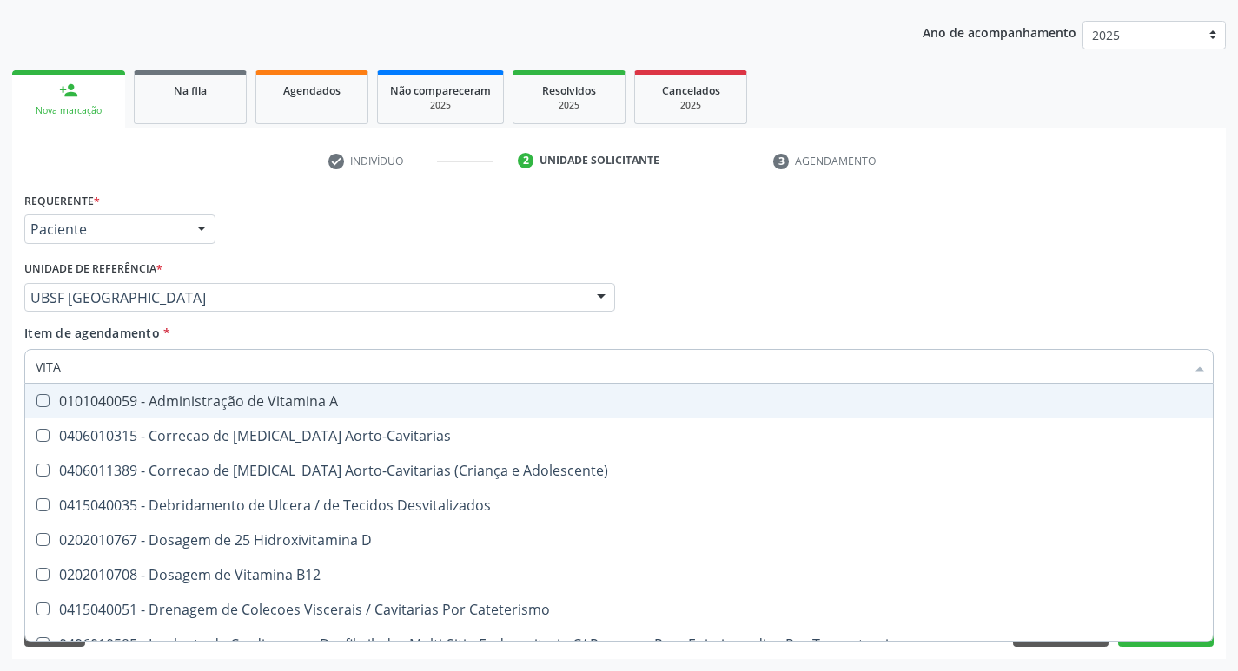
type input "VITAM"
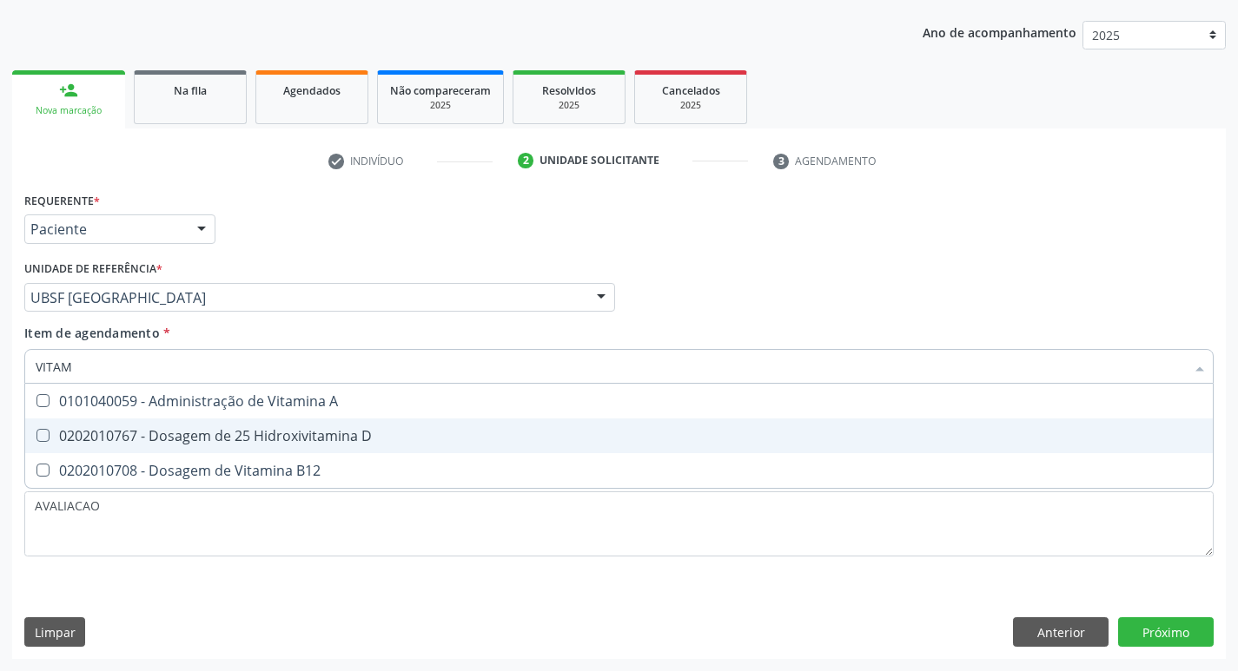
click at [323, 429] on div "0202010767 - Dosagem de 25 Hidroxivitamina D" at bounding box center [619, 436] width 1167 height 14
checkbox D "true"
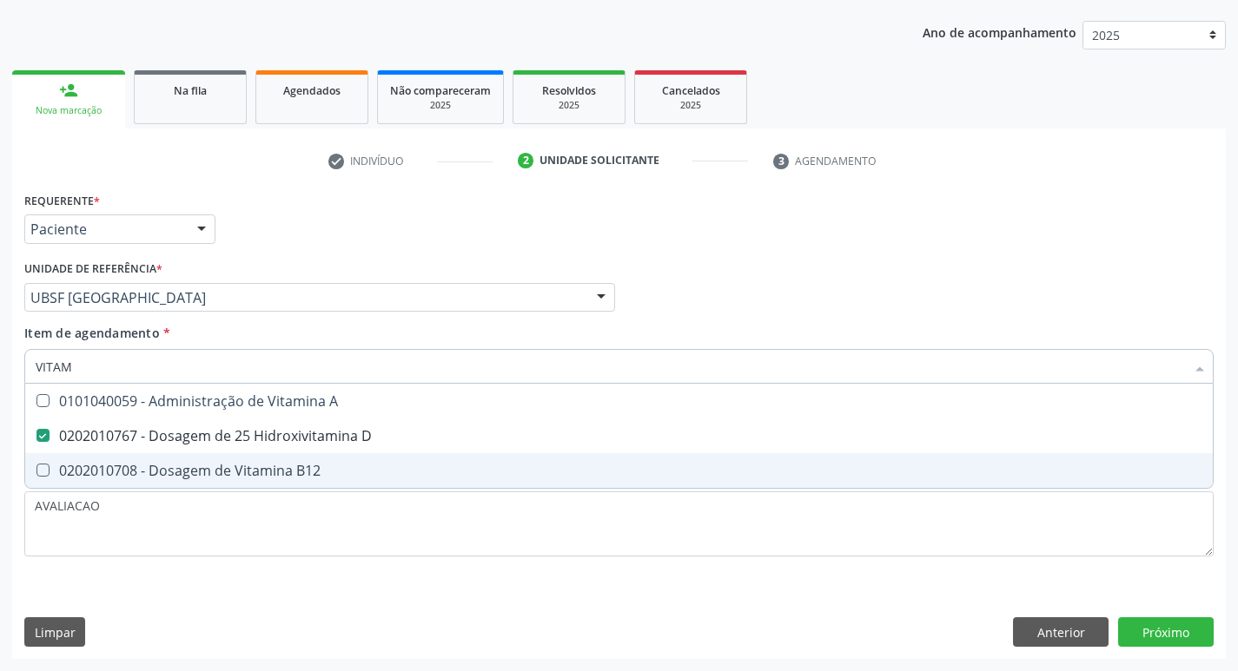
click at [319, 465] on span "0202010708 - Dosagem de Vitamina B12" at bounding box center [618, 470] width 1187 height 35
checkbox B12 "true"
type input "VITA"
checkbox D "false"
checkbox B12 "false"
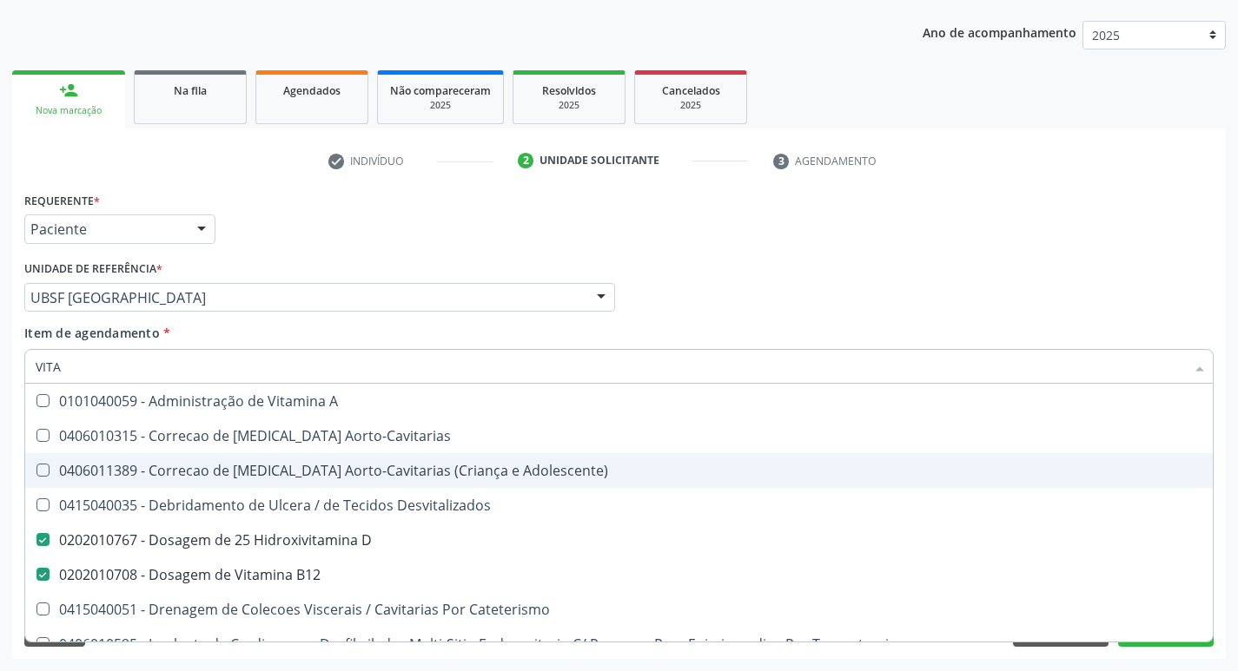
type input "VIT"
checkbox D "false"
checkbox Cateterismo "true"
type input "V"
checkbox B12 "false"
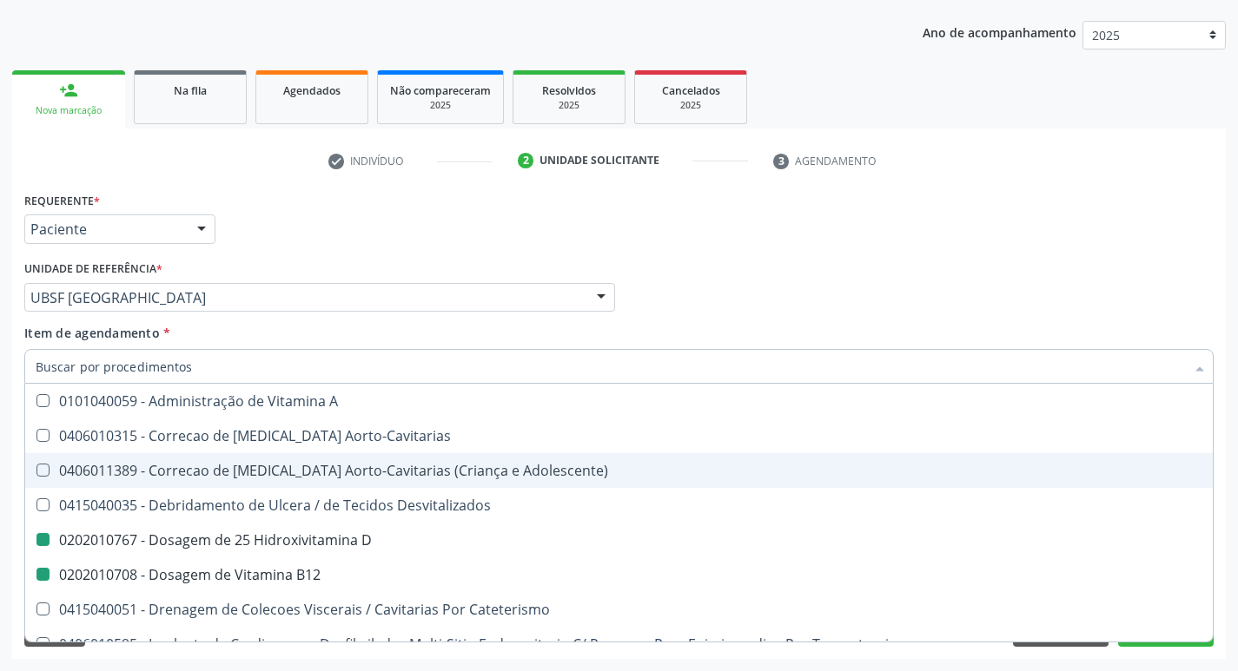
checkbox Cateterismo "false"
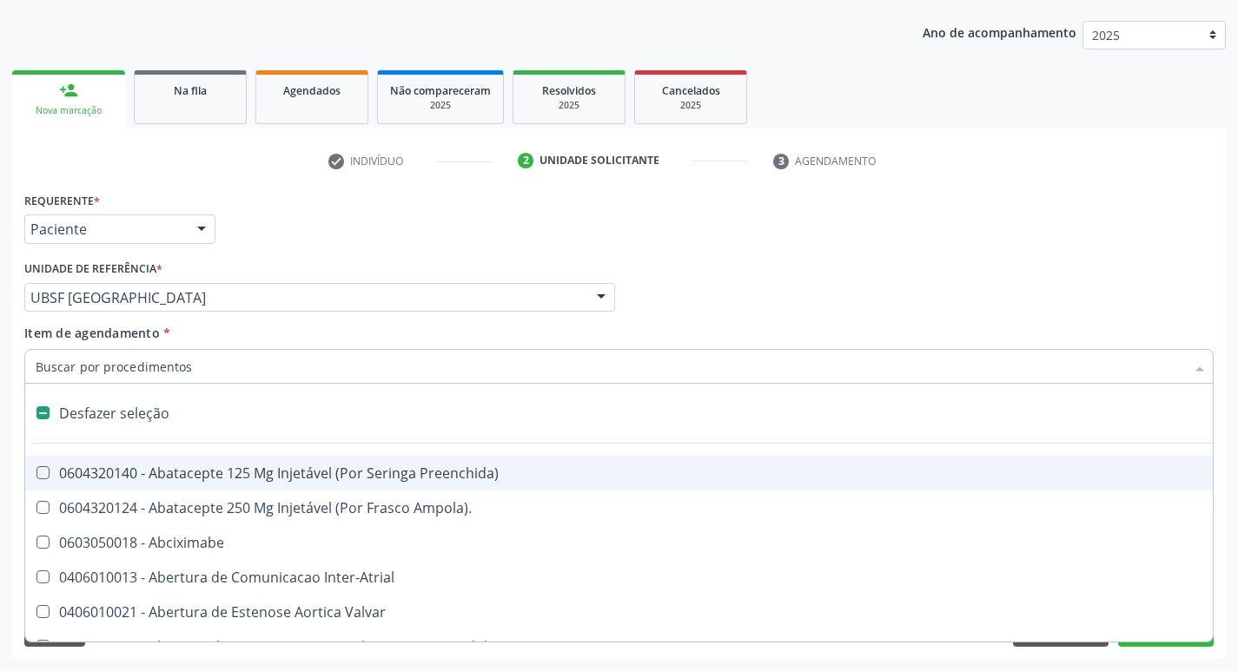
type input "S"
checkbox Revestido\) "true"
checkbox Urina "false"
checkbox \(Total\) "true"
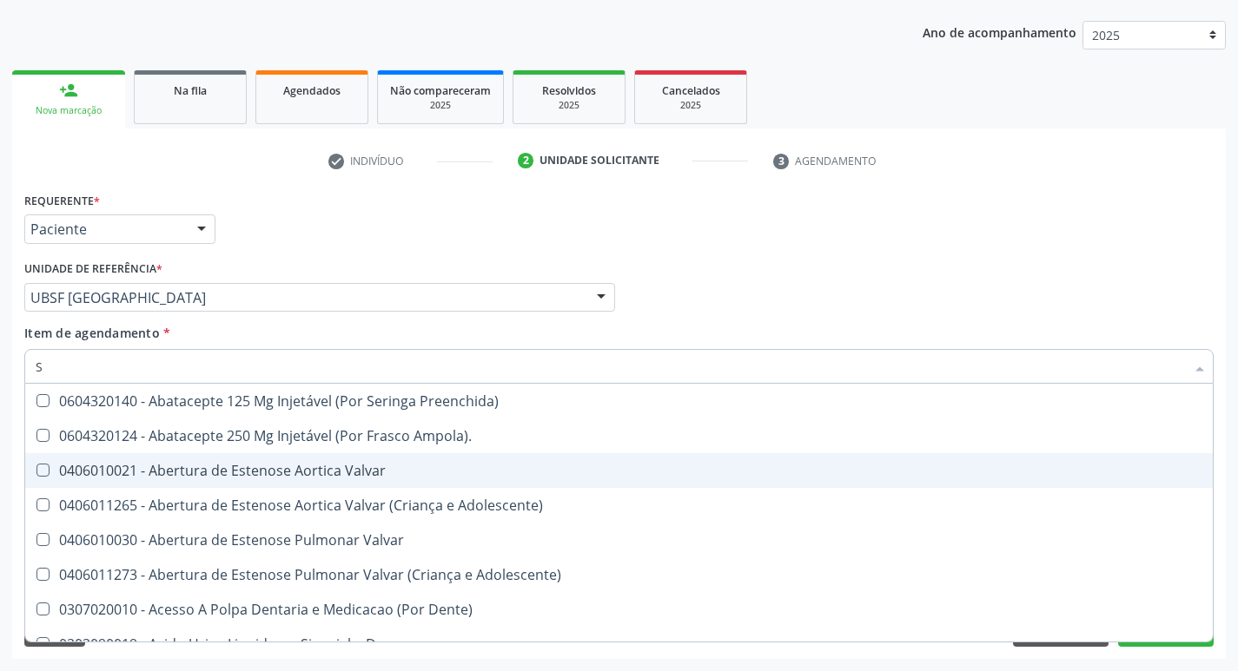
type input "SO"
checkbox Urina "false"
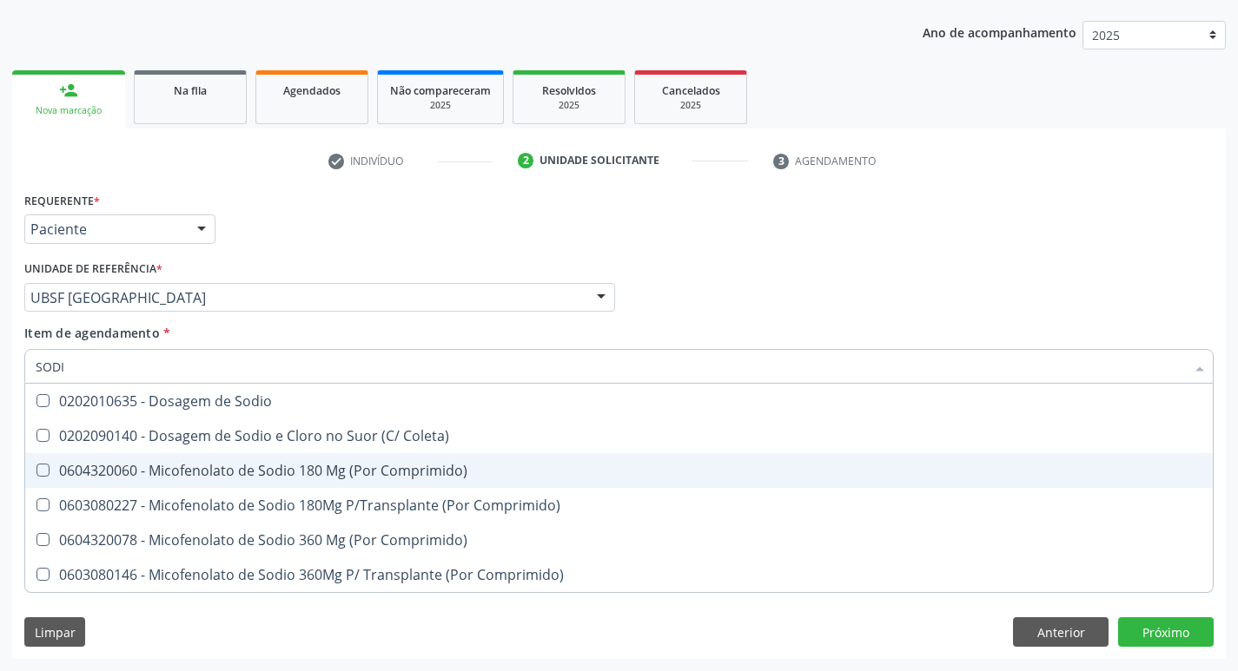
type input "SODIO"
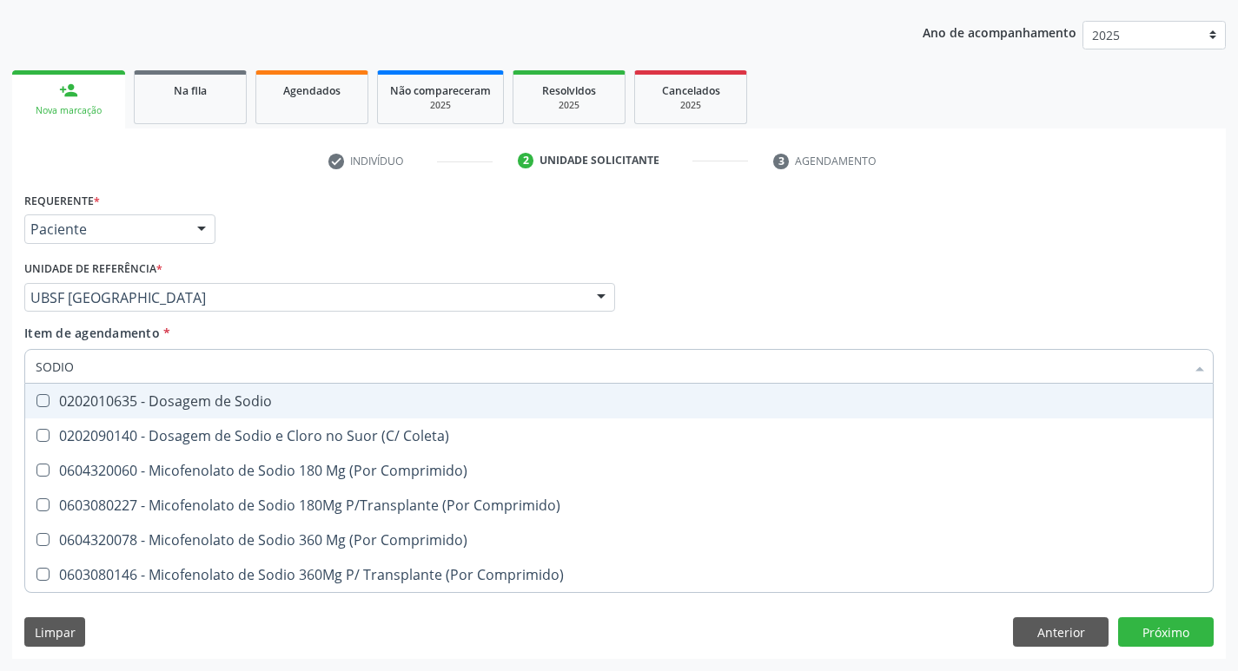
click at [166, 403] on div "0202010635 - Dosagem de Sodio" at bounding box center [619, 401] width 1167 height 14
checkbox Sodio "true"
type input "S"
checkbox Sodio "false"
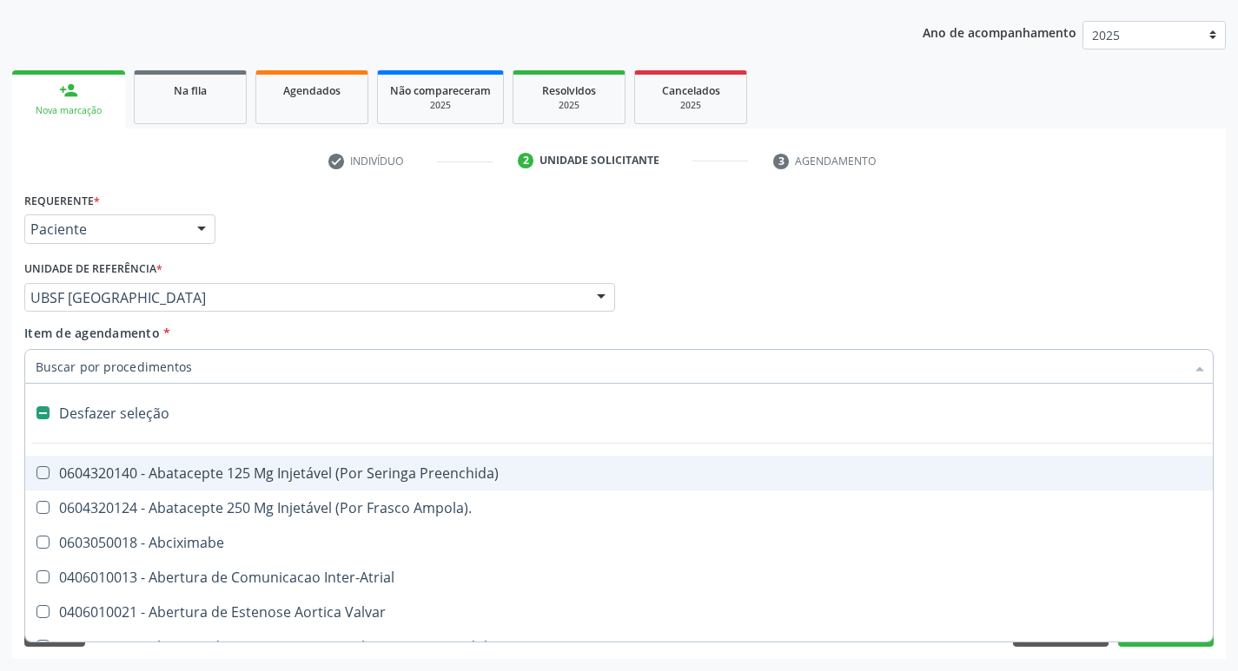
type input "P"
checkbox Urina "false"
checkbox Supra-Aortica "true"
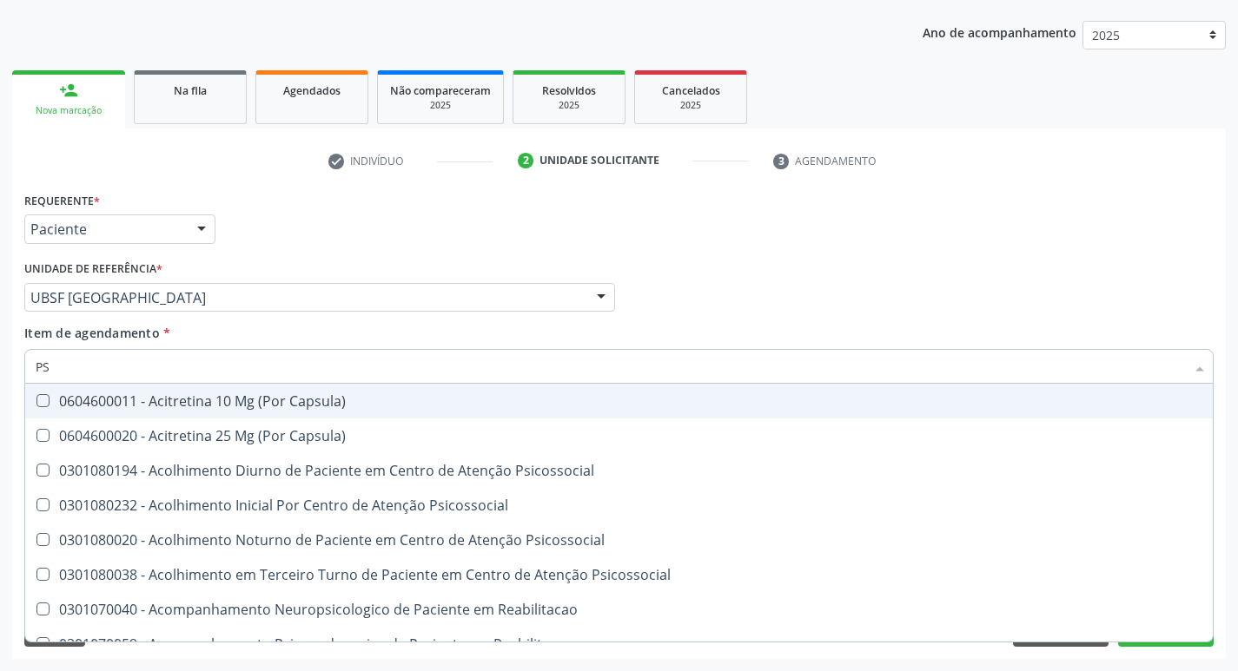
type input "PSA"
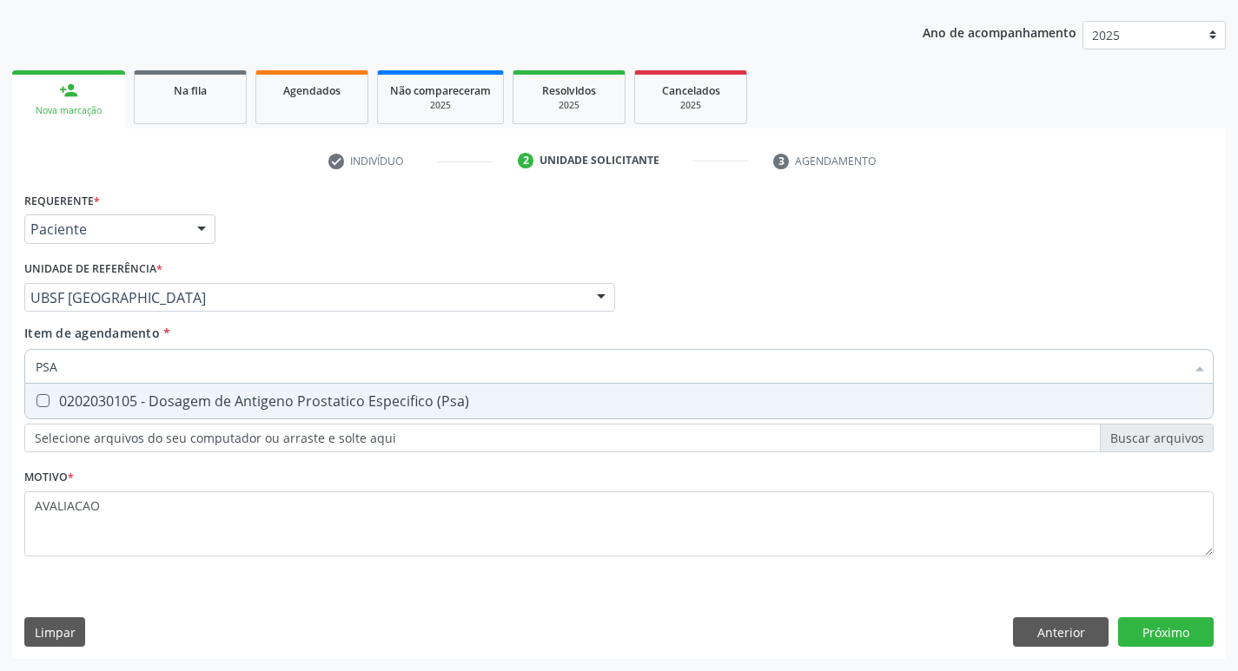
click at [166, 403] on div "0202030105 - Dosagem de Antigeno Prostatico Especifico (Psa)" at bounding box center [619, 401] width 1167 height 14
checkbox \(Psa\) "true"
type input "PS"
checkbox \(Psa\) "false"
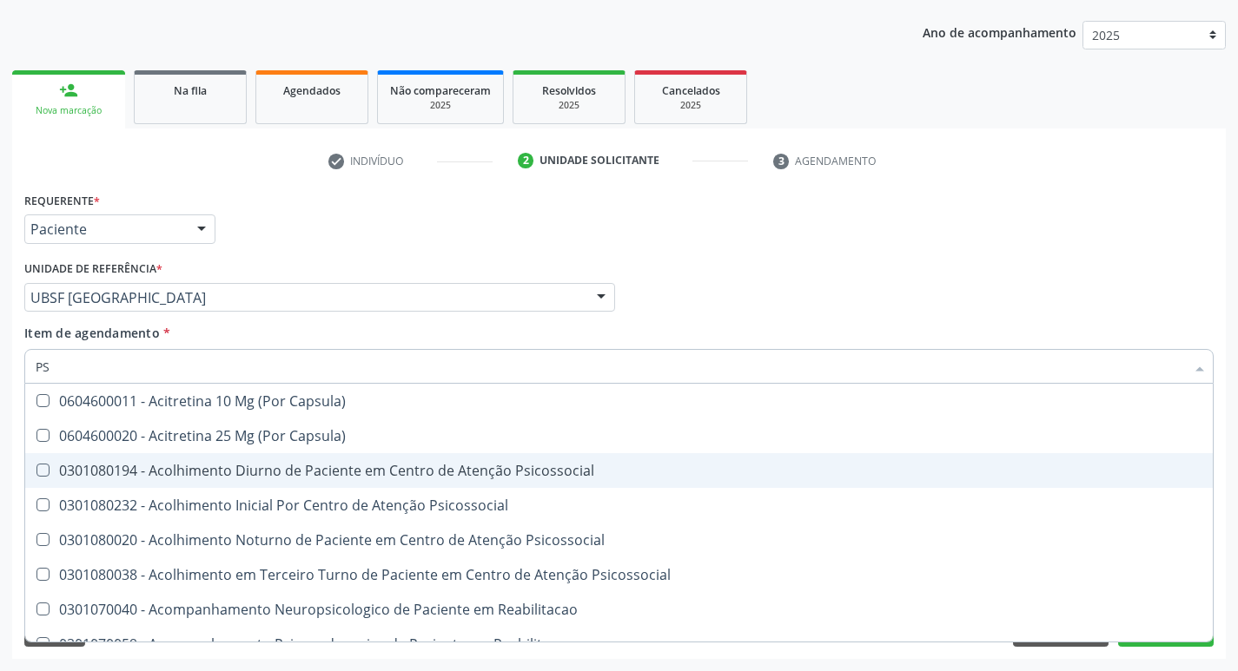
type input "P"
checkbox \(Psa\) "false"
checkbox Capsula\) "true"
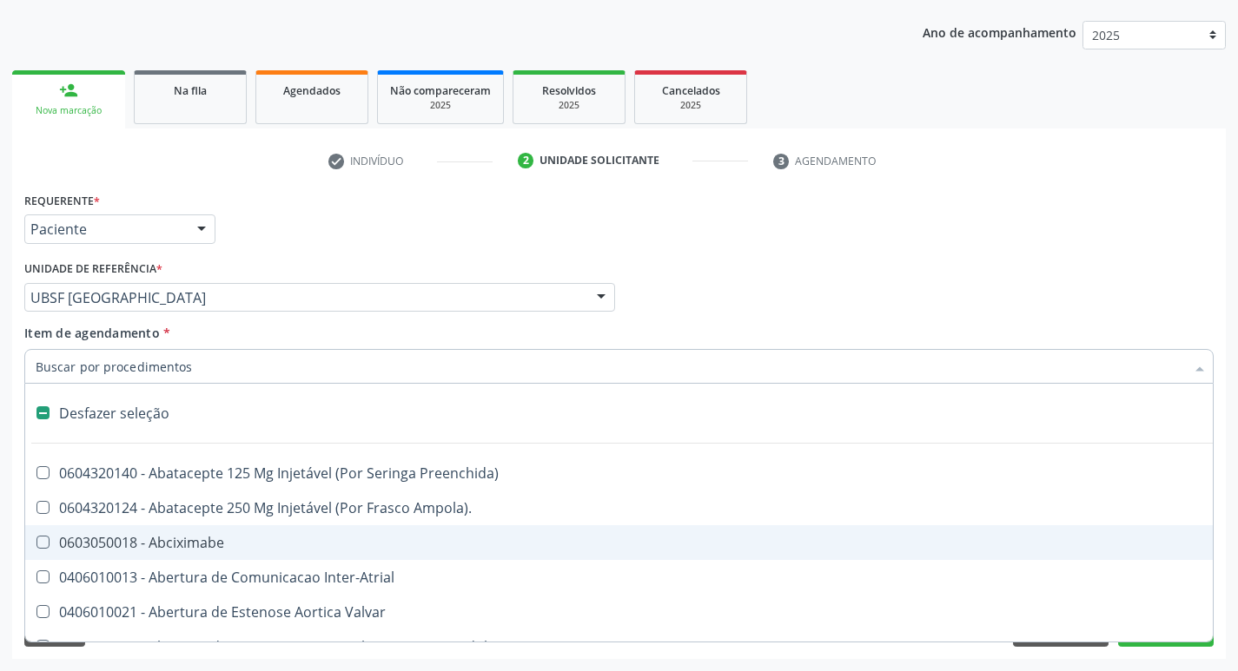
type input "V"
checkbox Urina "false"
checkbox Campo\) "true"
checkbox Miocardio "true"
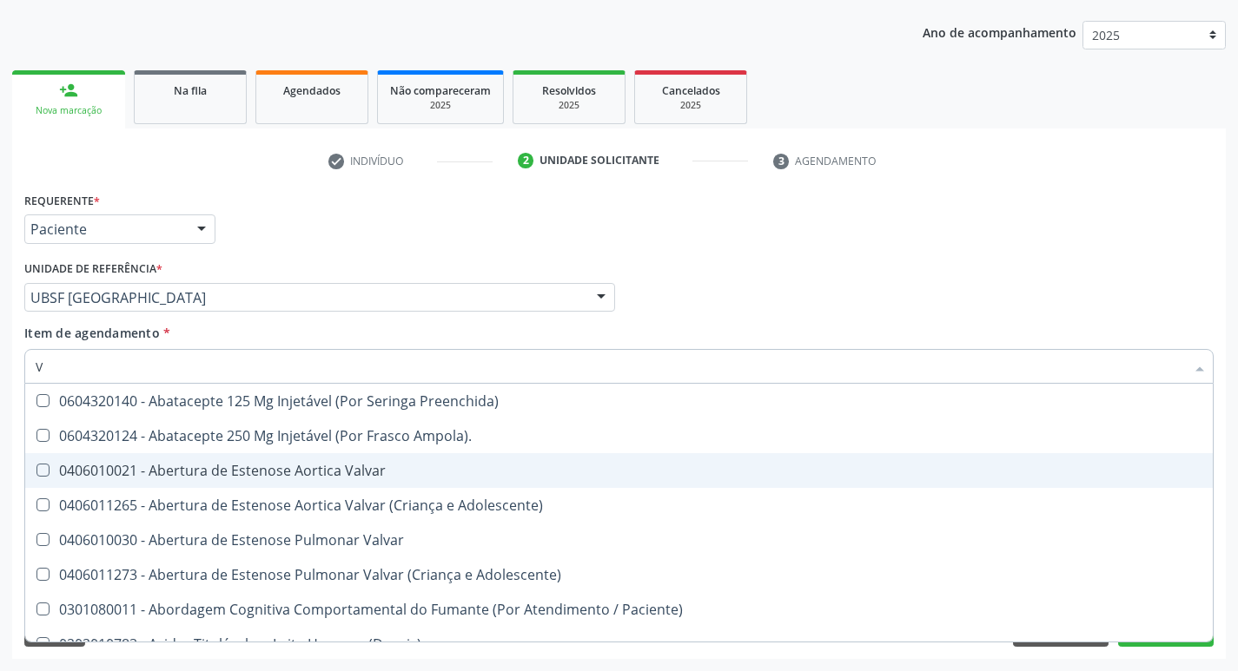
type input "VI"
checkbox Periféricas "true"
checkbox Sexual "true"
checkbox D "false"
checkbox B12 "false"
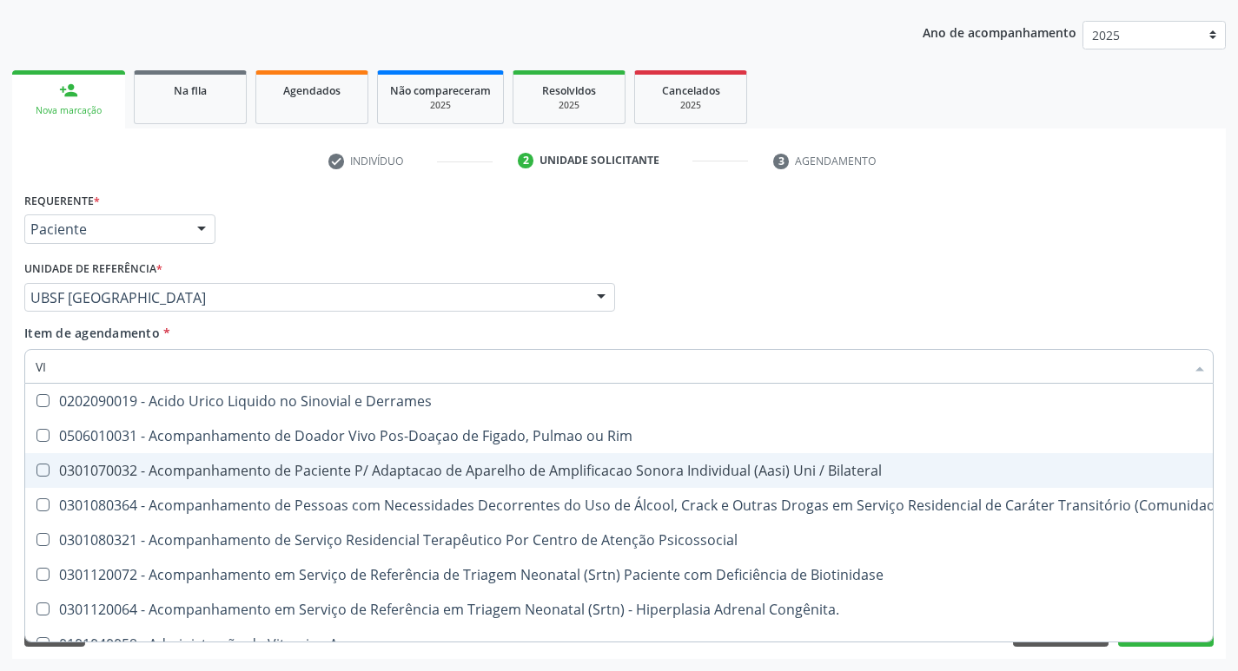
type input "VIT"
checkbox Biotinidase "true"
checkbox Congênita\ "true"
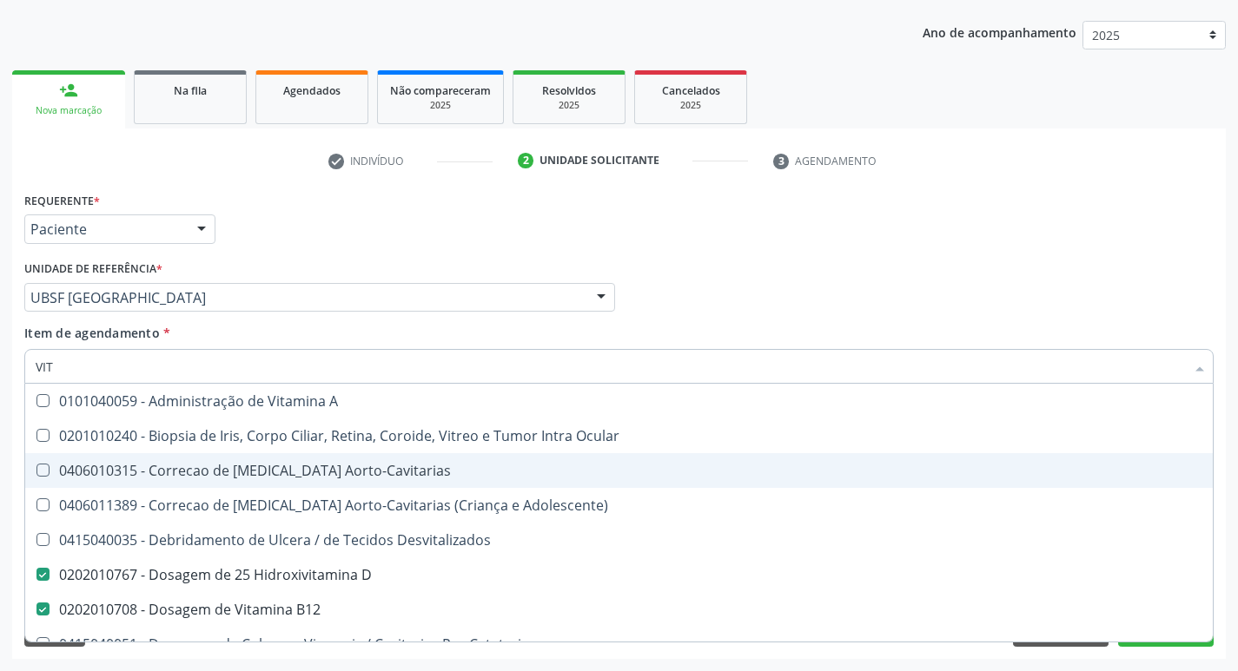
type input "VITA"
checkbox Desvitalizados "true"
checkbox B12 "false"
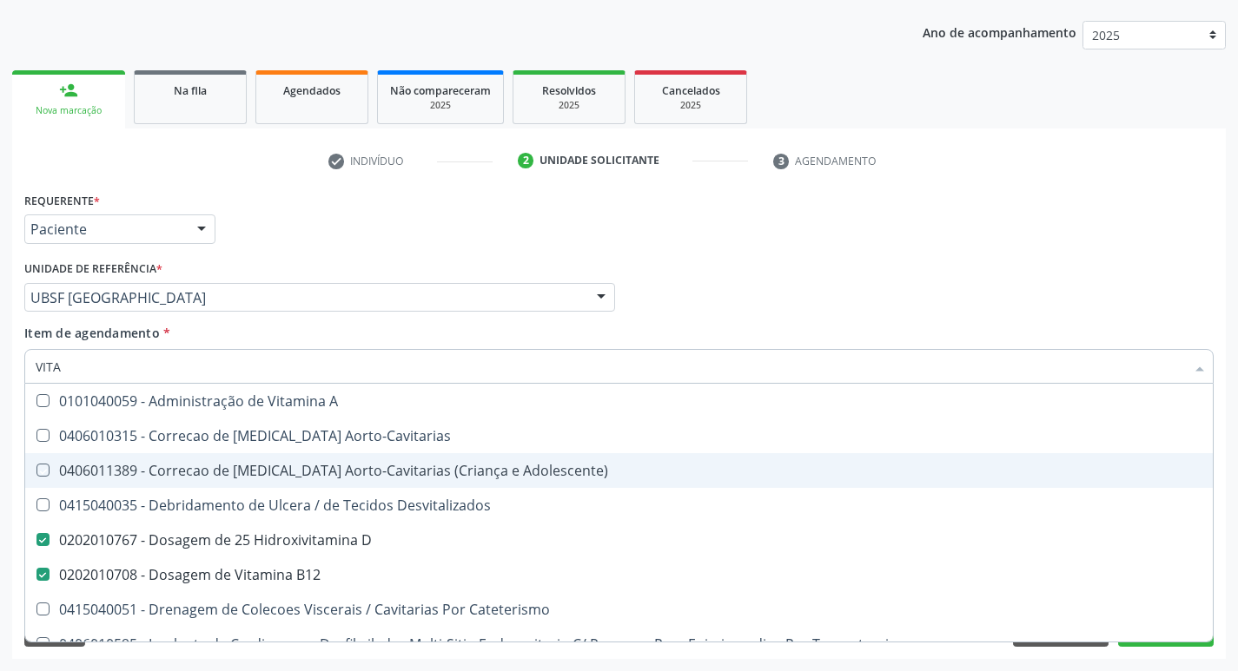
type input "VITAM"
checkbox Aorto-Cavitarias "true"
checkbox Adolescente\) "true"
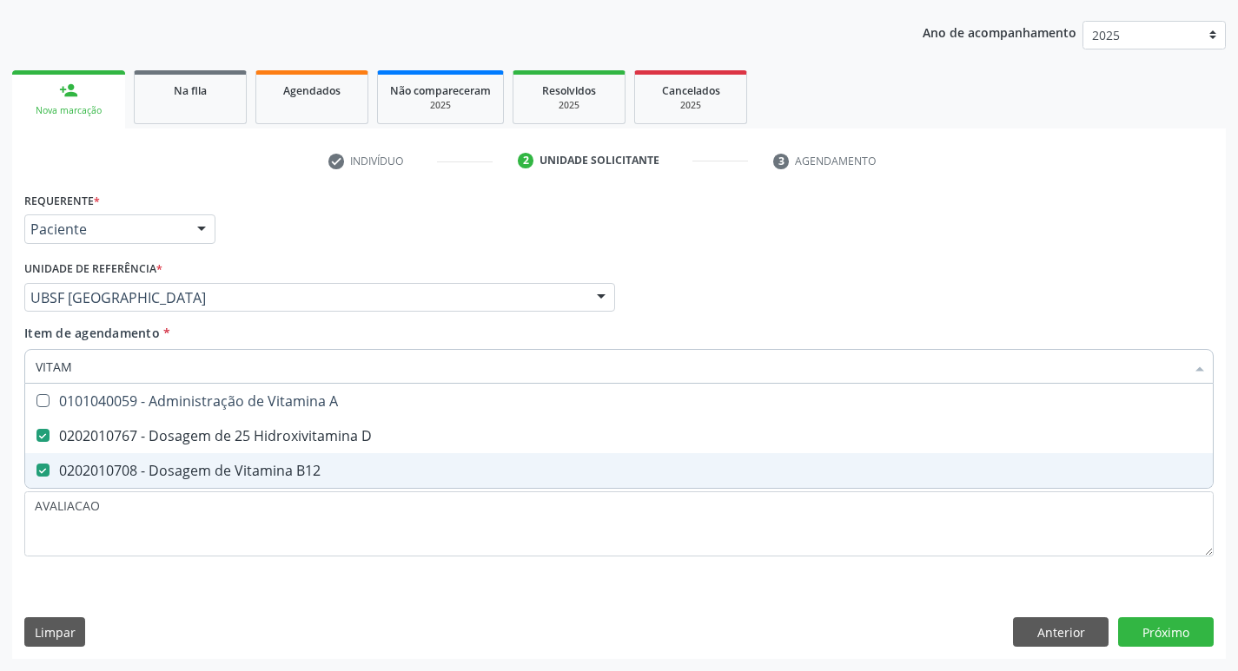
type input "VITA"
checkbox D "false"
checkbox B12 "false"
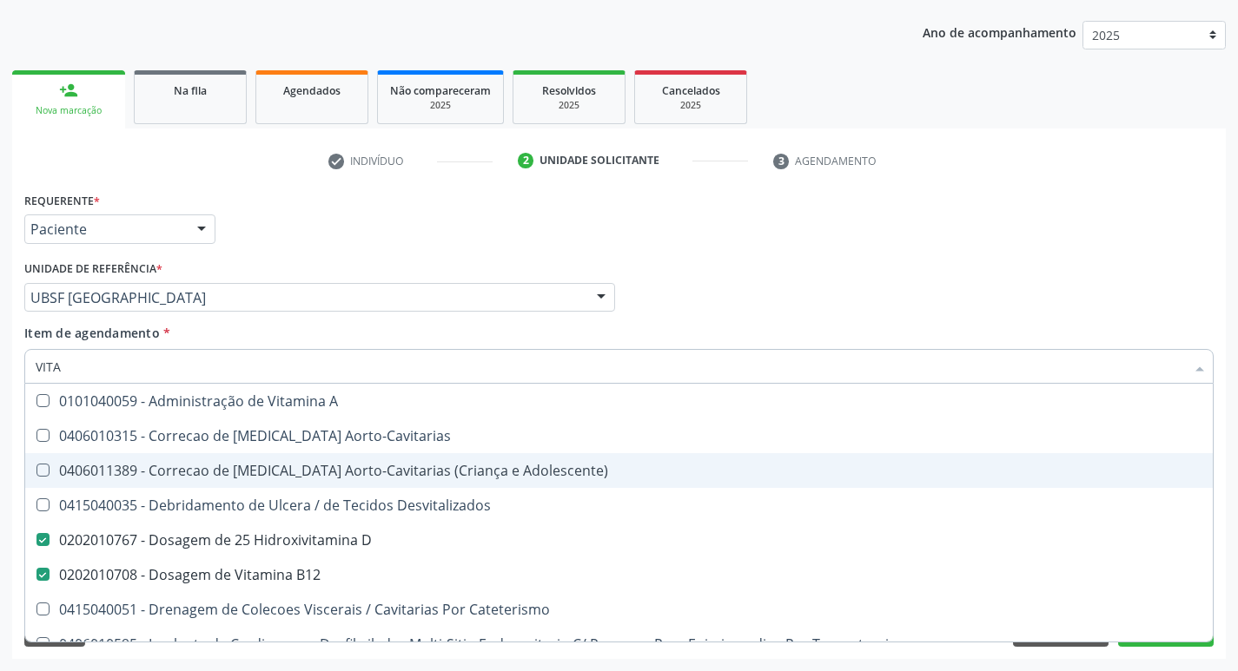
type input "VIT"
checkbox D "false"
checkbox Cateterismo "true"
type input "V"
checkbox B12 "false"
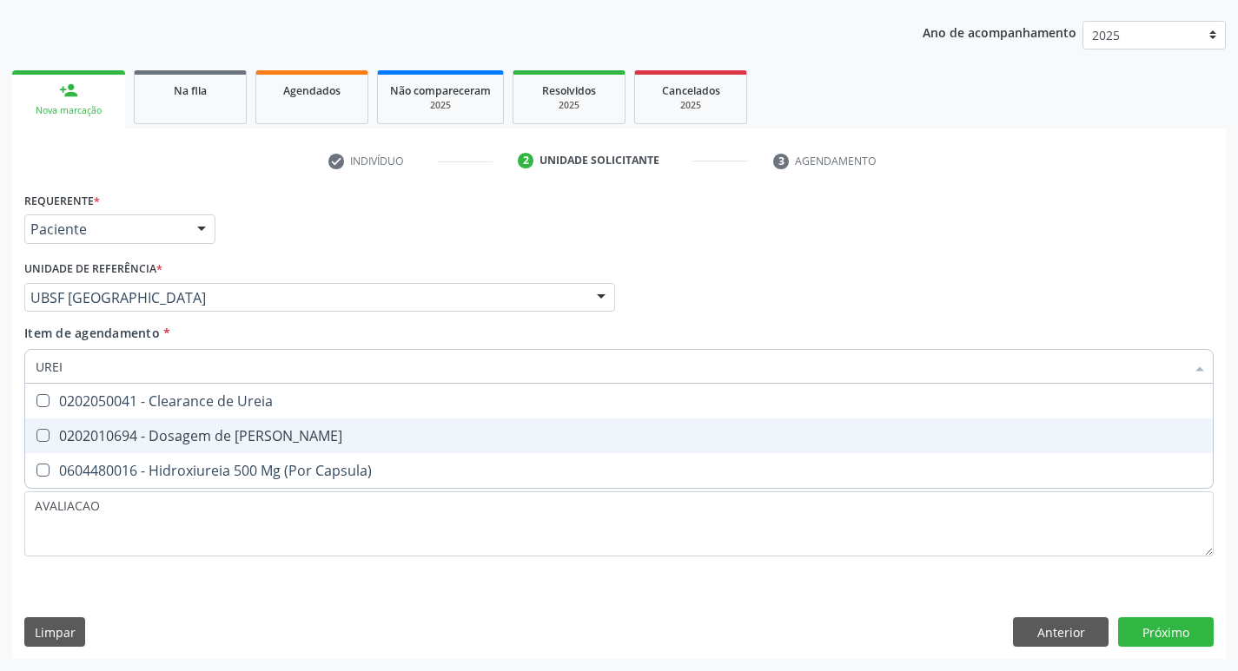
click at [210, 441] on div "0202010694 - Dosagem de [PERSON_NAME]" at bounding box center [619, 436] width 1167 height 14
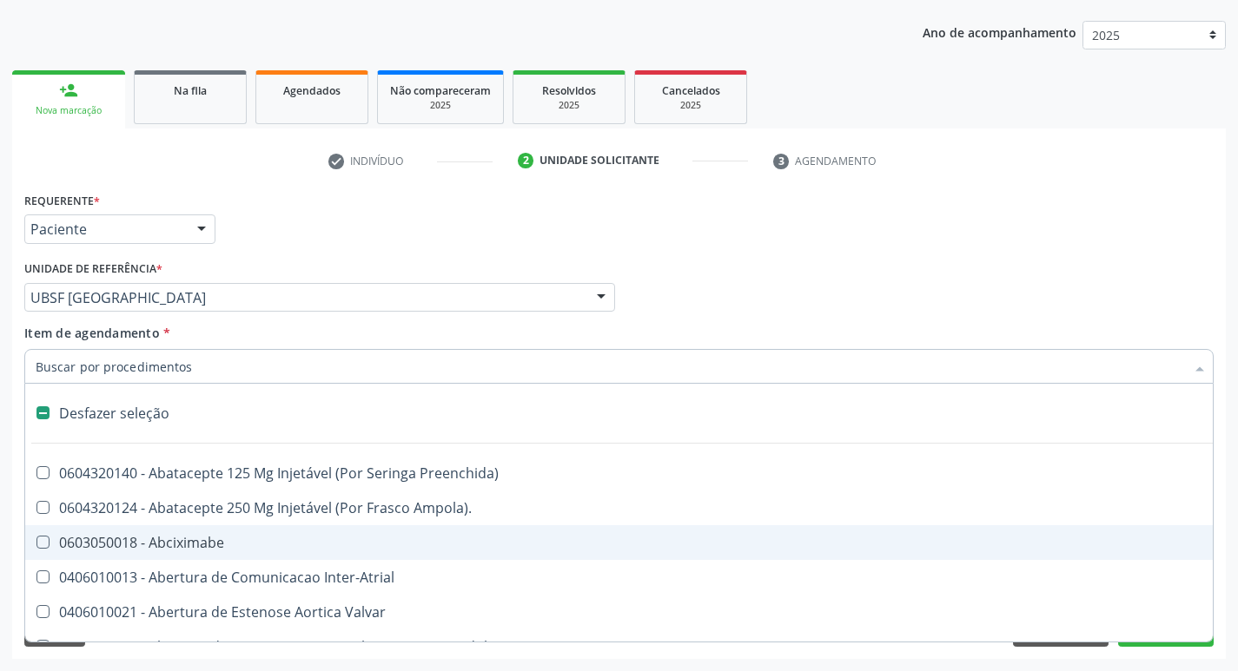
scroll to position [695, 0]
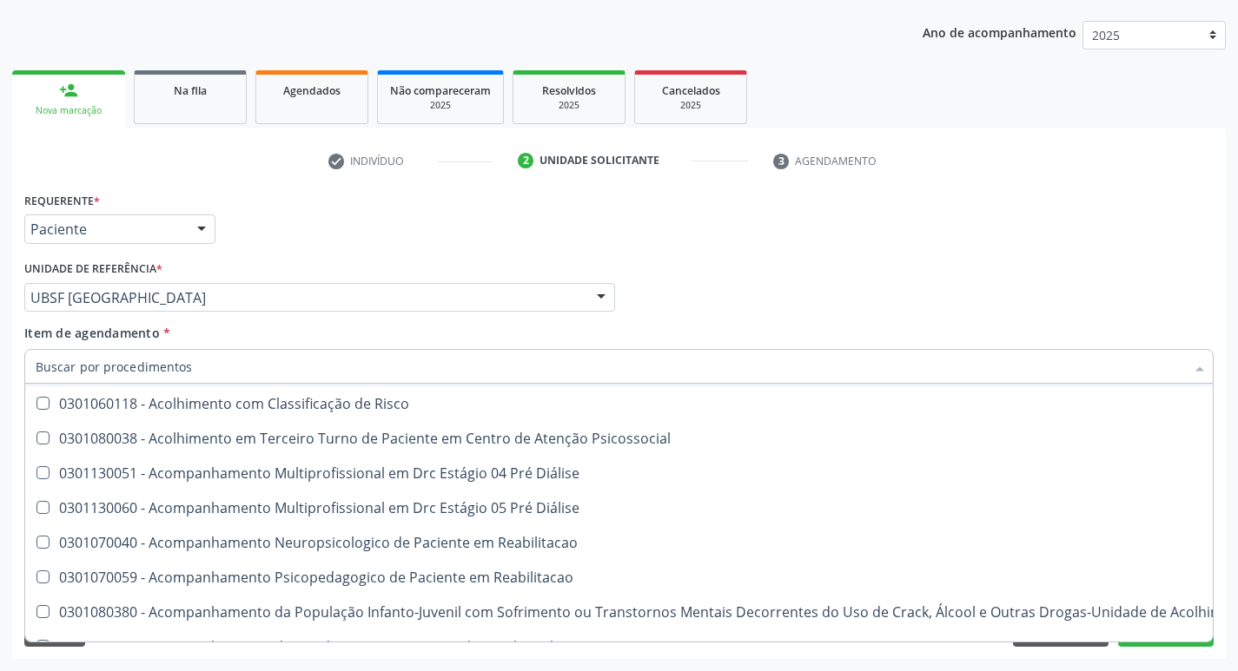
click at [1157, 287] on div "Médico Solicitante Por favor, selecione a Unidade de Atendimento primeiro Nenhu…" at bounding box center [619, 290] width 1198 height 68
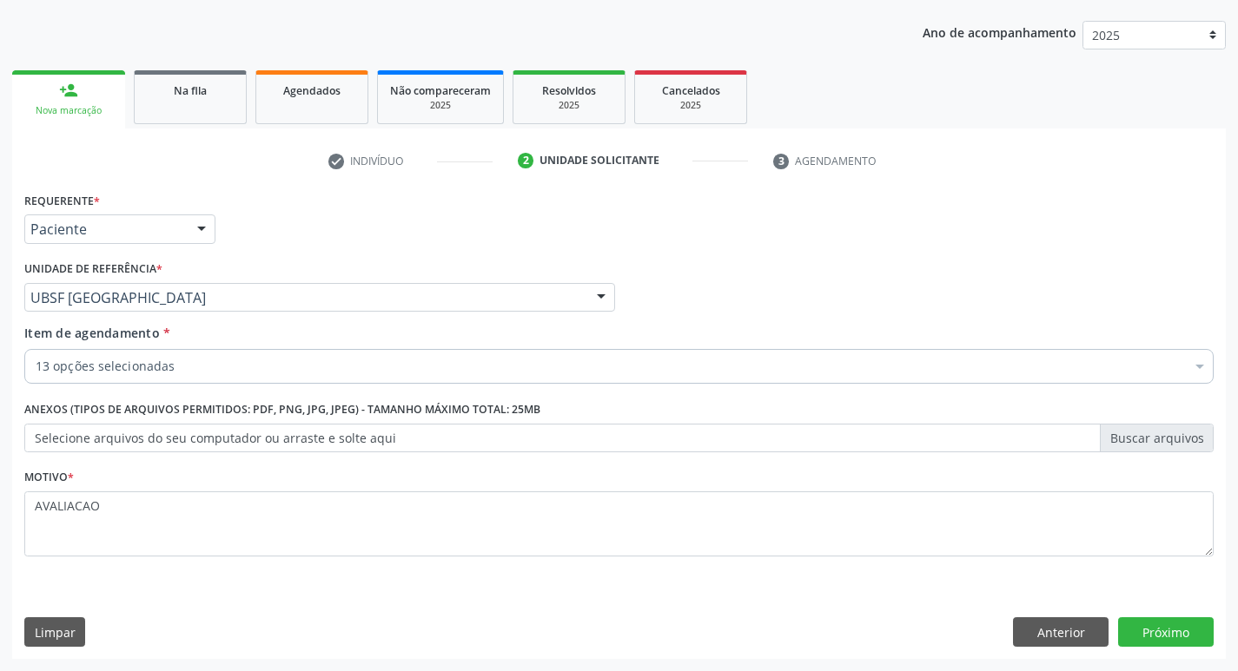
scroll to position [0, 0]
click at [1175, 635] on button "Próximo" at bounding box center [1166, 633] width 96 height 30
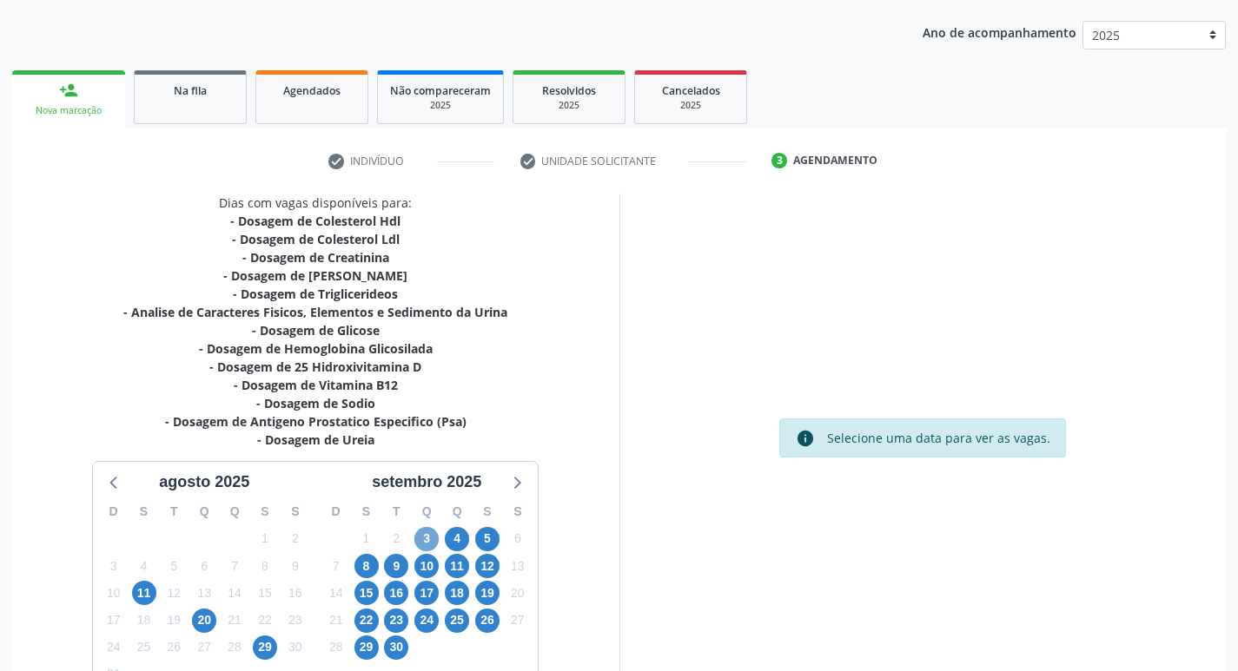
click at [425, 534] on span "3" at bounding box center [426, 539] width 24 height 24
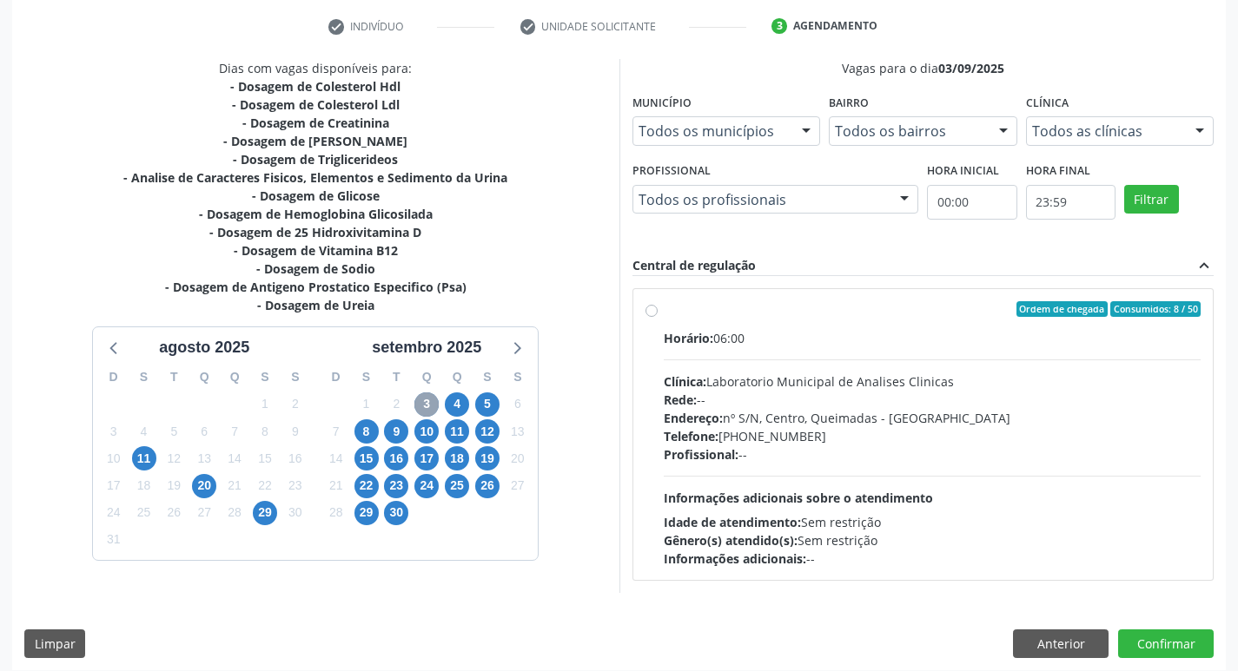
scroll to position [335, 0]
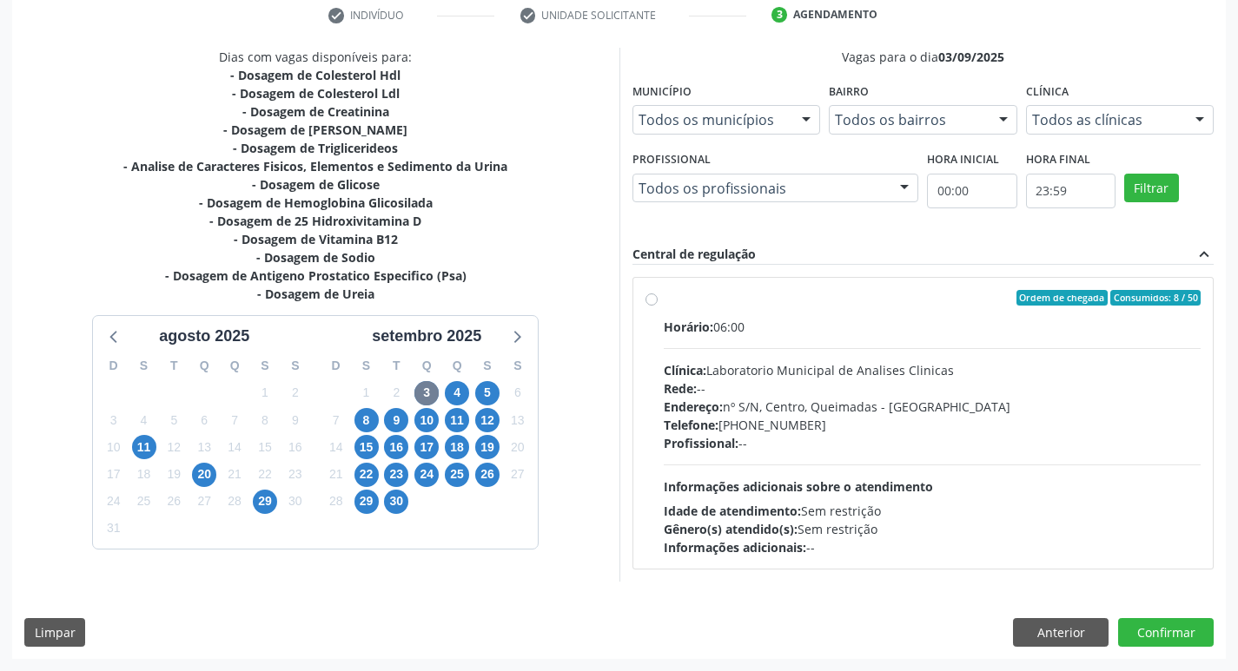
click at [822, 440] on div "Profissional: --" at bounding box center [933, 443] width 538 height 18
click at [658, 306] on input "Ordem de chegada Consumidos: 8 / 50 Horário: 06:00 Clínica: Laboratorio Municip…" at bounding box center [651, 298] width 12 height 16
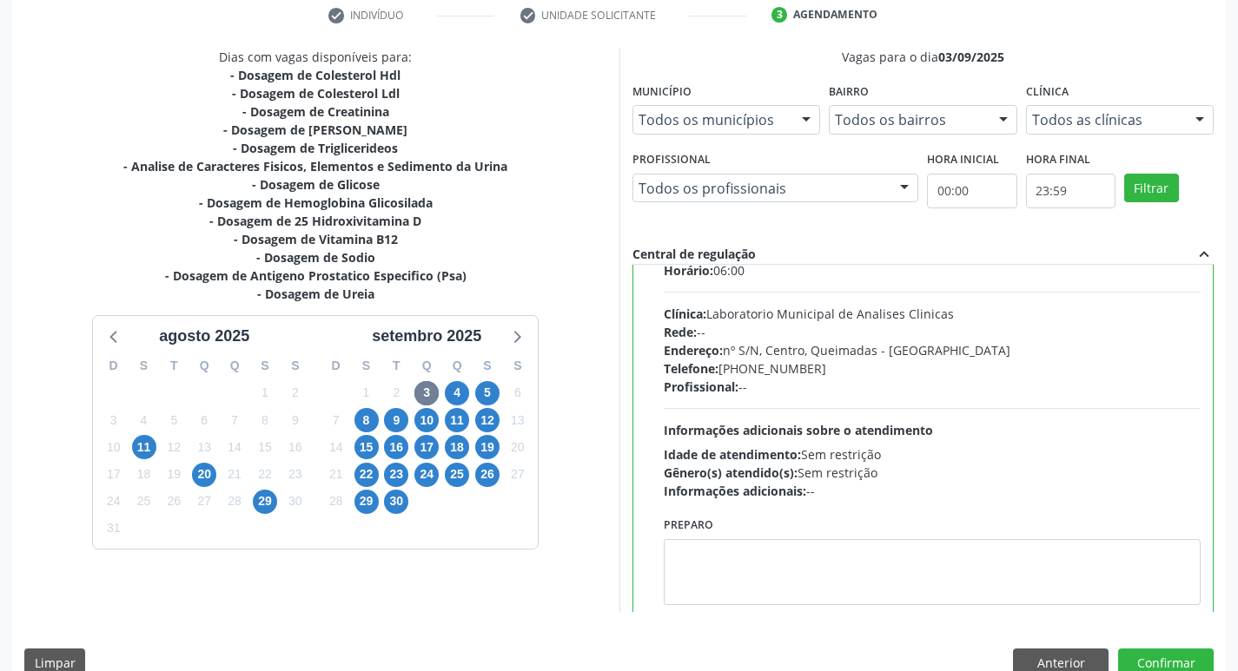
scroll to position [86, 0]
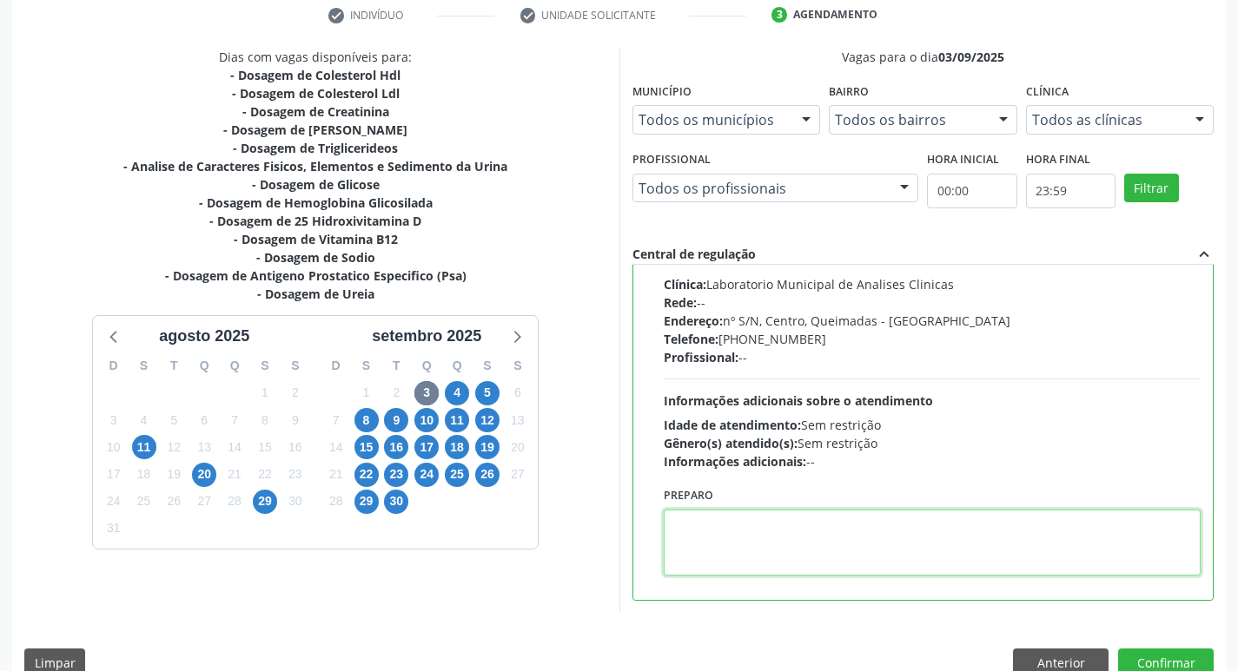
click at [723, 545] on textarea at bounding box center [933, 543] width 538 height 66
paste textarea "IR EM [GEOGRAPHIC_DATA]"
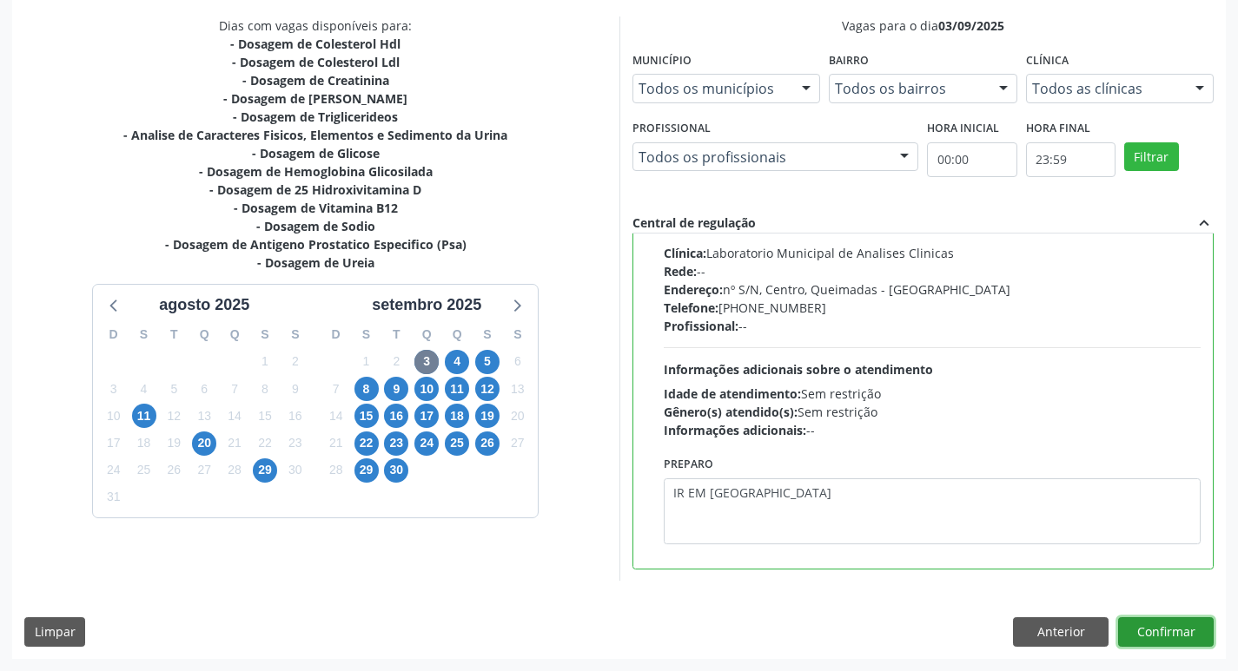
click at [1178, 621] on button "Confirmar" at bounding box center [1166, 633] width 96 height 30
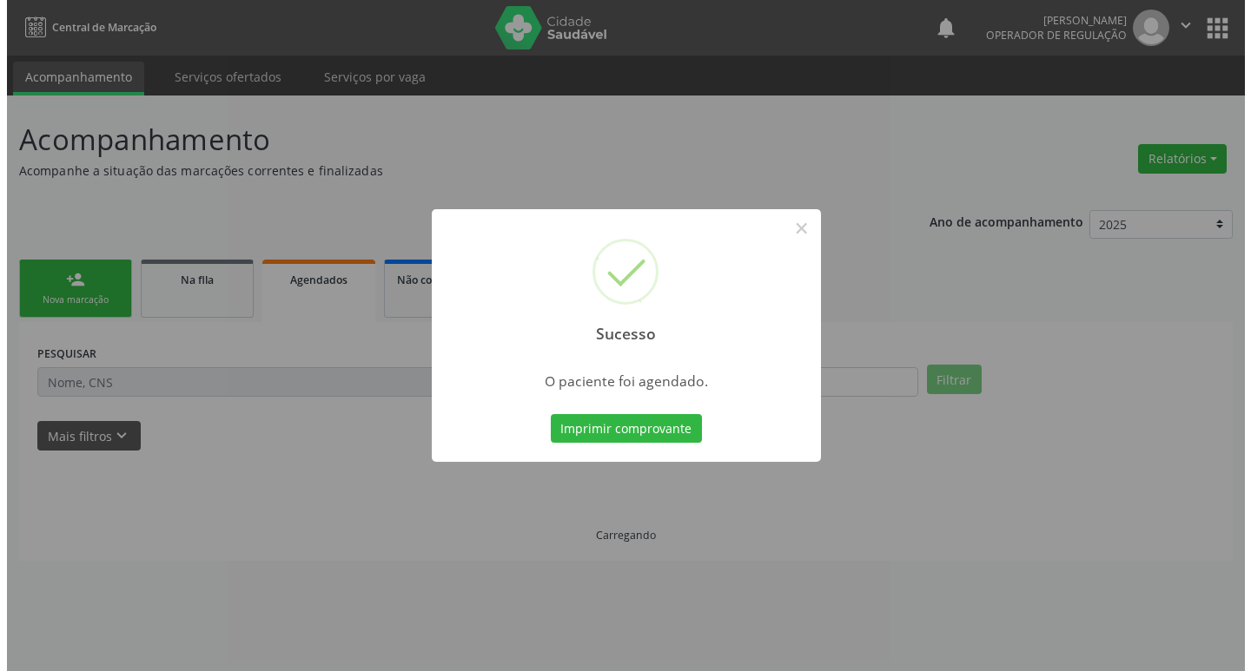
scroll to position [0, 0]
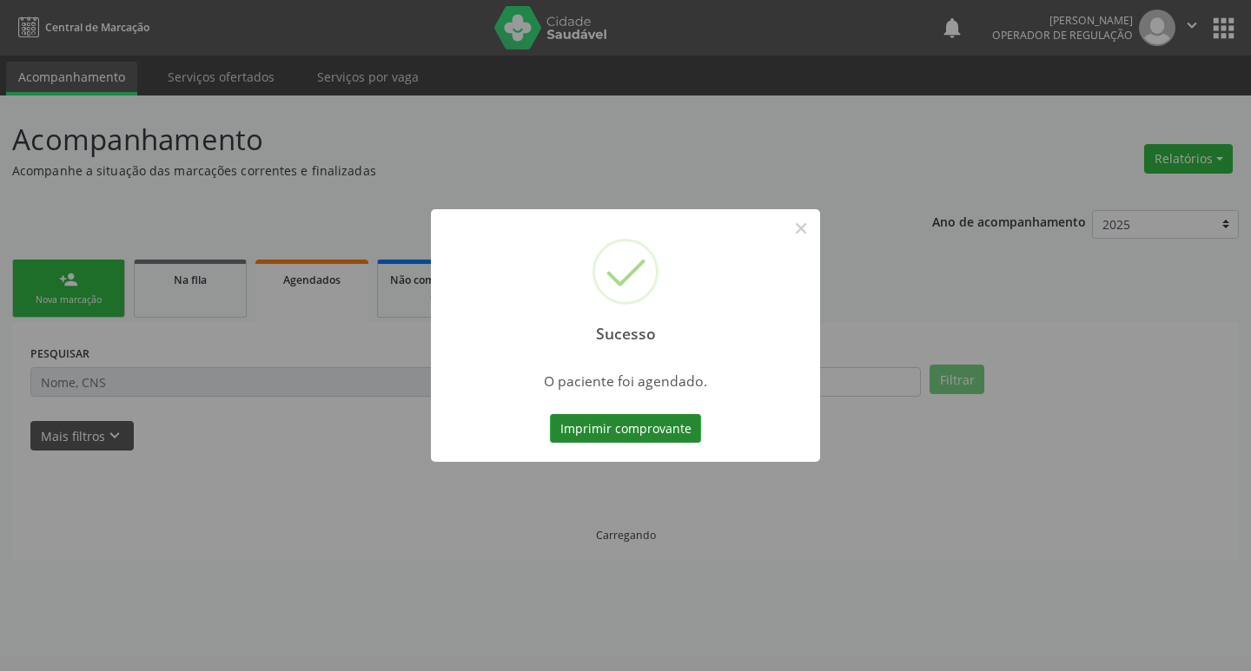
click at [581, 433] on button "Imprimir comprovante" at bounding box center [625, 429] width 151 height 30
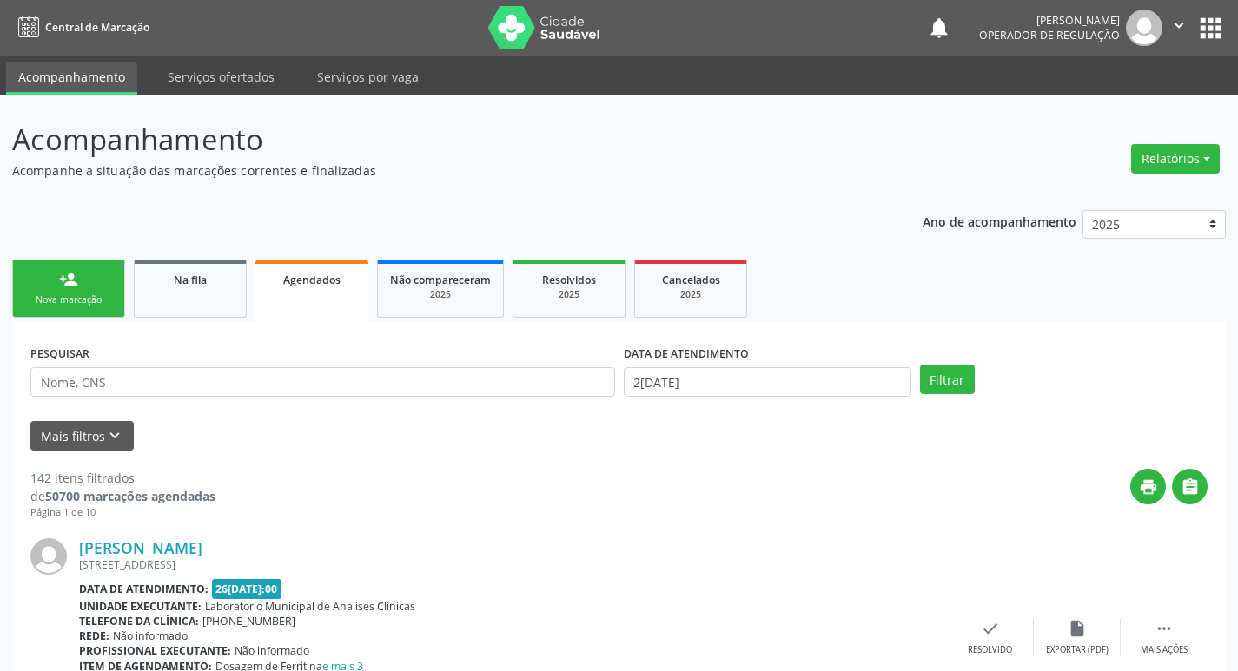
click at [82, 301] on div "Nova marcação" at bounding box center [68, 300] width 87 height 13
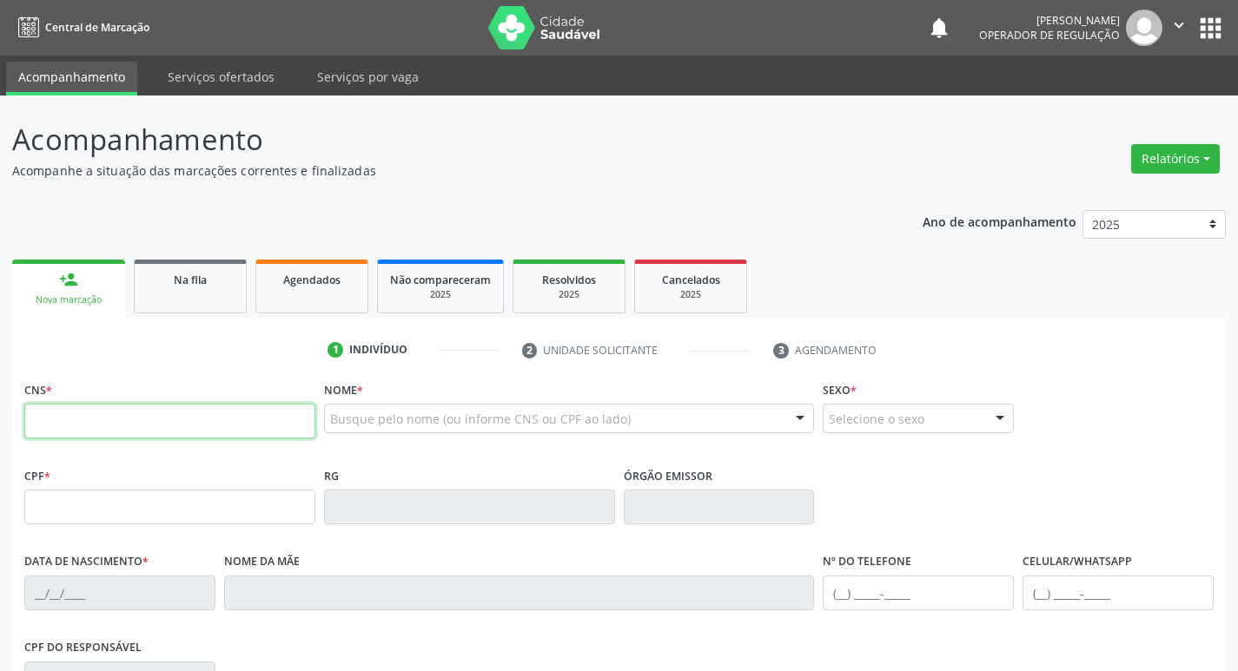
click at [223, 434] on input "text" at bounding box center [169, 421] width 291 height 35
type input "702 0028 7930 9183"
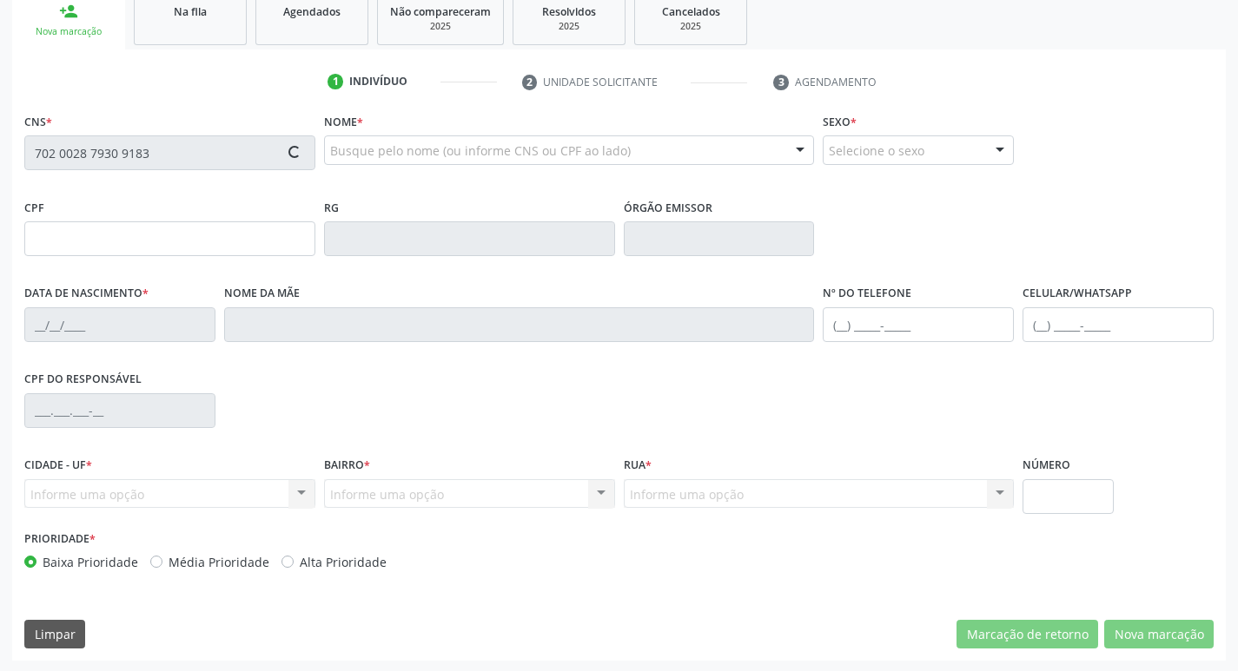
scroll to position [270, 0]
type input "659.298.294-20"
type input "20/01/1969"
type input "Maria Dulcelina da Conceição"
type input "(83) 99124-9467"
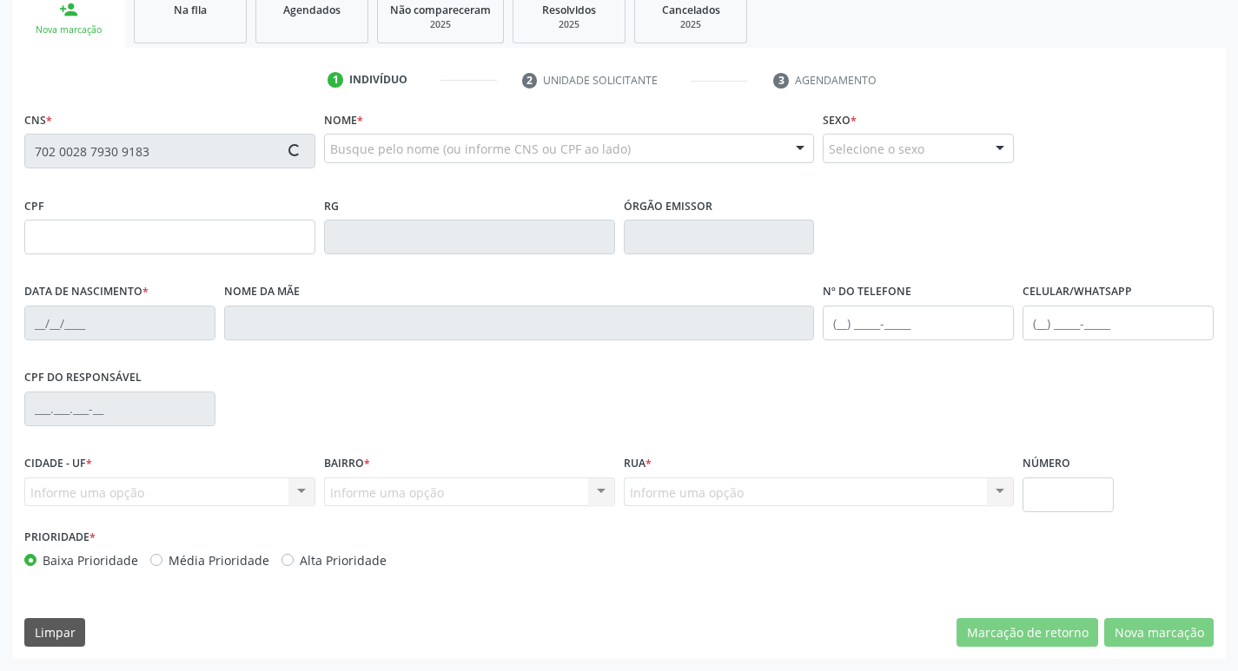
type input "(83) 99124-9467"
type input "691.633.834-20"
type input "78"
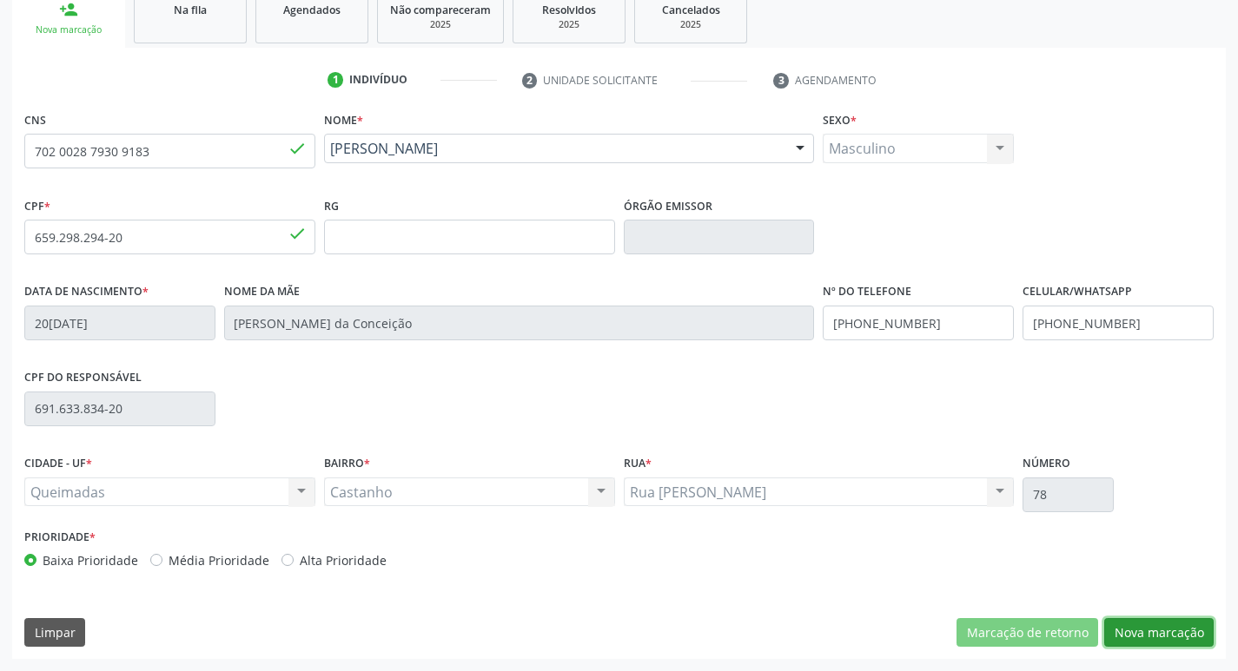
click at [1140, 644] on button "Nova marcação" at bounding box center [1158, 633] width 109 height 30
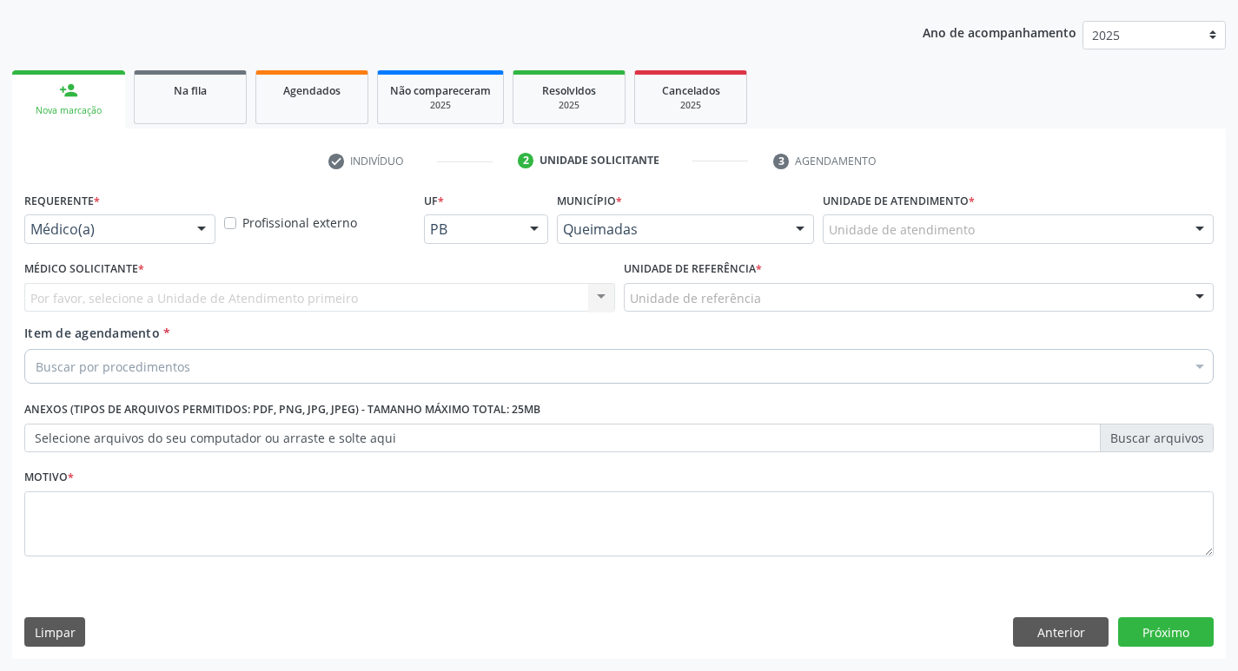
scroll to position [189, 0]
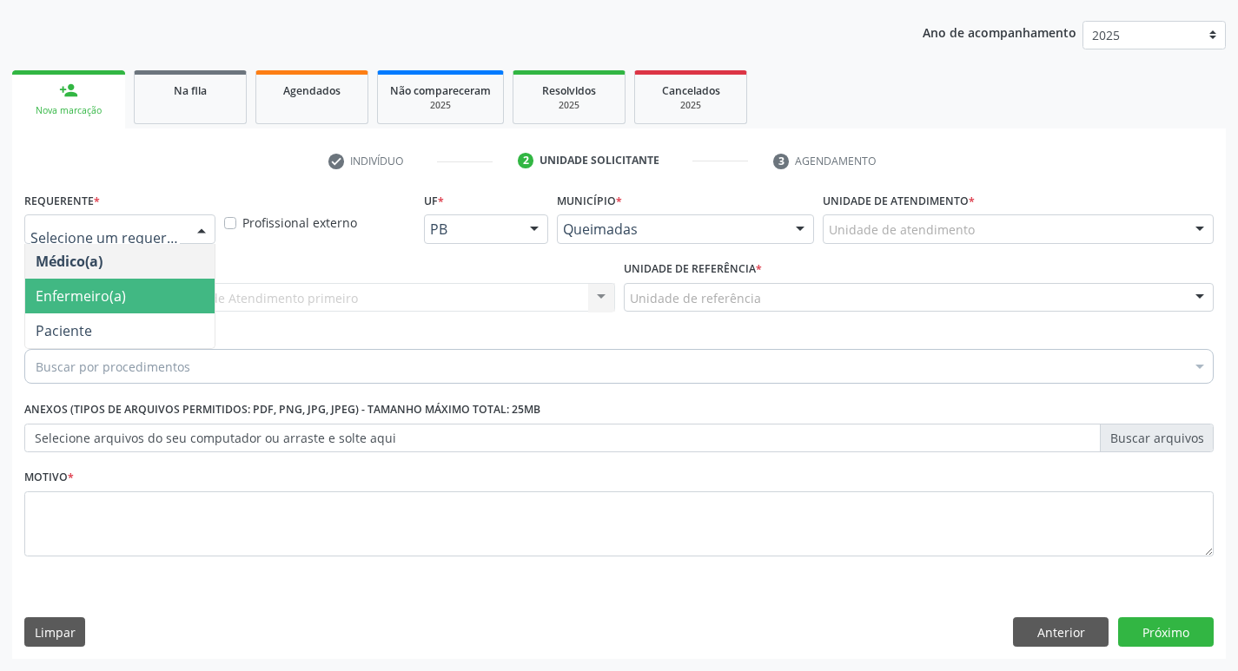
click at [121, 319] on span "Paciente" at bounding box center [119, 331] width 189 height 35
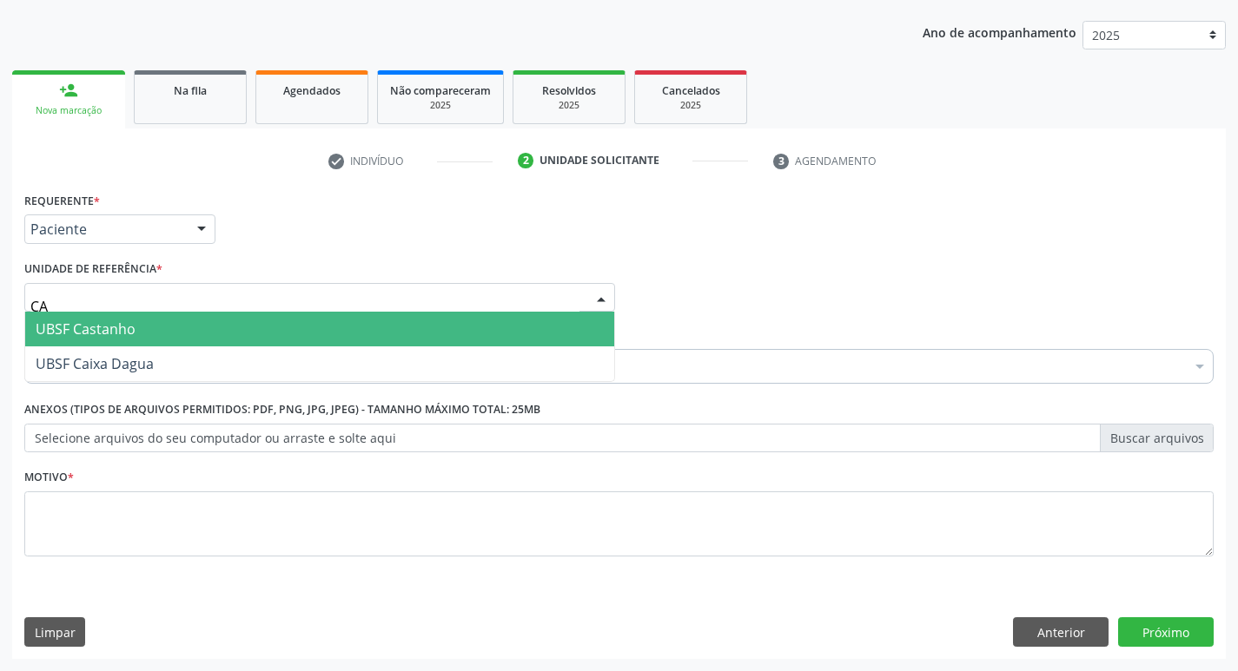
type input "CAS"
click at [118, 335] on span "UBSF Castanho" at bounding box center [86, 329] width 100 height 19
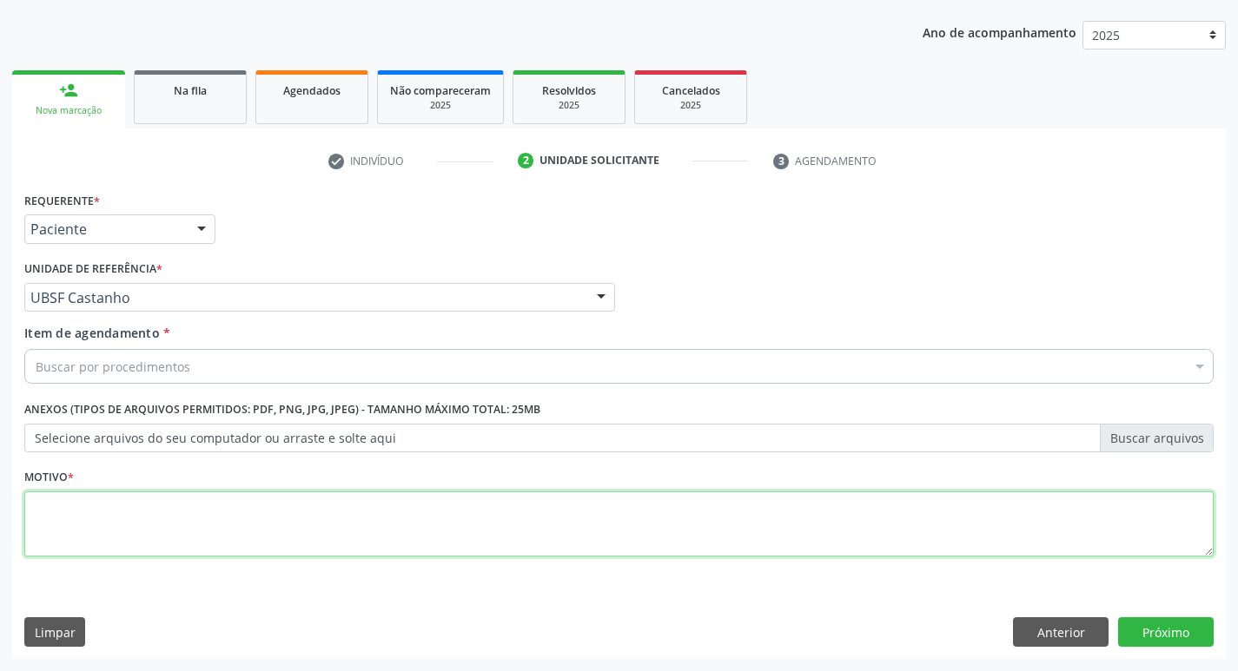
click at [95, 494] on textarea at bounding box center [618, 525] width 1189 height 66
type textarea "AVALIACAO"
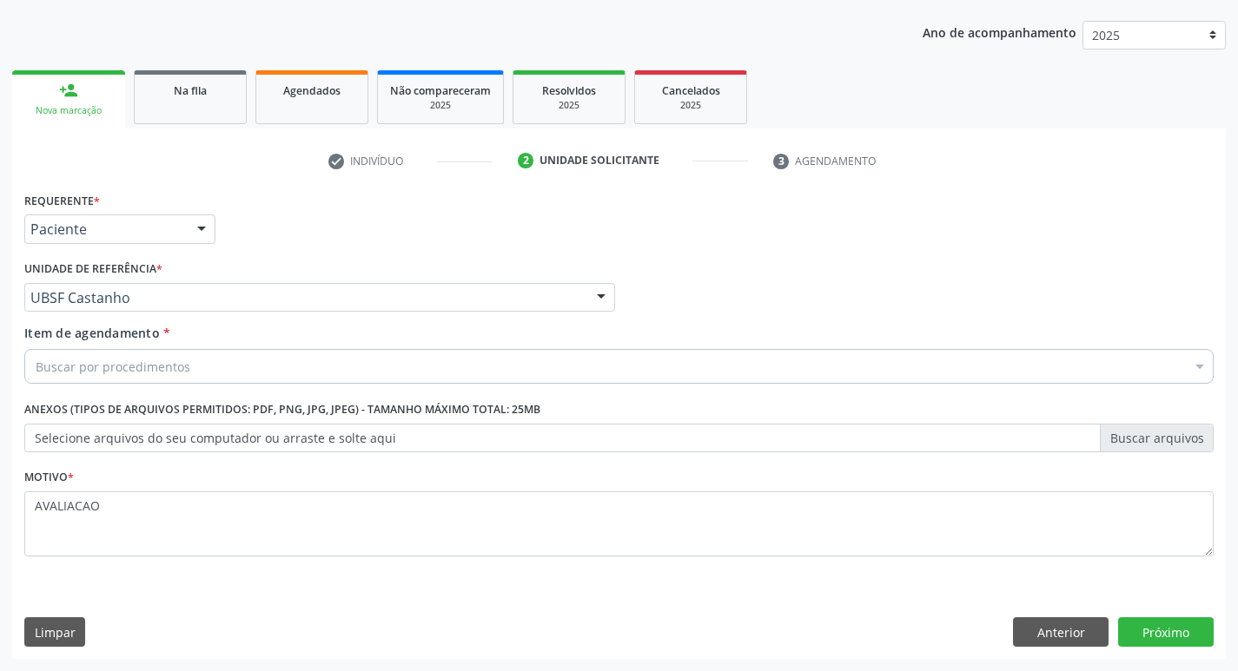
click at [47, 356] on div "Buscar por procedimentos" at bounding box center [618, 366] width 1189 height 35
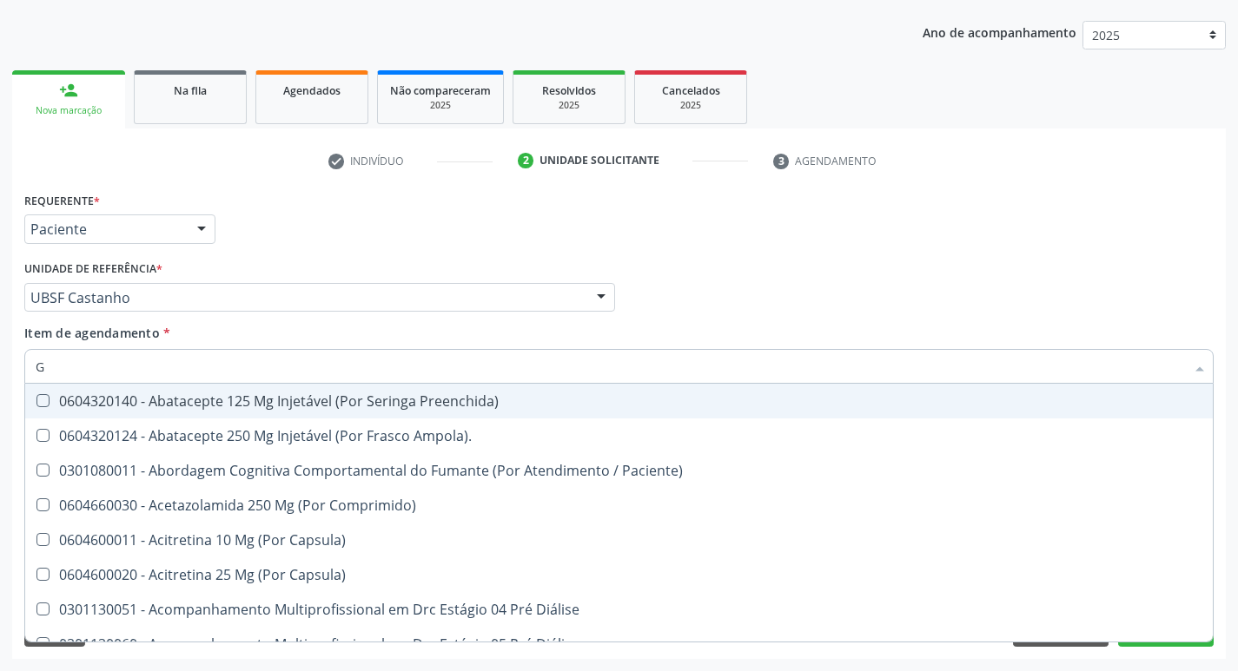
type input "GLICOSE"
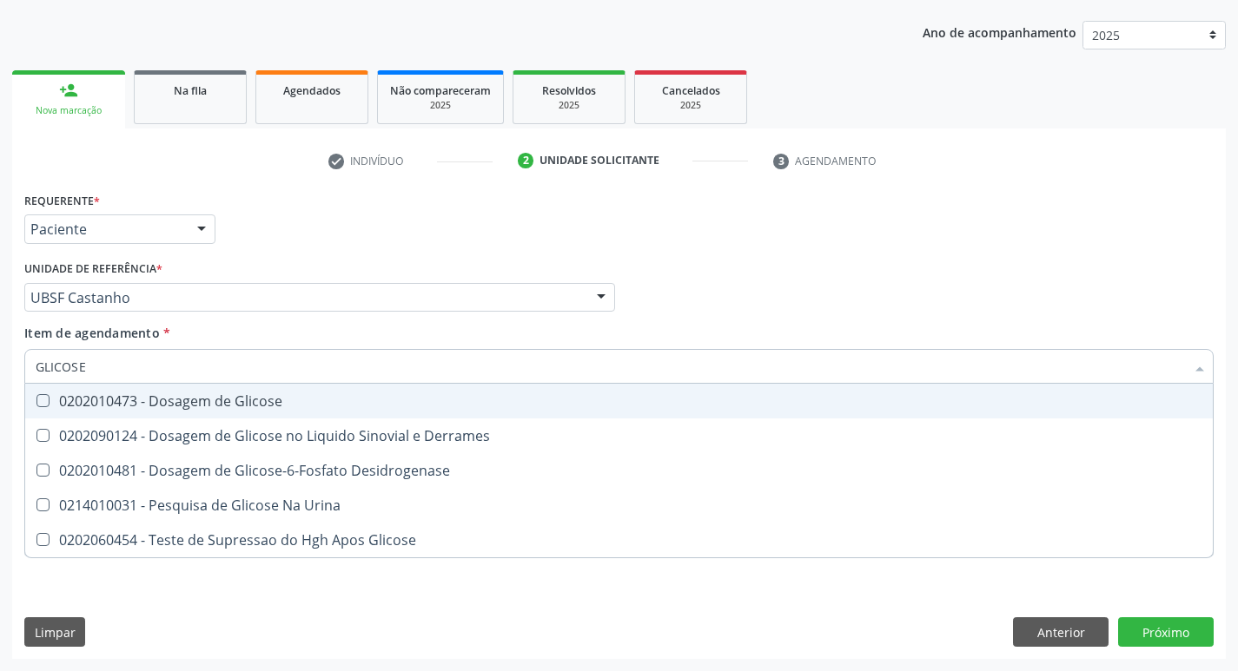
click at [235, 400] on div "0202010473 - Dosagem de Glicose" at bounding box center [619, 401] width 1167 height 14
checkbox Glicose "true"
type input "GLICOS"
checkbox Glicose "false"
checkbox Derrames "true"
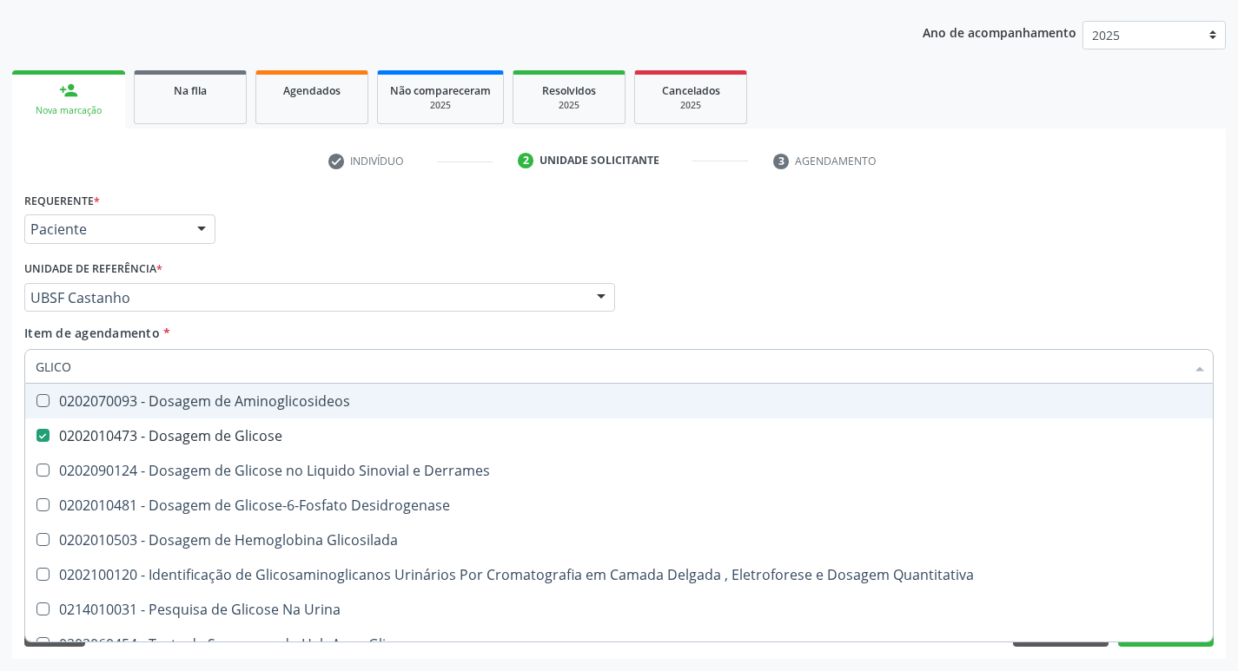
type input "GLIC"
checkbox Glicose "false"
checkbox Derrames "false"
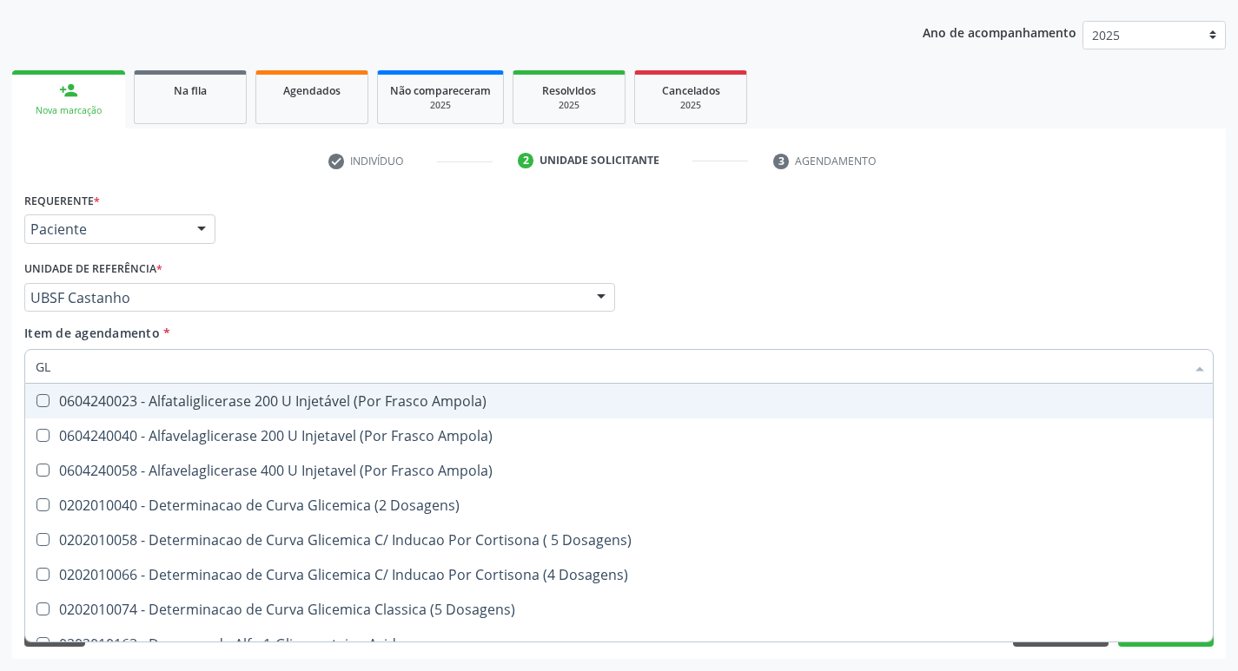
type input "G"
checkbox Glicose "false"
checkbox Derrames "false"
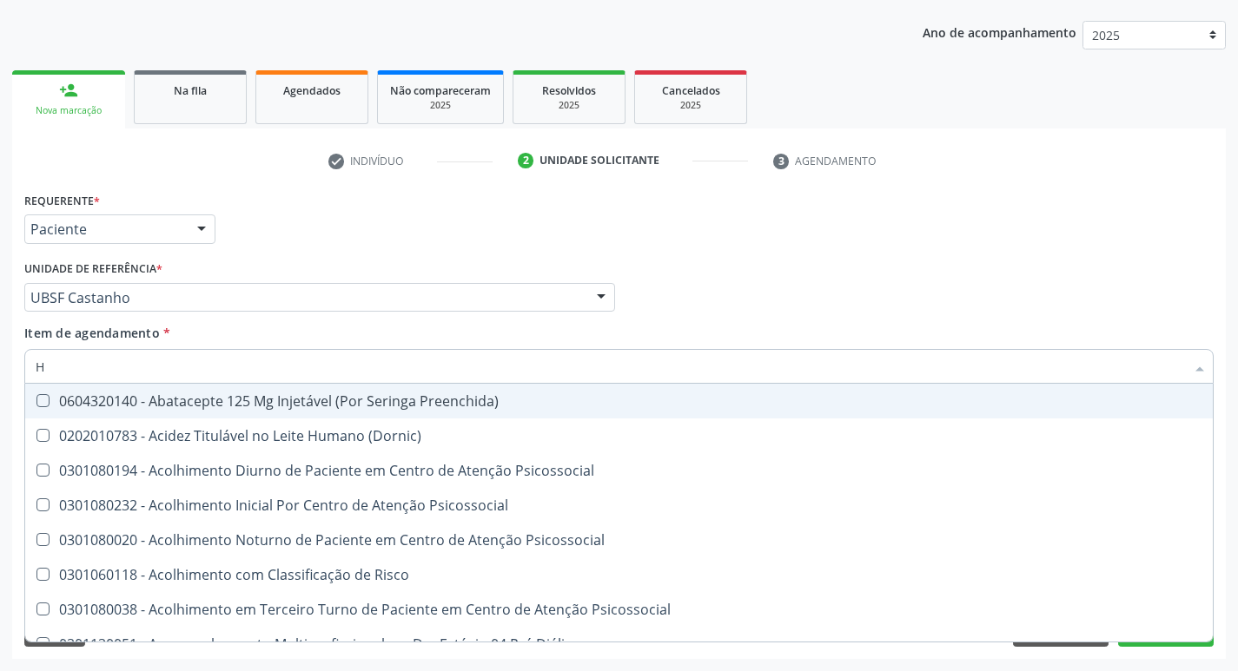
type input "HEMOGLOBINA G"
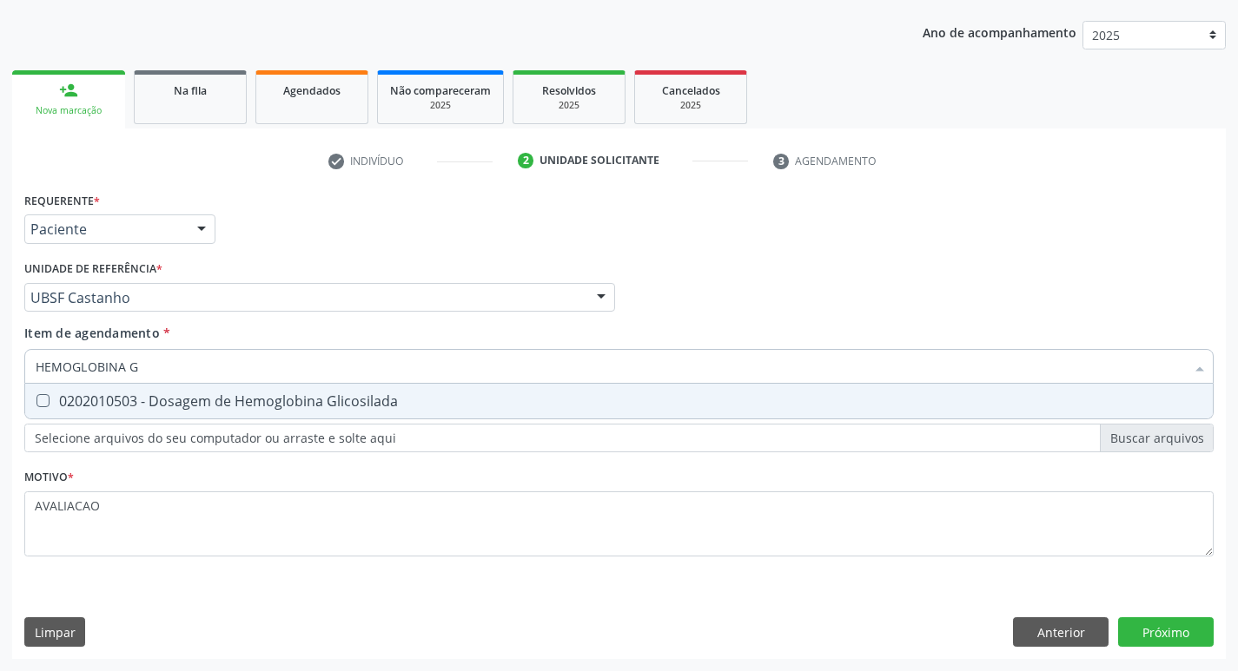
click at [332, 388] on span "0202010503 - Dosagem de Hemoglobina Glicosilada" at bounding box center [618, 401] width 1187 height 35
checkbox Glicosilada "true"
click at [1162, 618] on div "Requerente * Paciente Médico(a) Enfermeiro(a) Paciente Nenhum resultado encontr…" at bounding box center [618, 424] width 1213 height 472
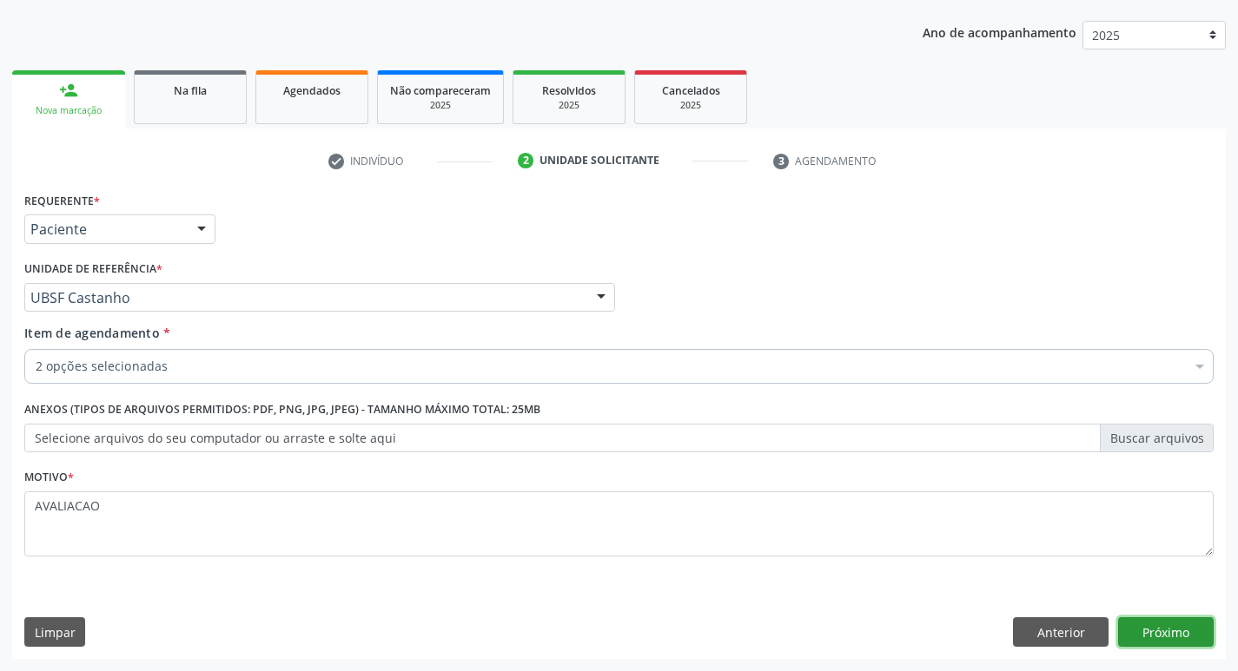
click at [1147, 638] on button "Próximo" at bounding box center [1166, 633] width 96 height 30
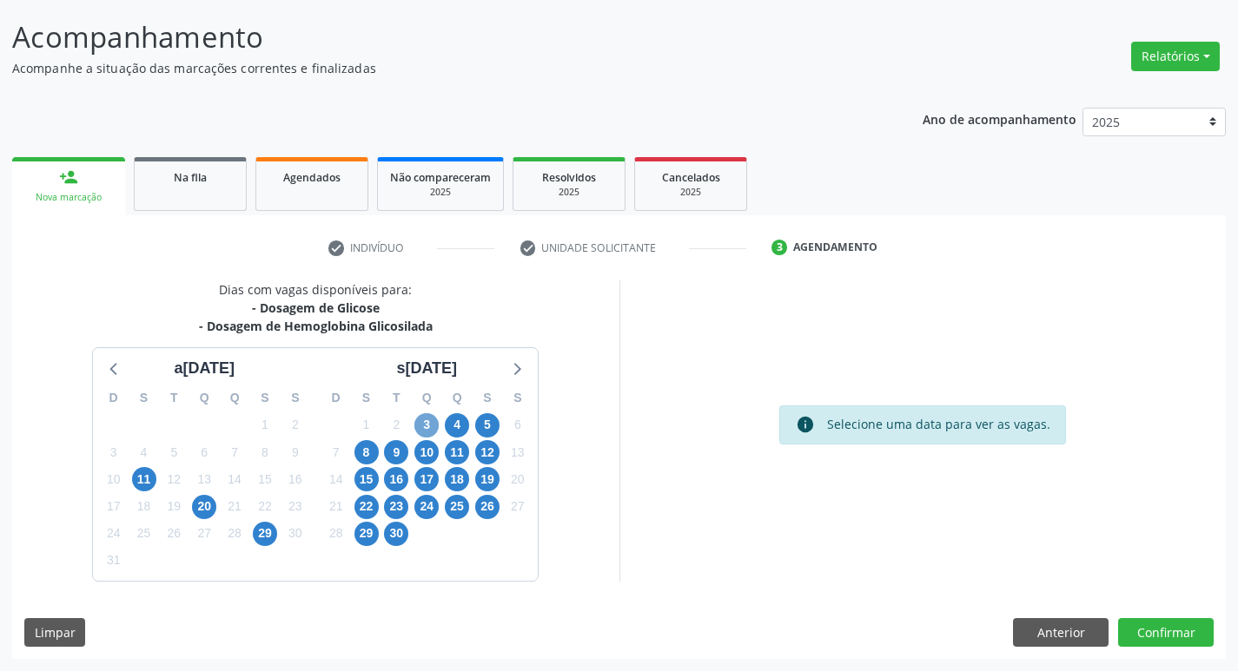
click at [420, 432] on span "3" at bounding box center [426, 425] width 24 height 24
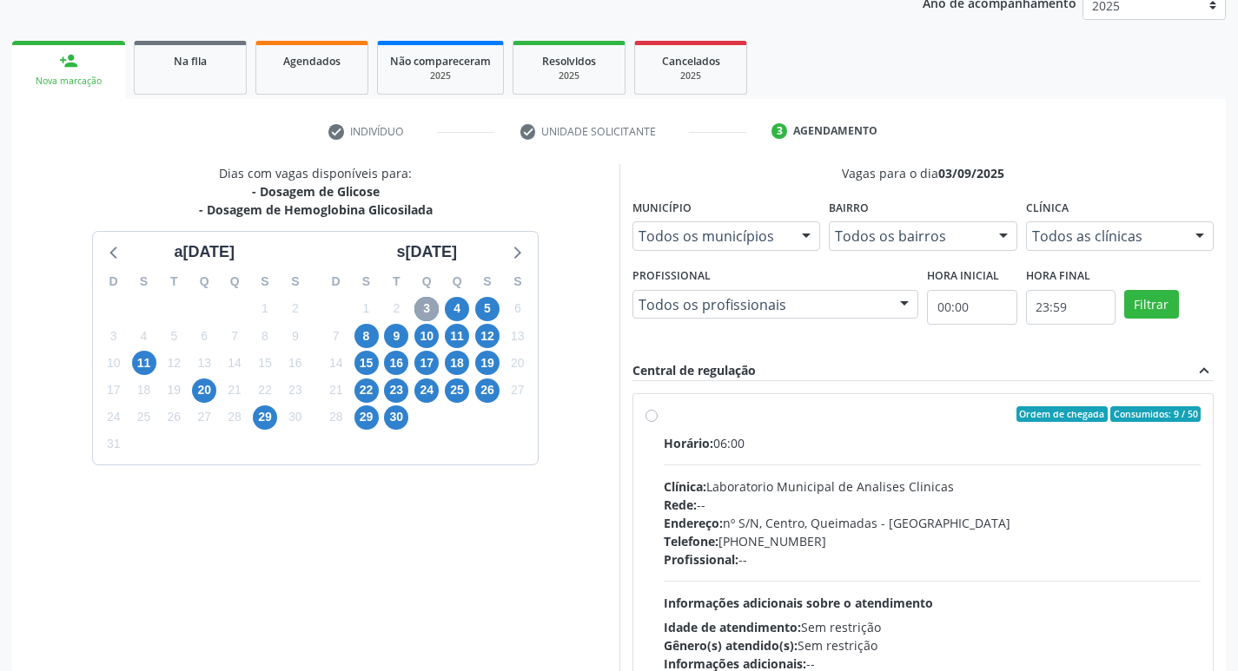
scroll to position [335, 0]
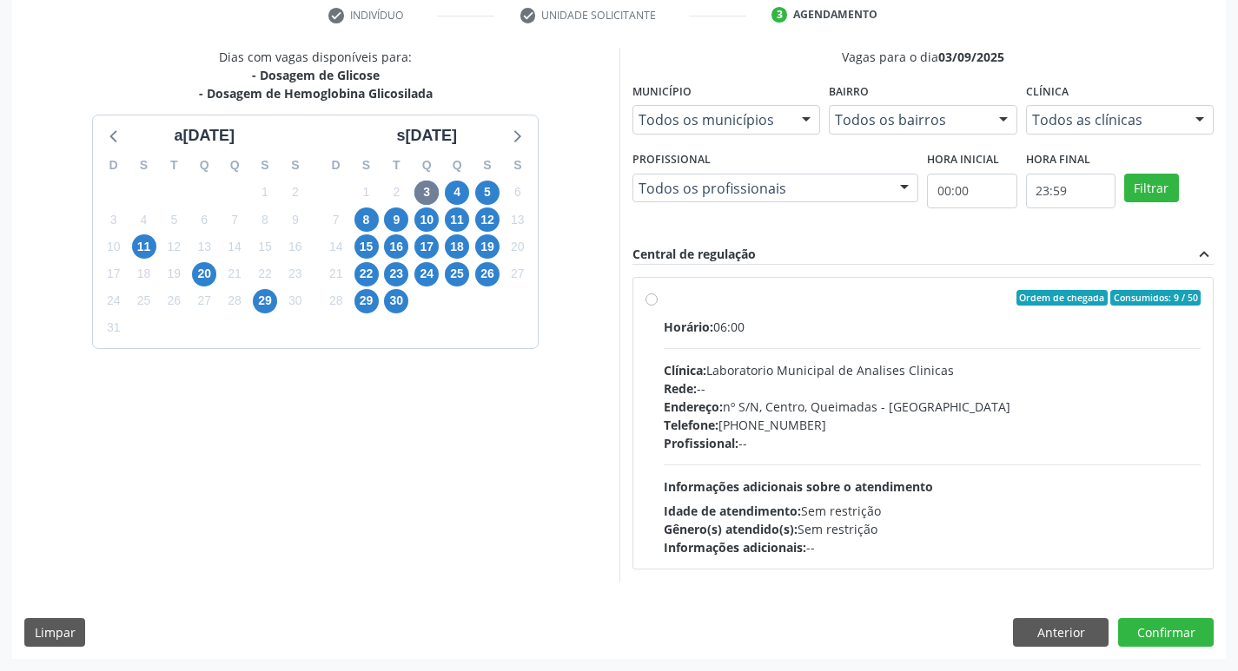
click at [898, 444] on div "Profissional: --" at bounding box center [933, 443] width 538 height 18
click at [658, 306] on input "Ordem de chegada Consumidos: 9 / 50 Horário: 06:00 Clínica: Laboratorio Municip…" at bounding box center [651, 298] width 12 height 16
radio input "true"
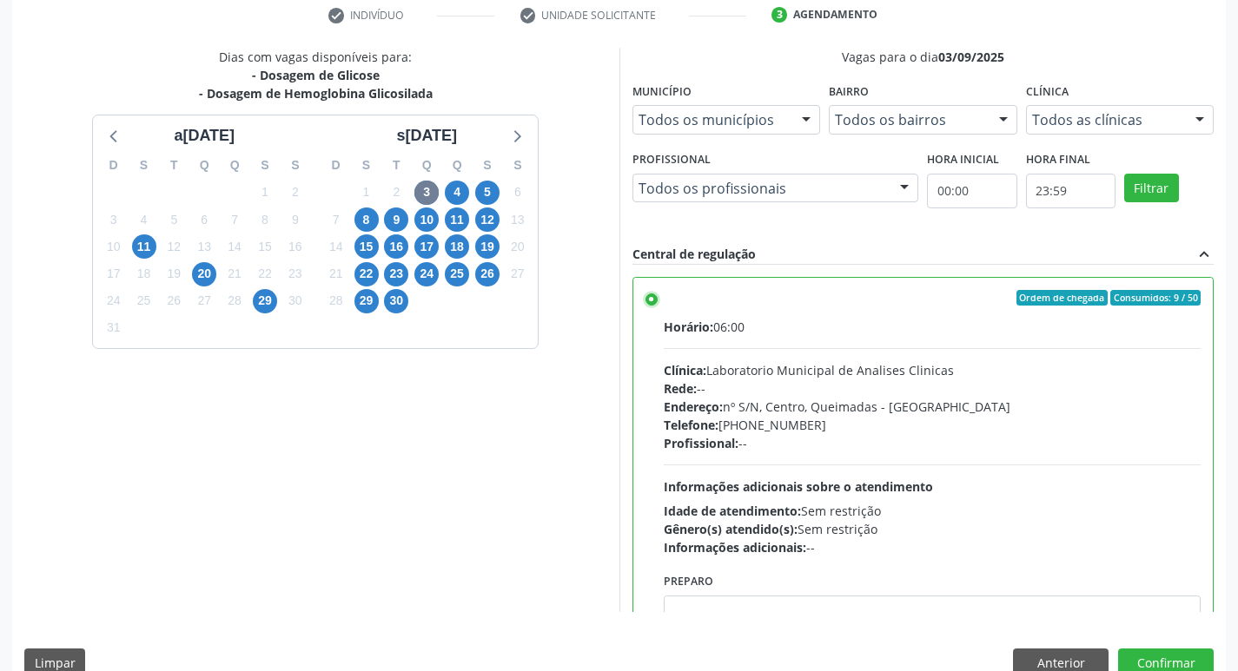
scroll to position [86, 0]
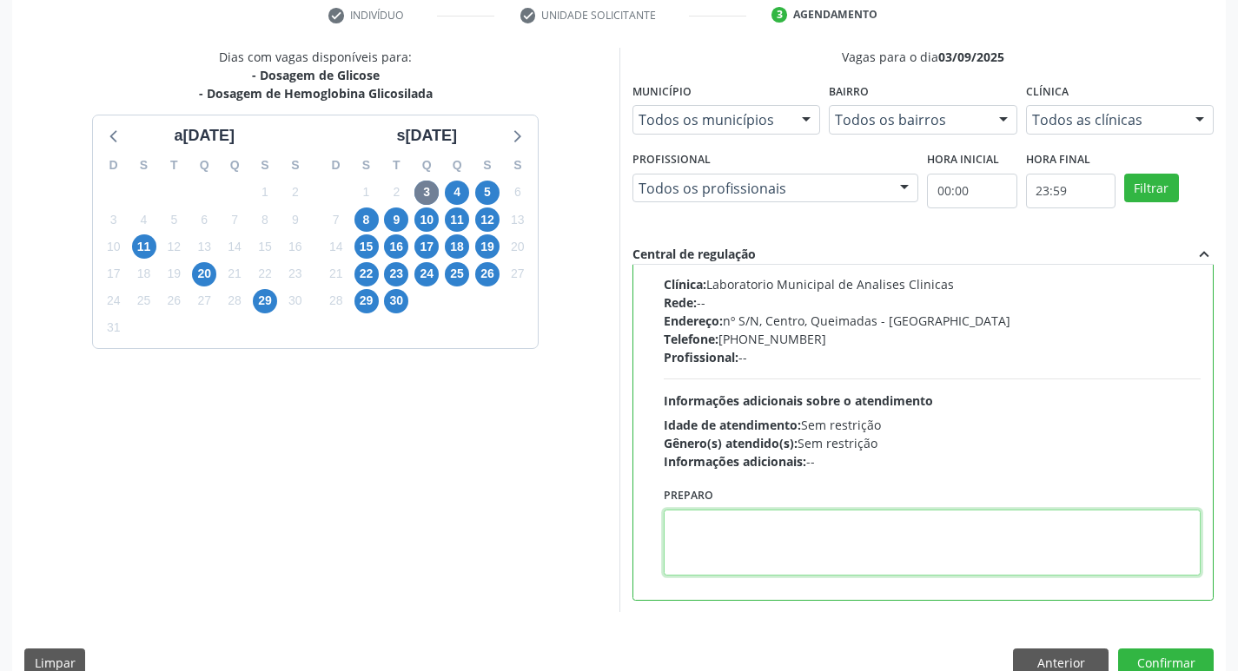
click at [844, 540] on textarea at bounding box center [933, 543] width 538 height 66
paste textarea "IR EM [GEOGRAPHIC_DATA]"
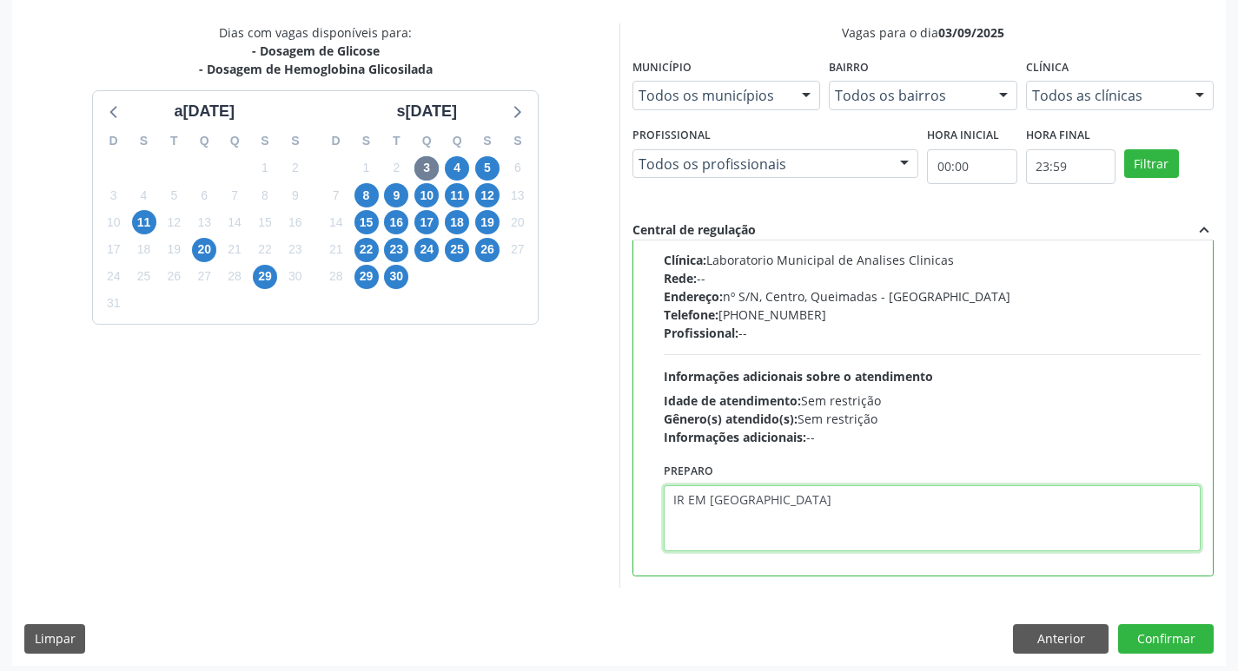
scroll to position [367, 0]
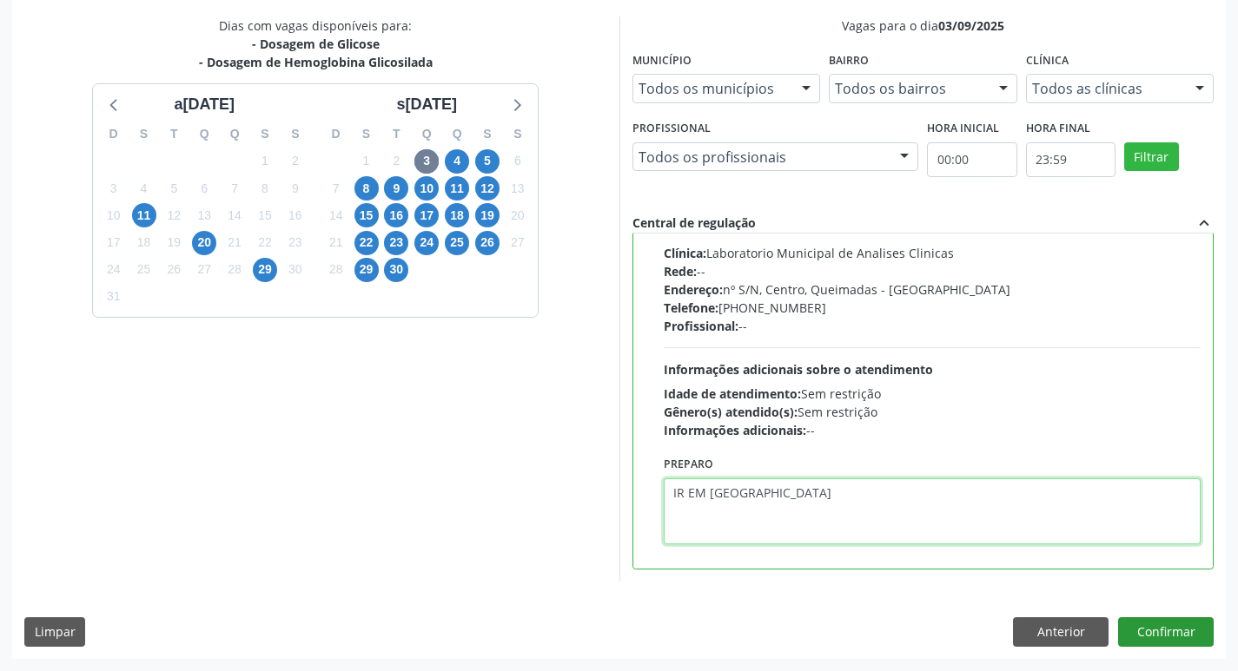
type textarea "IR EM [GEOGRAPHIC_DATA]"
click at [1175, 625] on button "Confirmar" at bounding box center [1166, 633] width 96 height 30
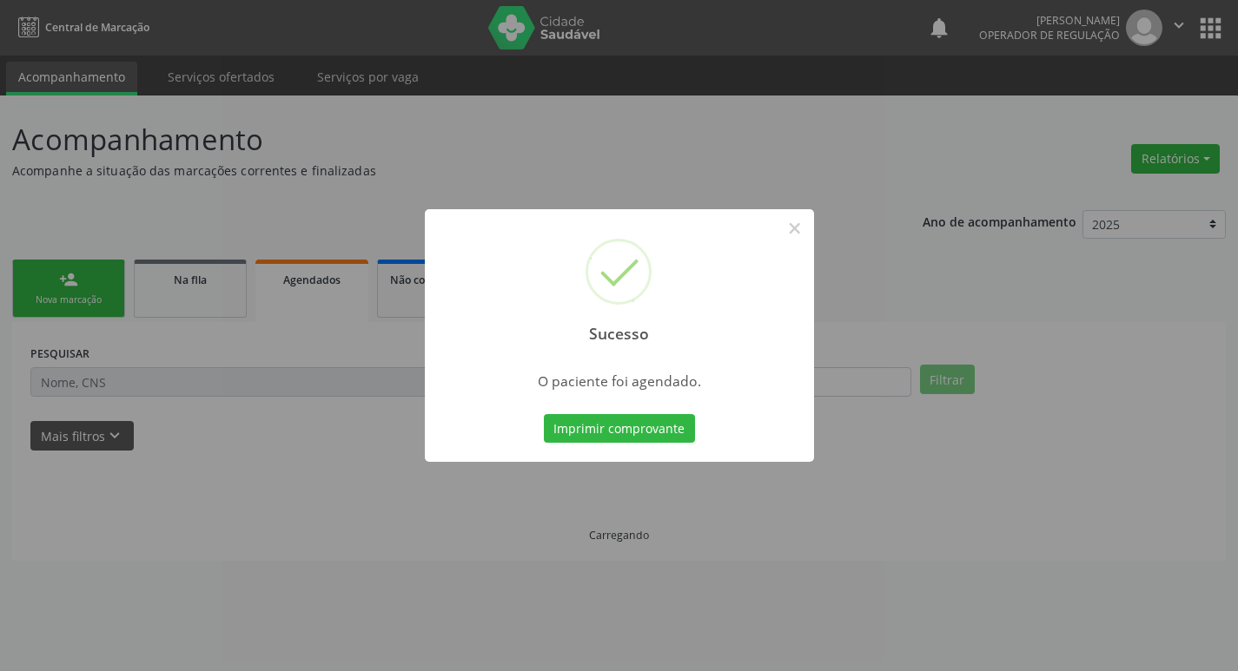
scroll to position [0, 0]
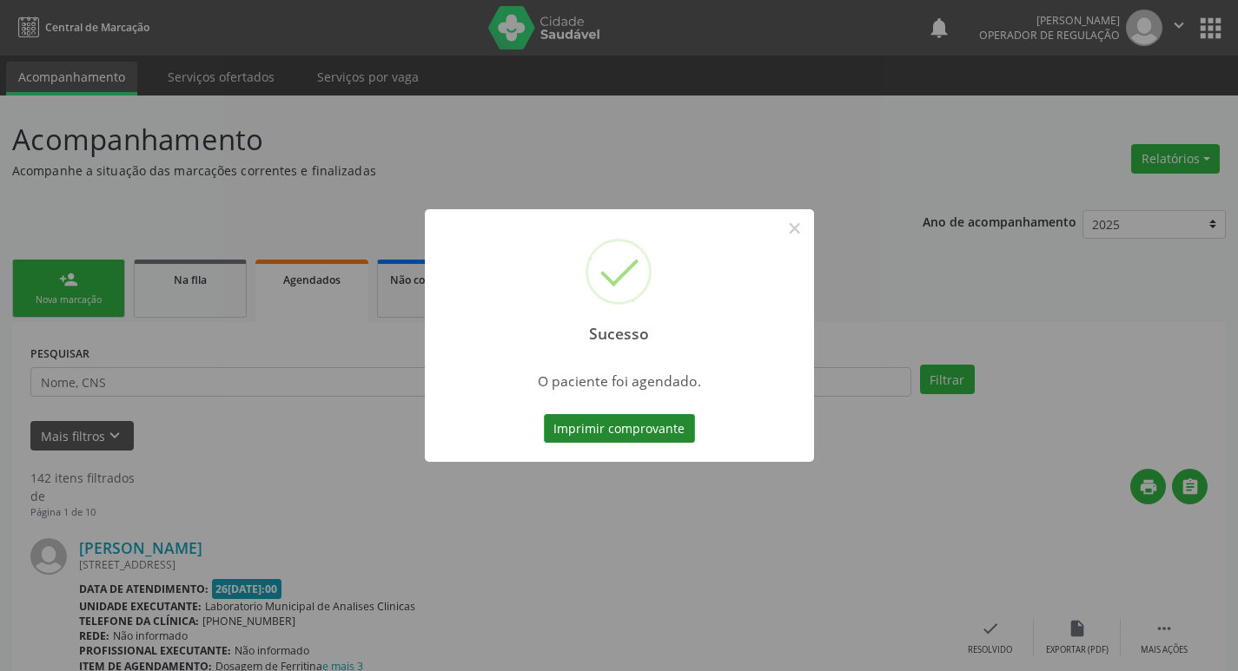
click at [641, 426] on button "Imprimir comprovante" at bounding box center [619, 429] width 151 height 30
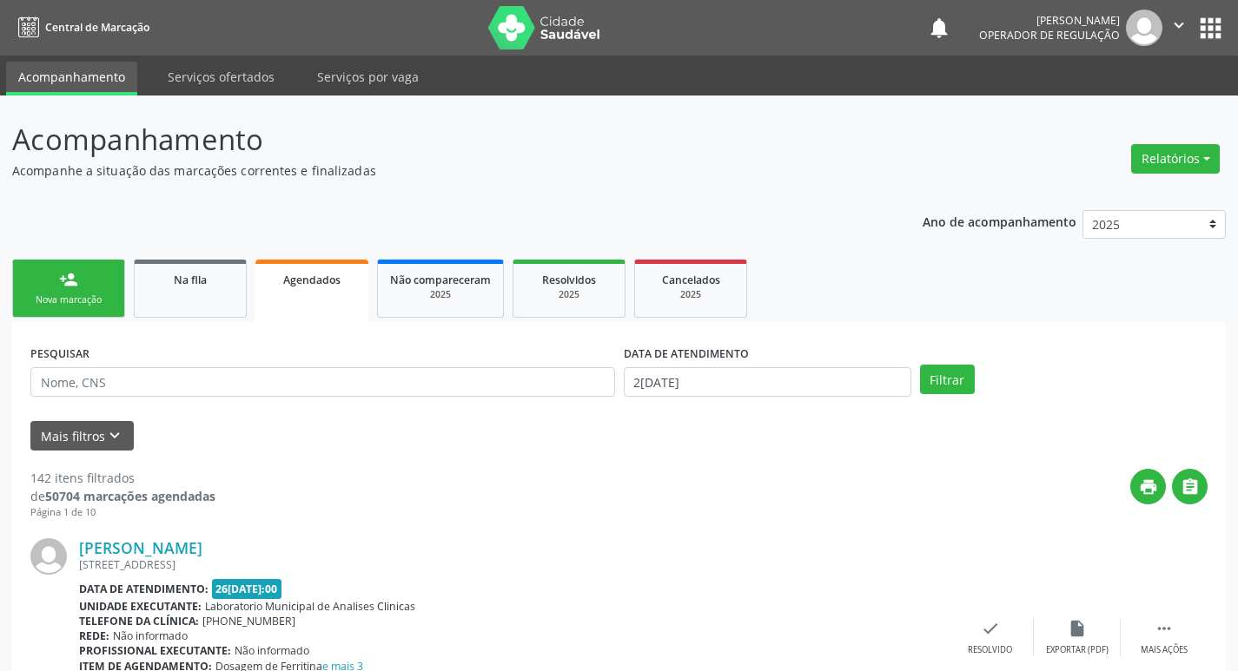
click at [64, 307] on div "Nova marcação" at bounding box center [68, 300] width 87 height 13
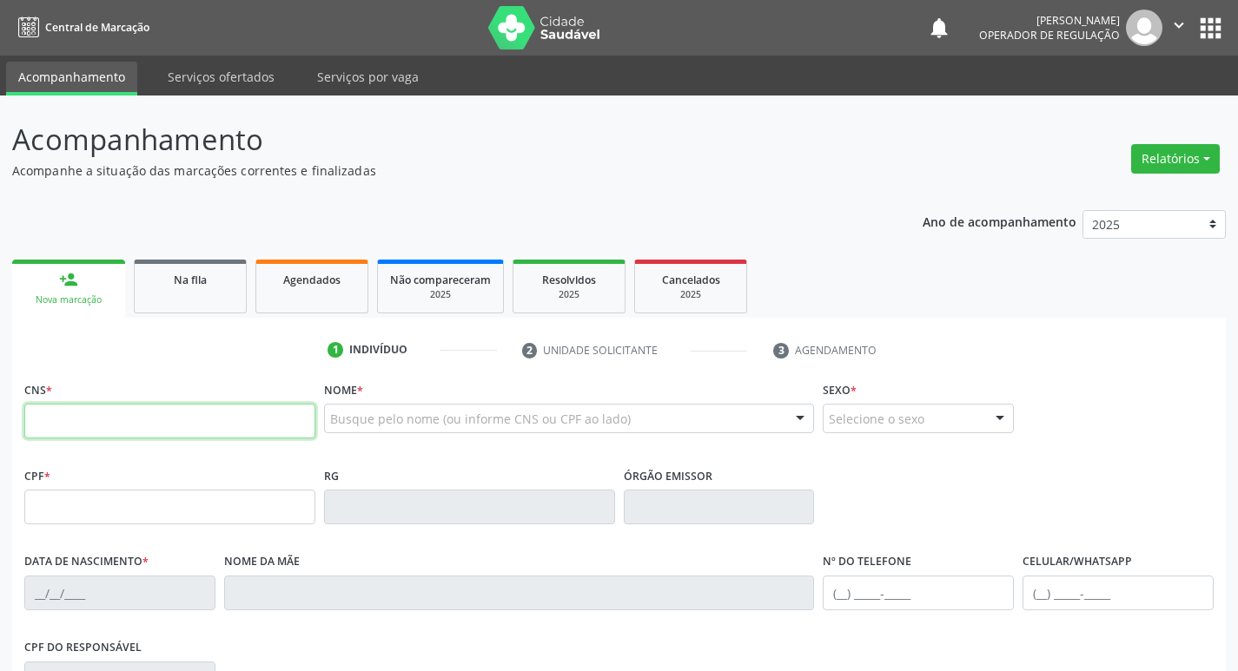
click at [177, 407] on input "text" at bounding box center [169, 421] width 291 height 35
click at [1208, 39] on button "apps" at bounding box center [1210, 28] width 30 height 30
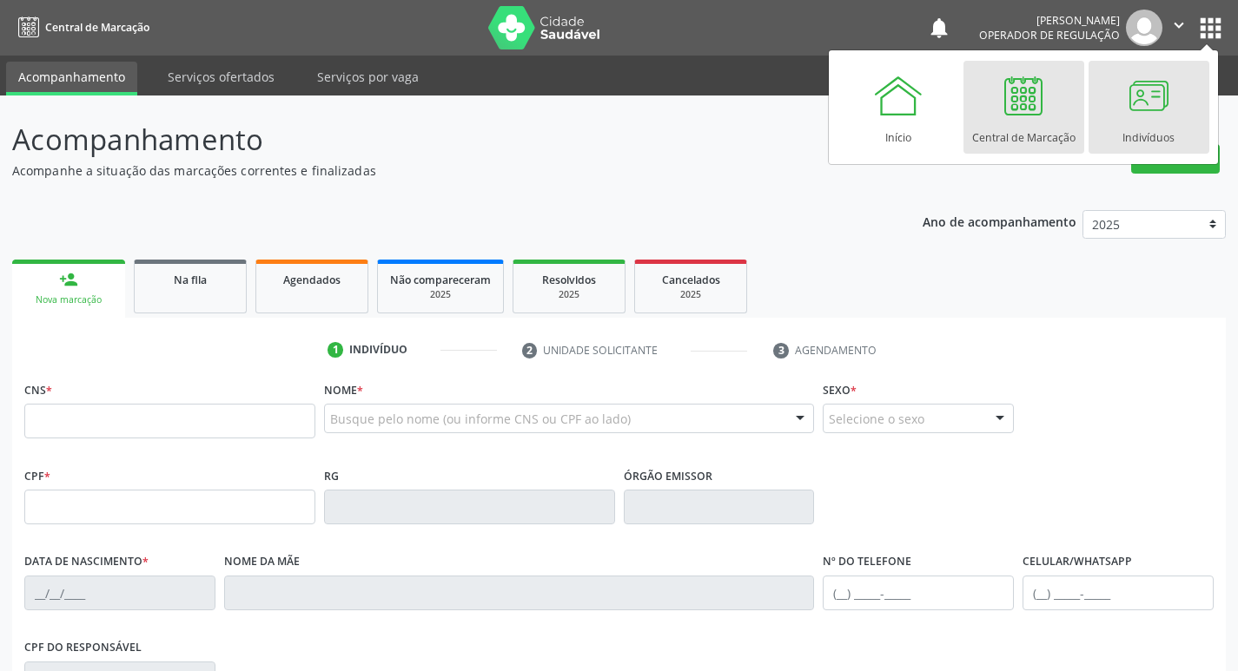
click at [1153, 122] on div "Indivíduos" at bounding box center [1148, 133] width 52 height 23
